Goal: Transaction & Acquisition: Purchase product/service

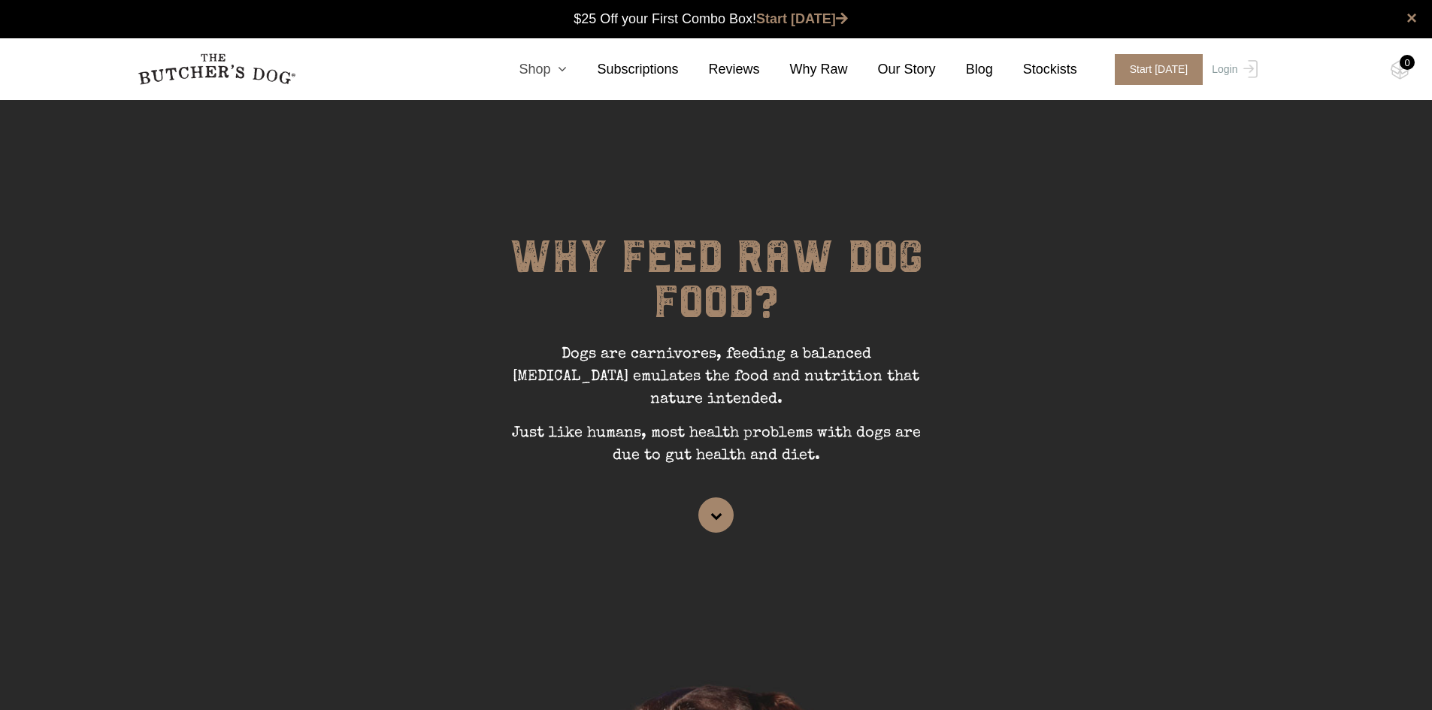
click at [565, 70] on link "Shop" at bounding box center [528, 69] width 78 height 20
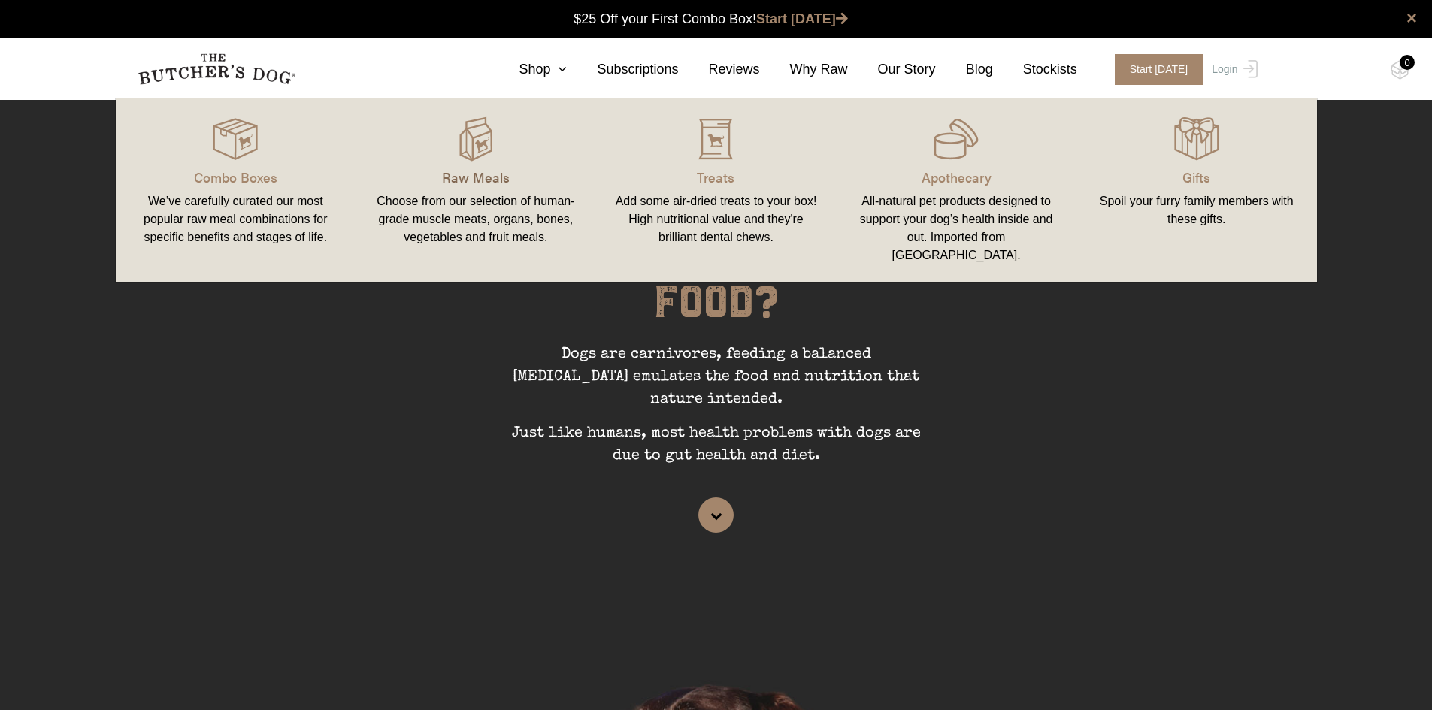
click at [479, 177] on p "Raw Meals" at bounding box center [476, 177] width 204 height 20
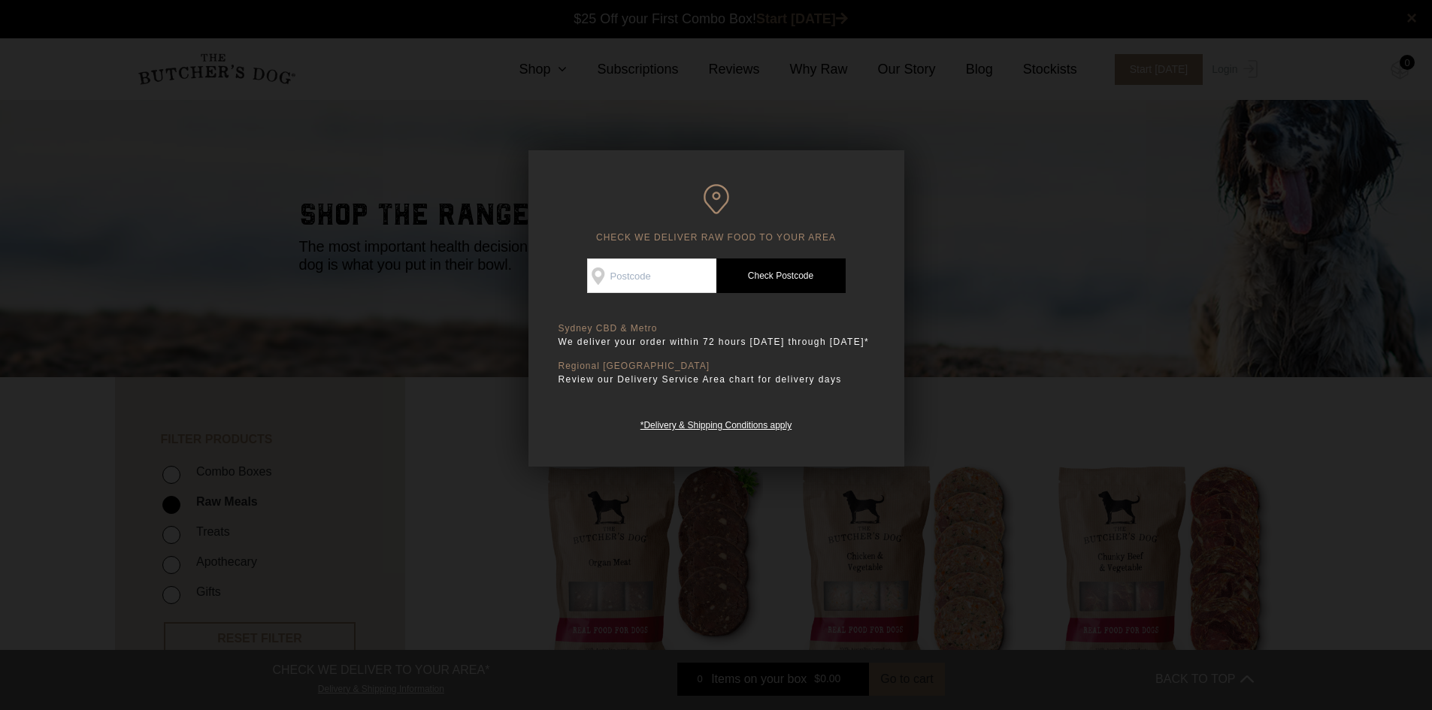
click at [640, 281] on input "Check Availability At" at bounding box center [651, 276] width 129 height 35
type input "2213"
click at [779, 269] on link "Check Postcode" at bounding box center [780, 276] width 129 height 35
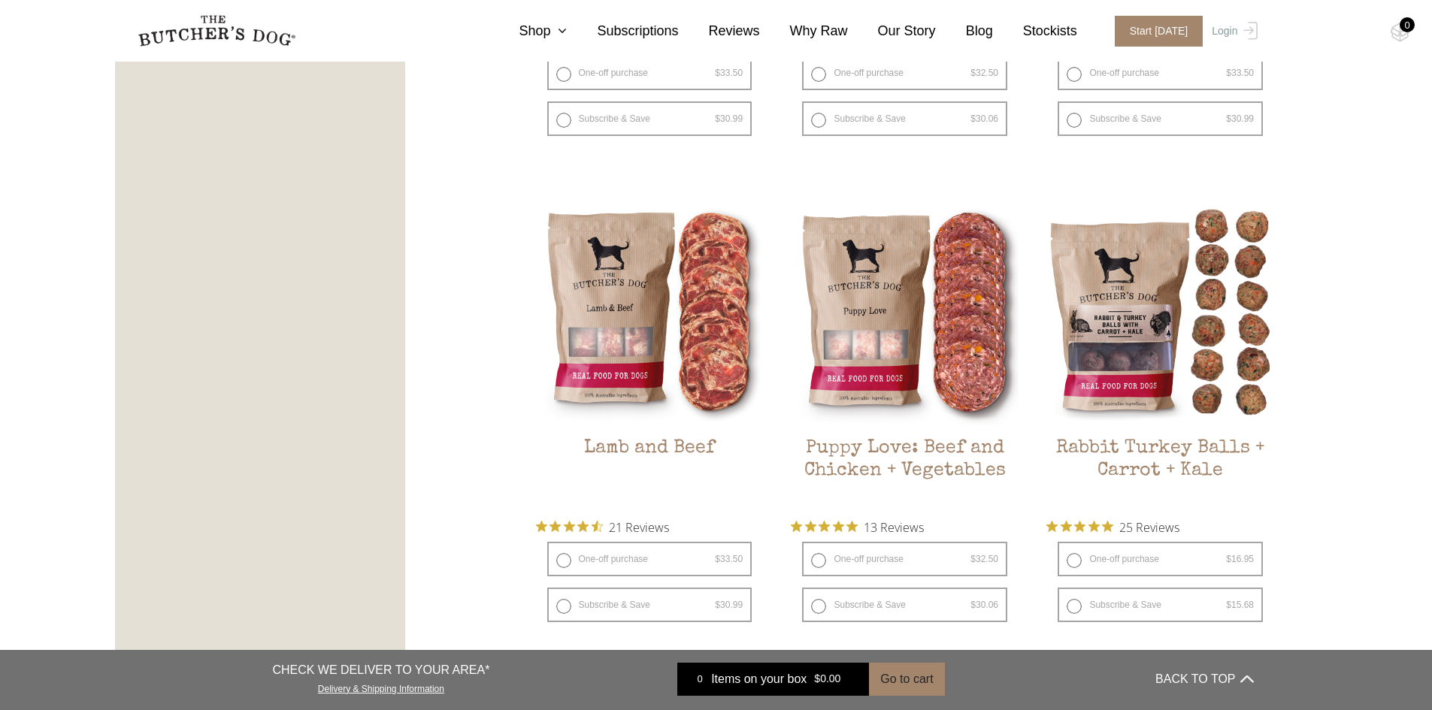
scroll to position [1278, 0]
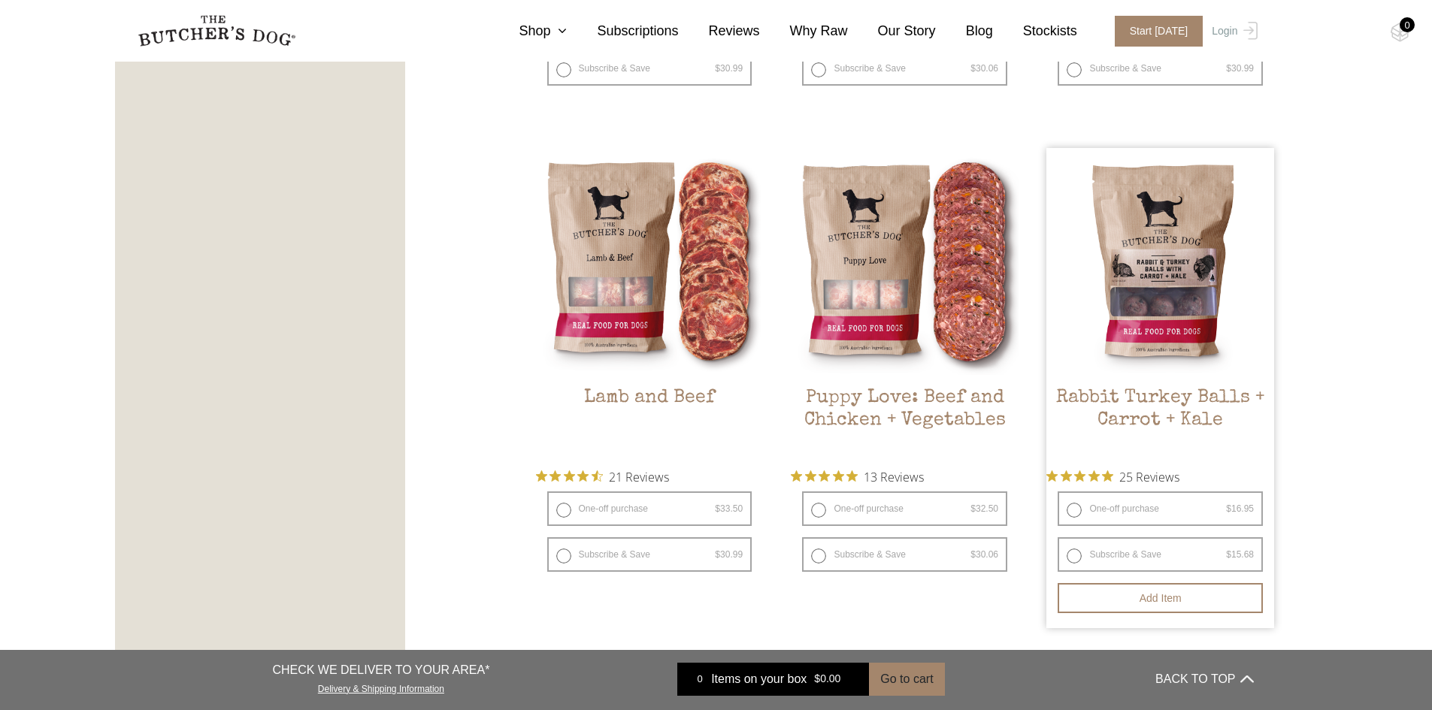
drag, startPoint x: 1070, startPoint y: 507, endPoint x: 1082, endPoint y: 511, distance: 12.8
click at [1076, 508] on label "One-off purchase $ 16.95 — or subscribe and save 7.5%" at bounding box center [1160, 509] width 205 height 35
radio input "true"
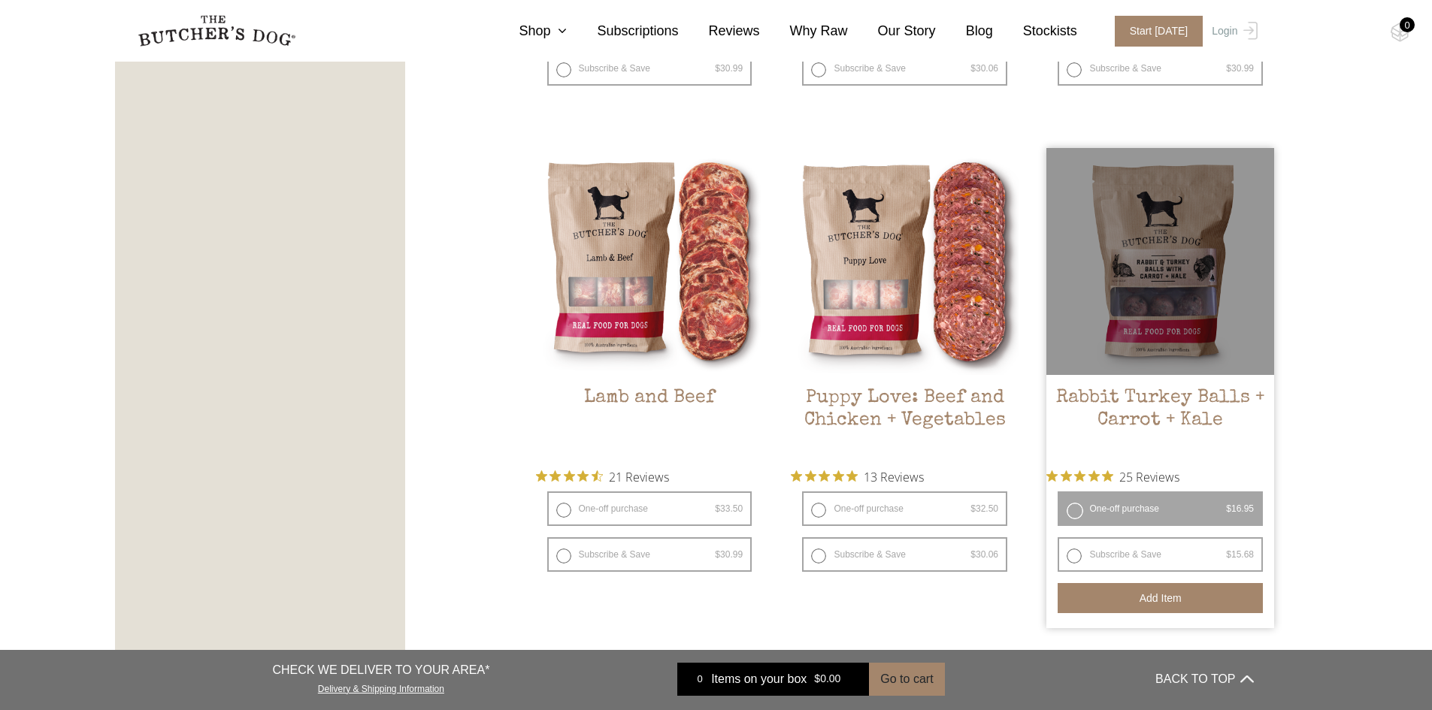
click at [1179, 600] on button "Add item" at bounding box center [1160, 598] width 205 height 30
drag, startPoint x: 1079, startPoint y: 507, endPoint x: 1085, endPoint y: 516, distance: 10.8
click at [1076, 507] on label "One-off purchase $ 16.95 — or subscribe and save 7.5%" at bounding box center [1160, 509] width 205 height 35
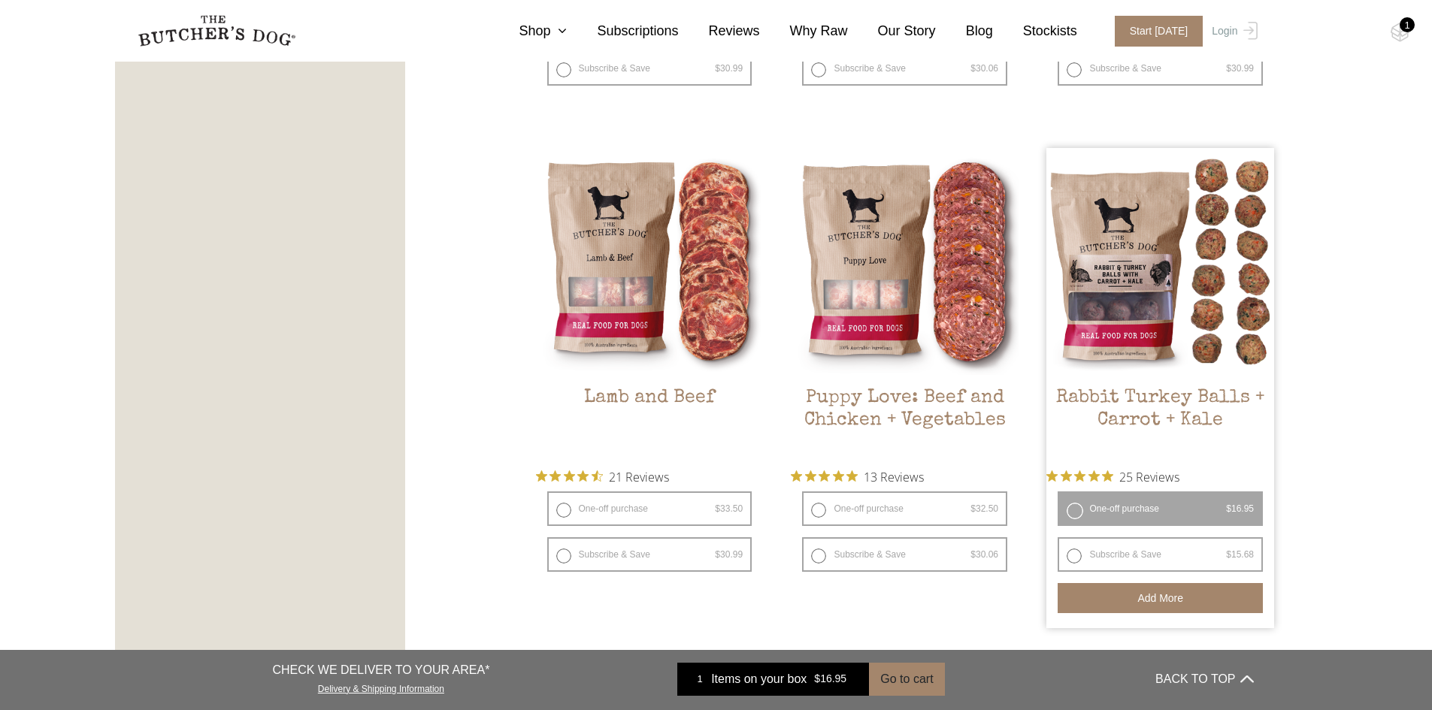
click at [1370, 518] on section "FILTER PRODUCTS - Combo Boxes Raw Meals Treats -" at bounding box center [716, 391] width 1432 height 2585
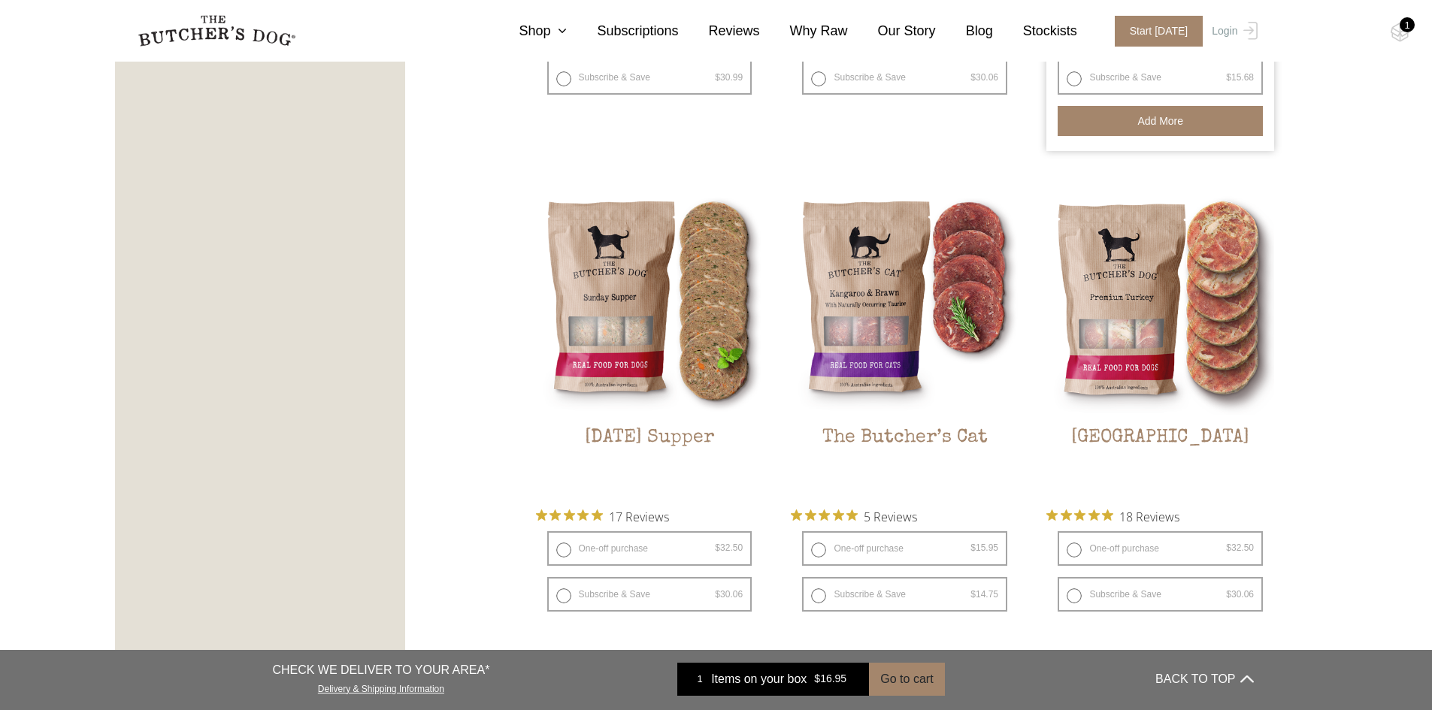
scroll to position [1879, 0]
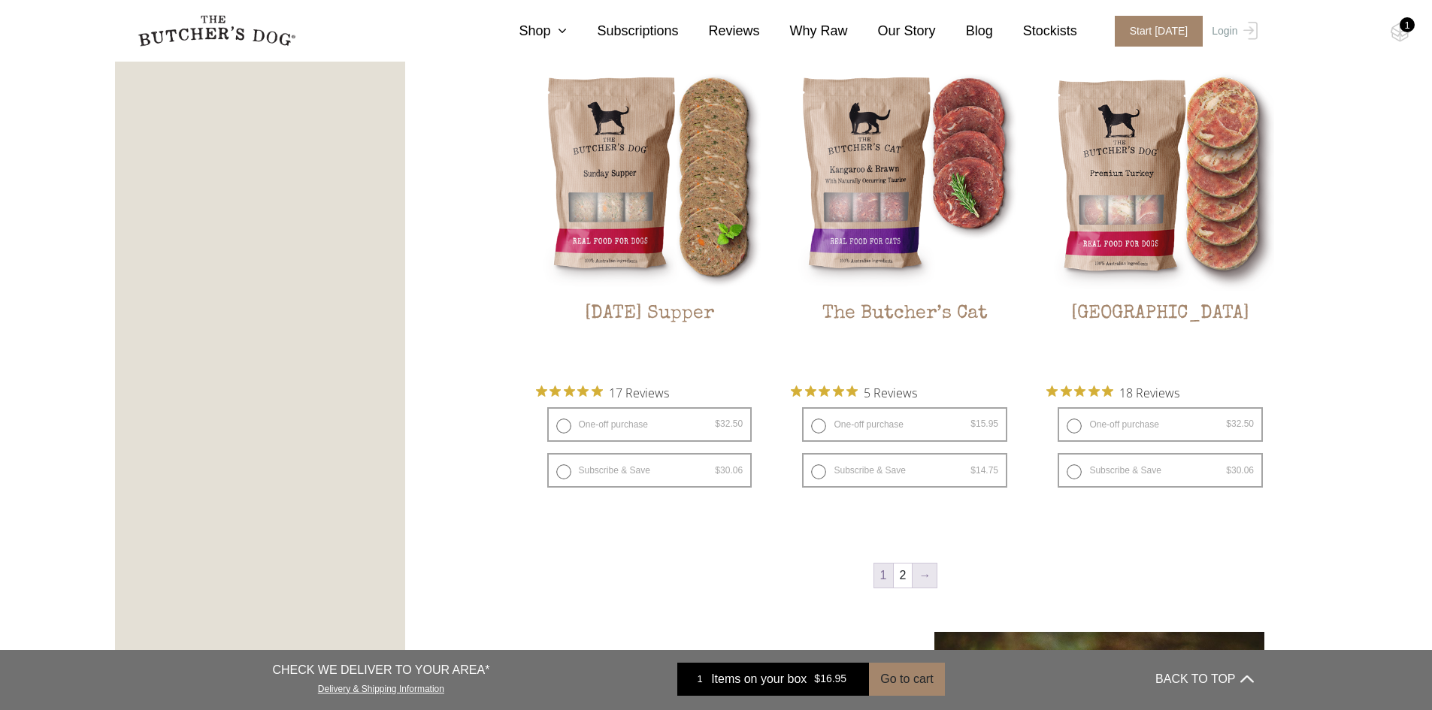
drag, startPoint x: 928, startPoint y: 577, endPoint x: 942, endPoint y: 566, distance: 17.6
click at [928, 575] on link "→" at bounding box center [925, 576] width 24 height 24
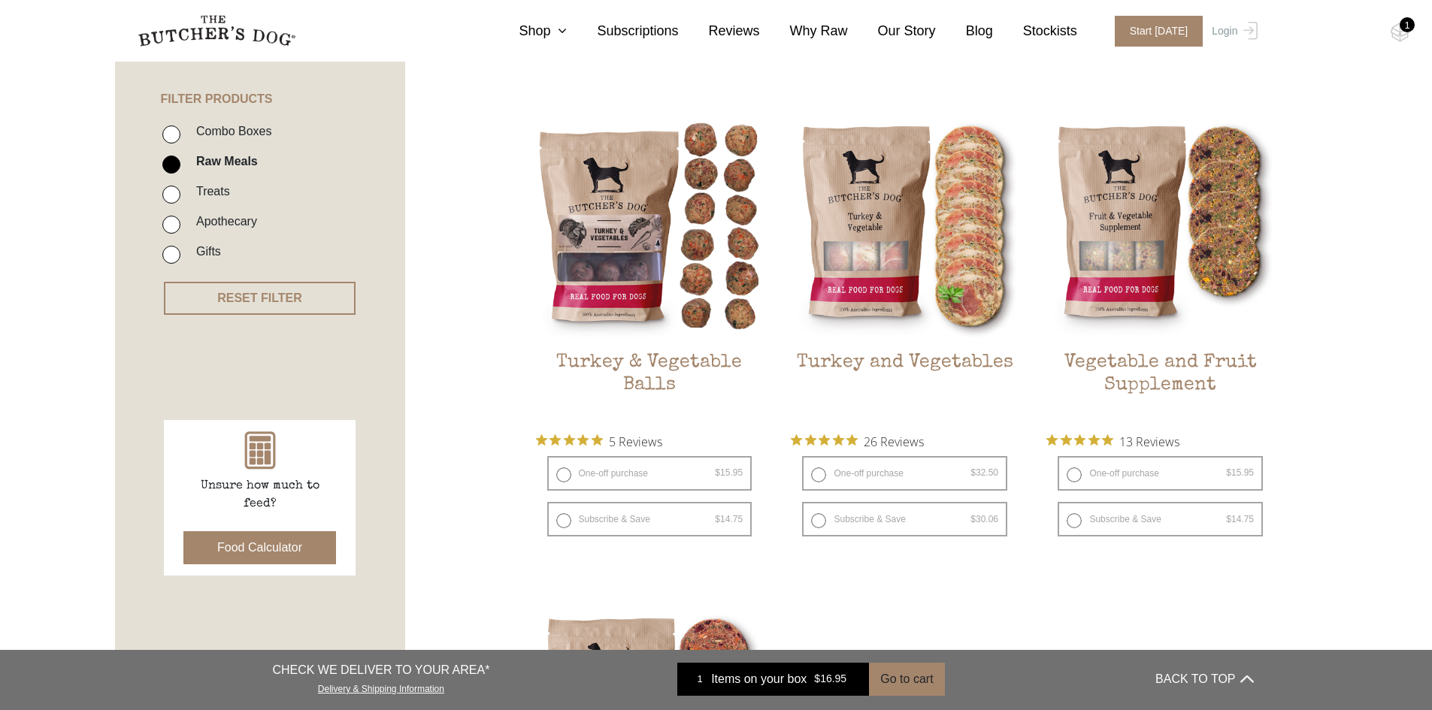
scroll to position [340, 0]
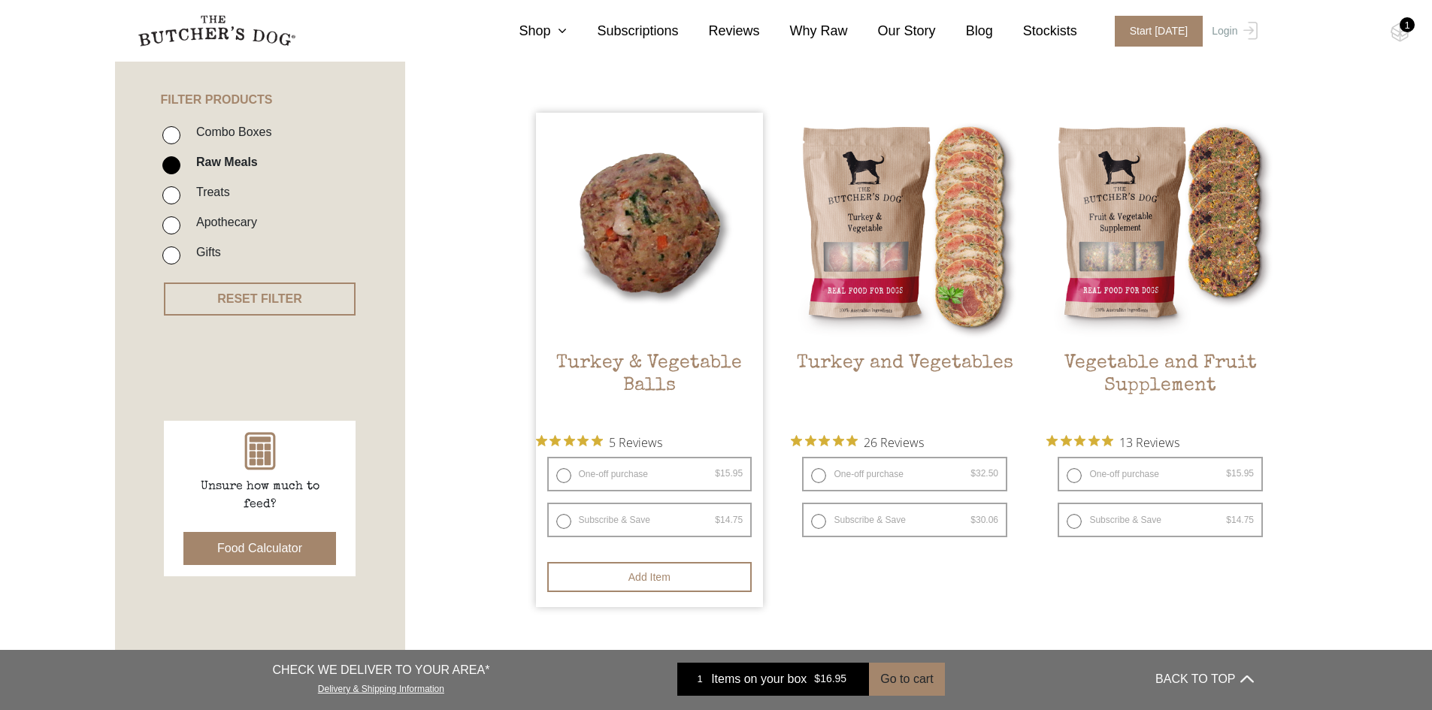
click at [556, 474] on label "One-off purchase $ 15.95 — or subscribe and save 7.5%" at bounding box center [649, 474] width 205 height 35
radio input "true"
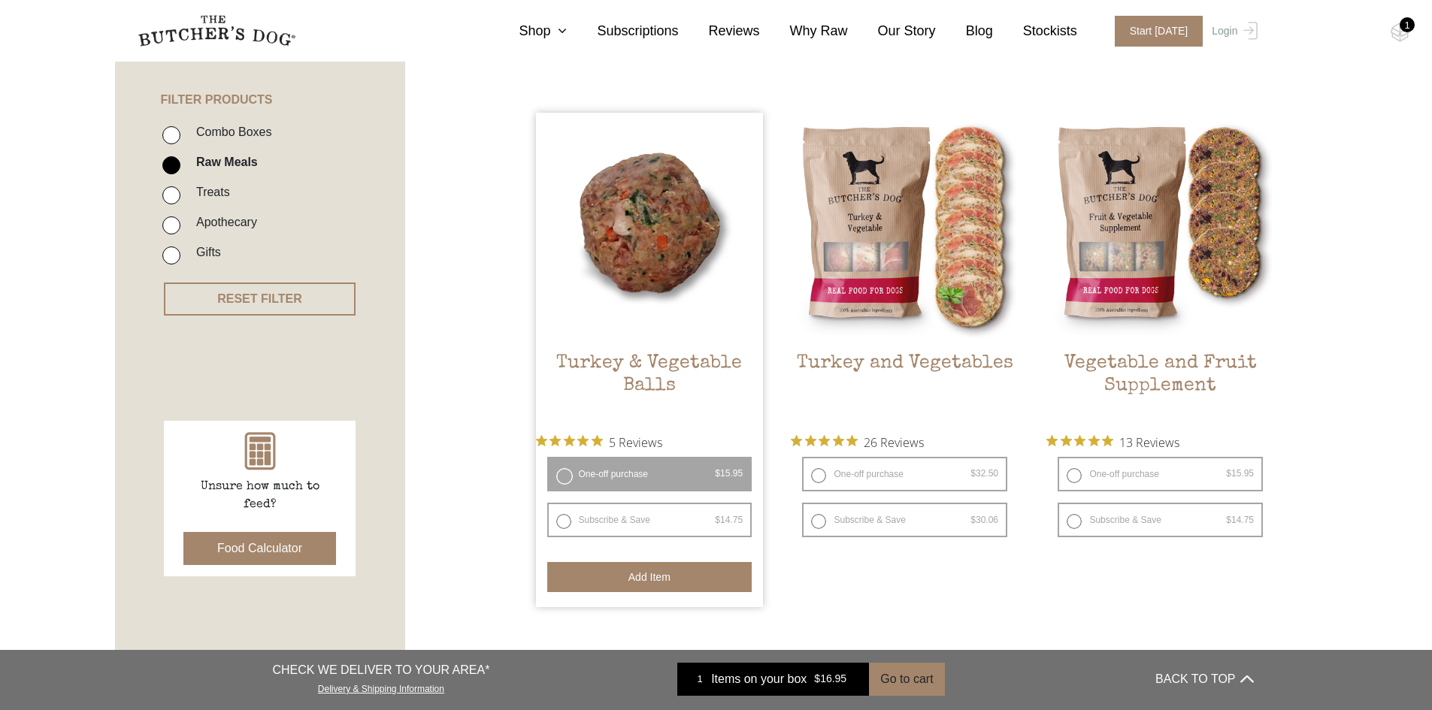
click at [692, 584] on button "Add item" at bounding box center [649, 577] width 205 height 30
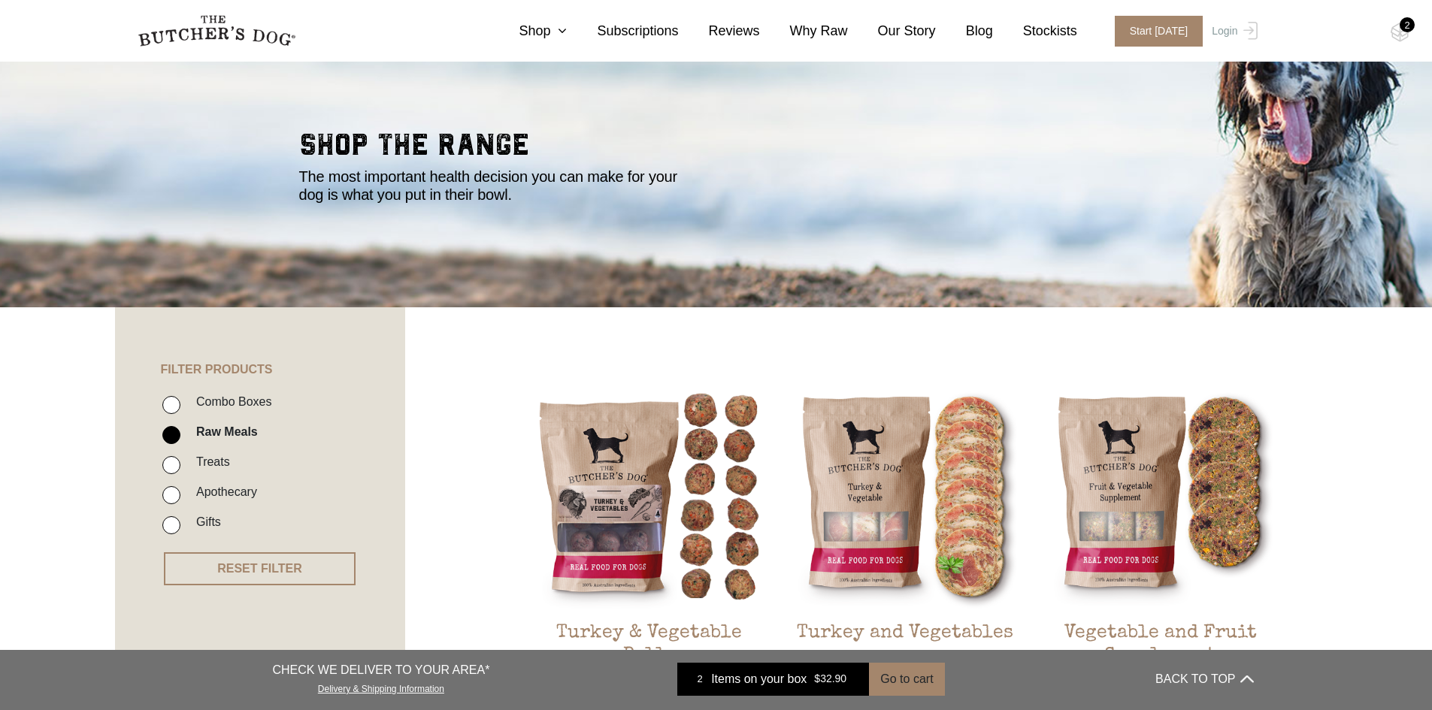
scroll to position [39, 0]
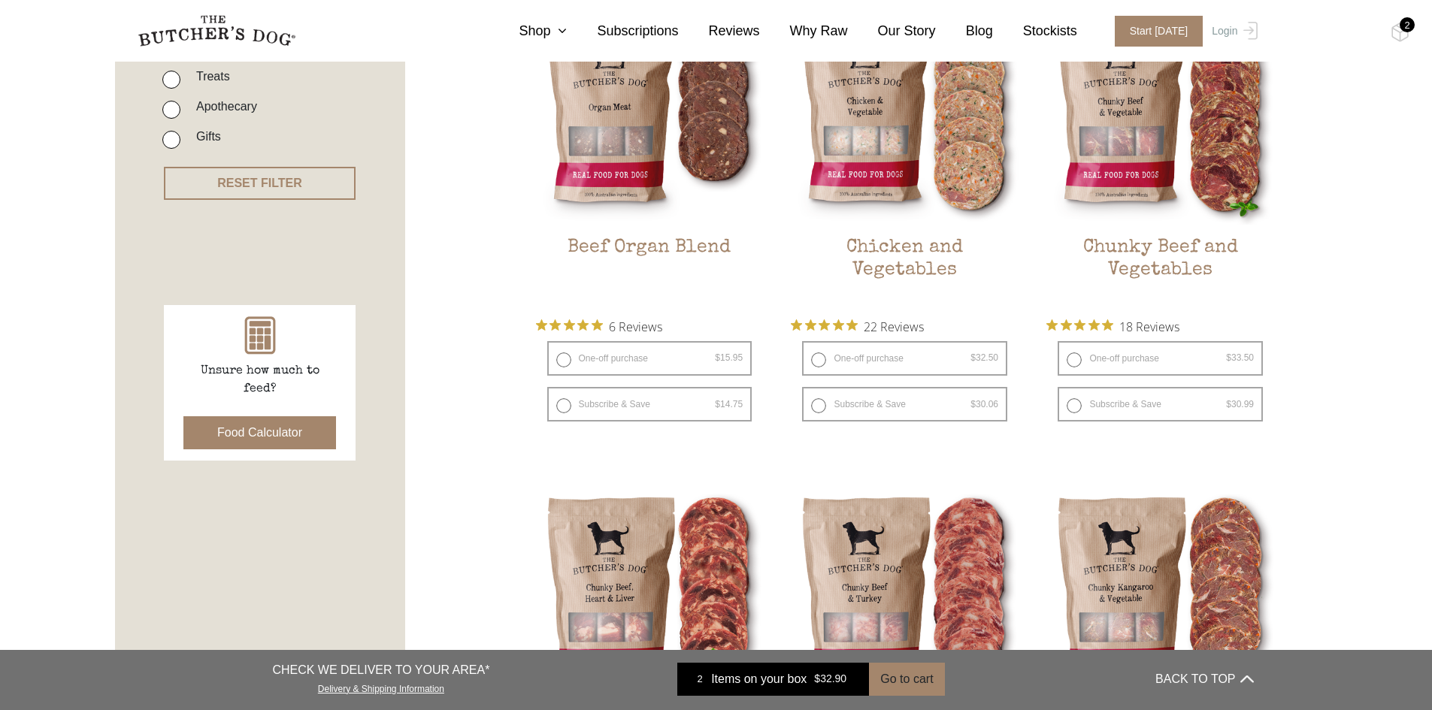
scroll to position [451, 0]
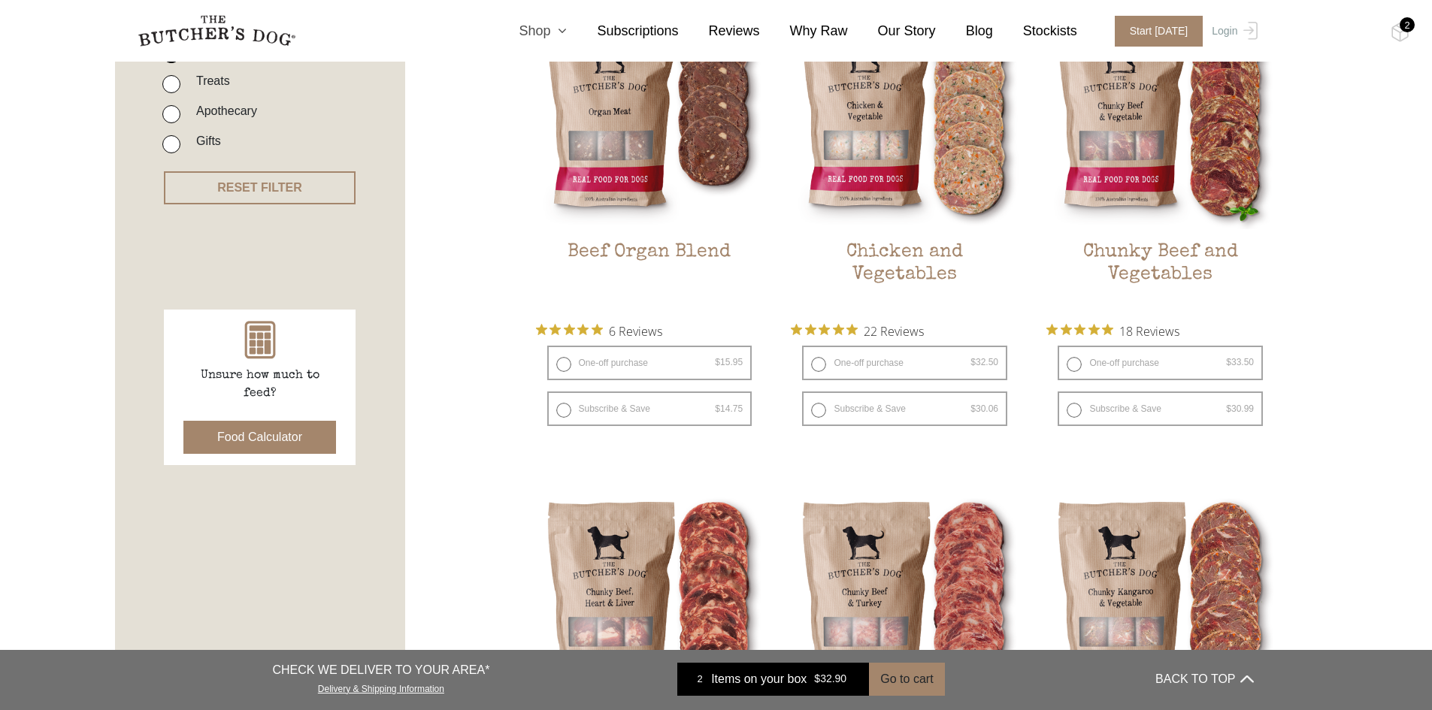
click at [567, 26] on icon at bounding box center [558, 31] width 17 height 14
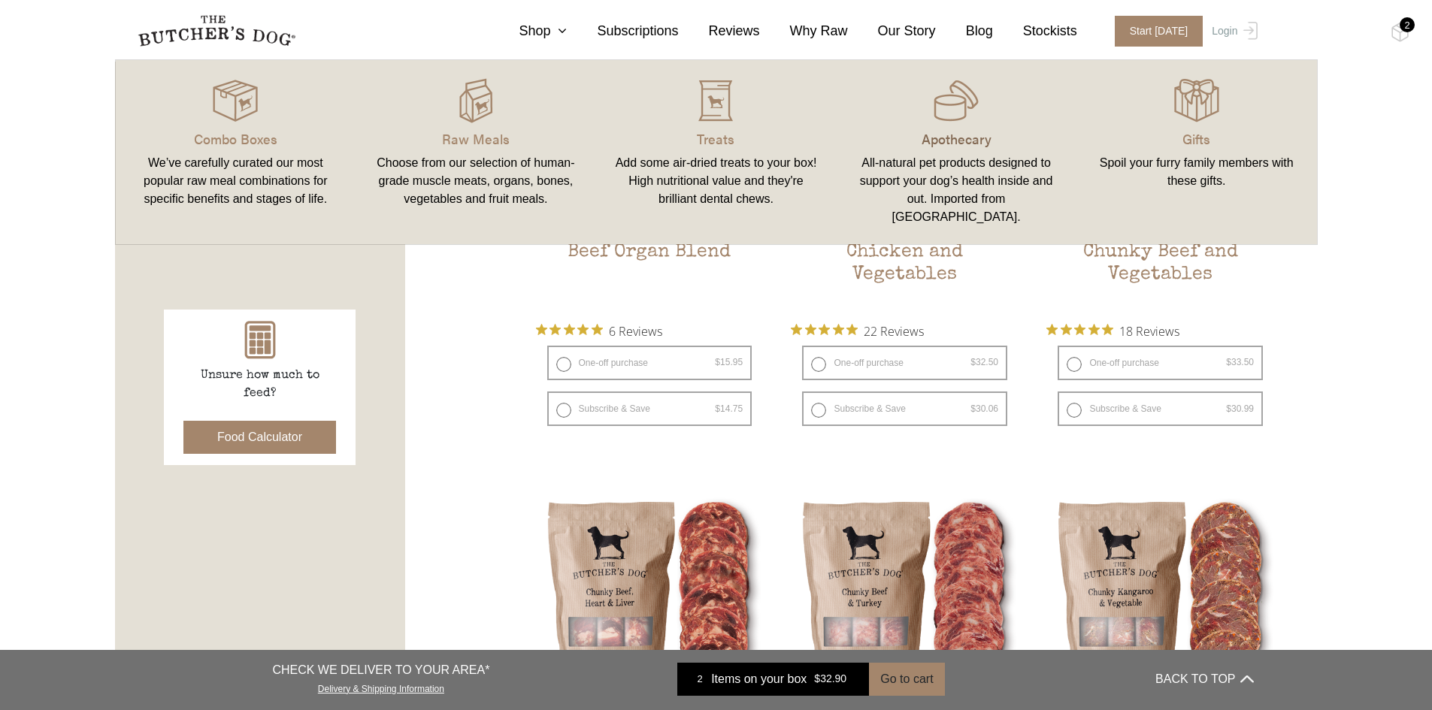
click at [968, 137] on p "Apothecary" at bounding box center [956, 139] width 204 height 20
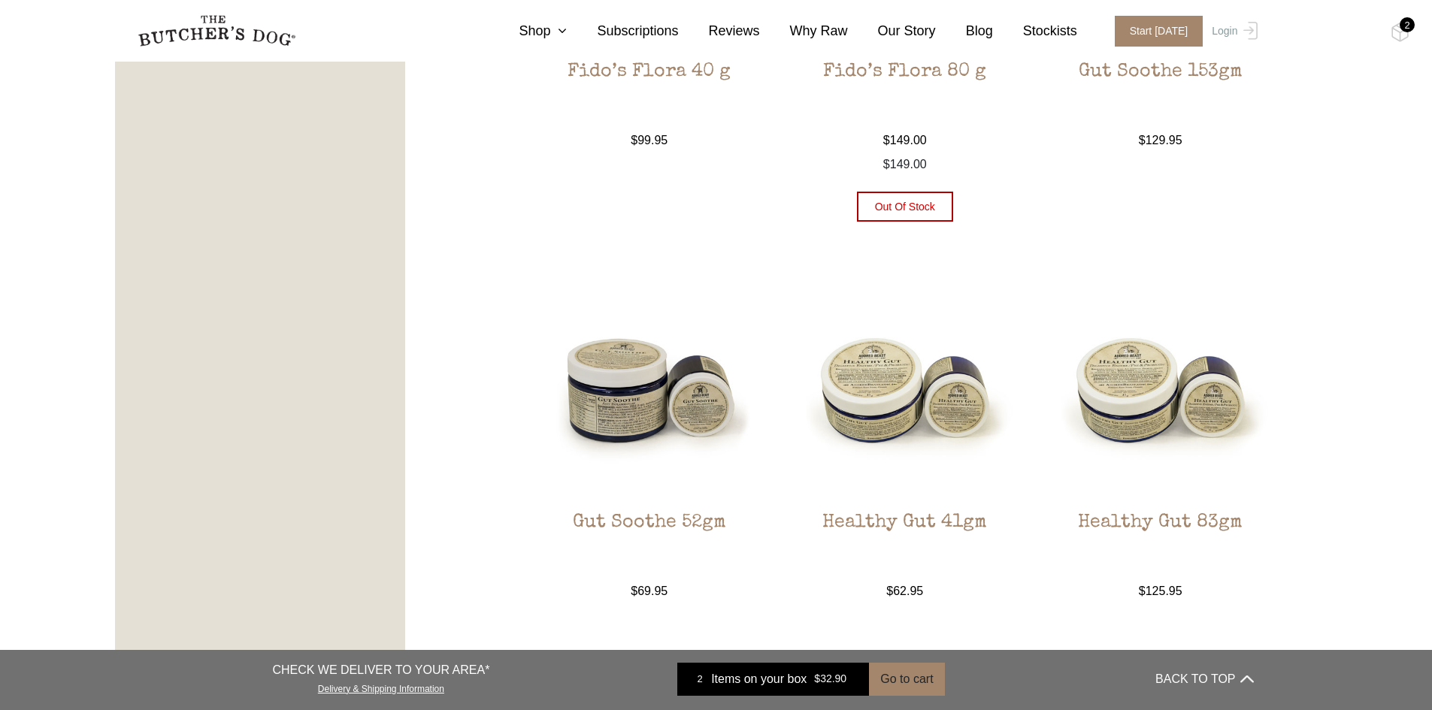
scroll to position [1278, 0]
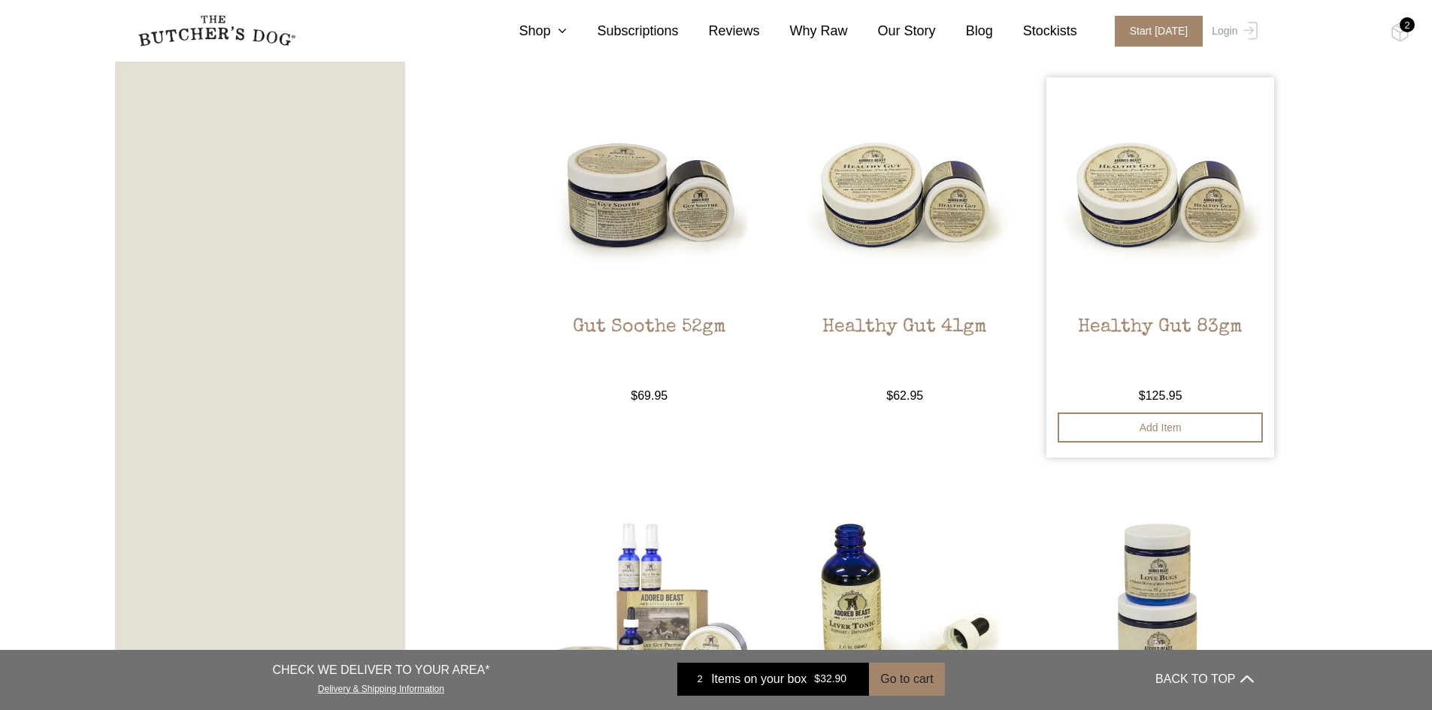
drag, startPoint x: 1202, startPoint y: 429, endPoint x: 1266, endPoint y: 401, distance: 69.7
click at [1207, 422] on button "Add item" at bounding box center [1160, 428] width 205 height 30
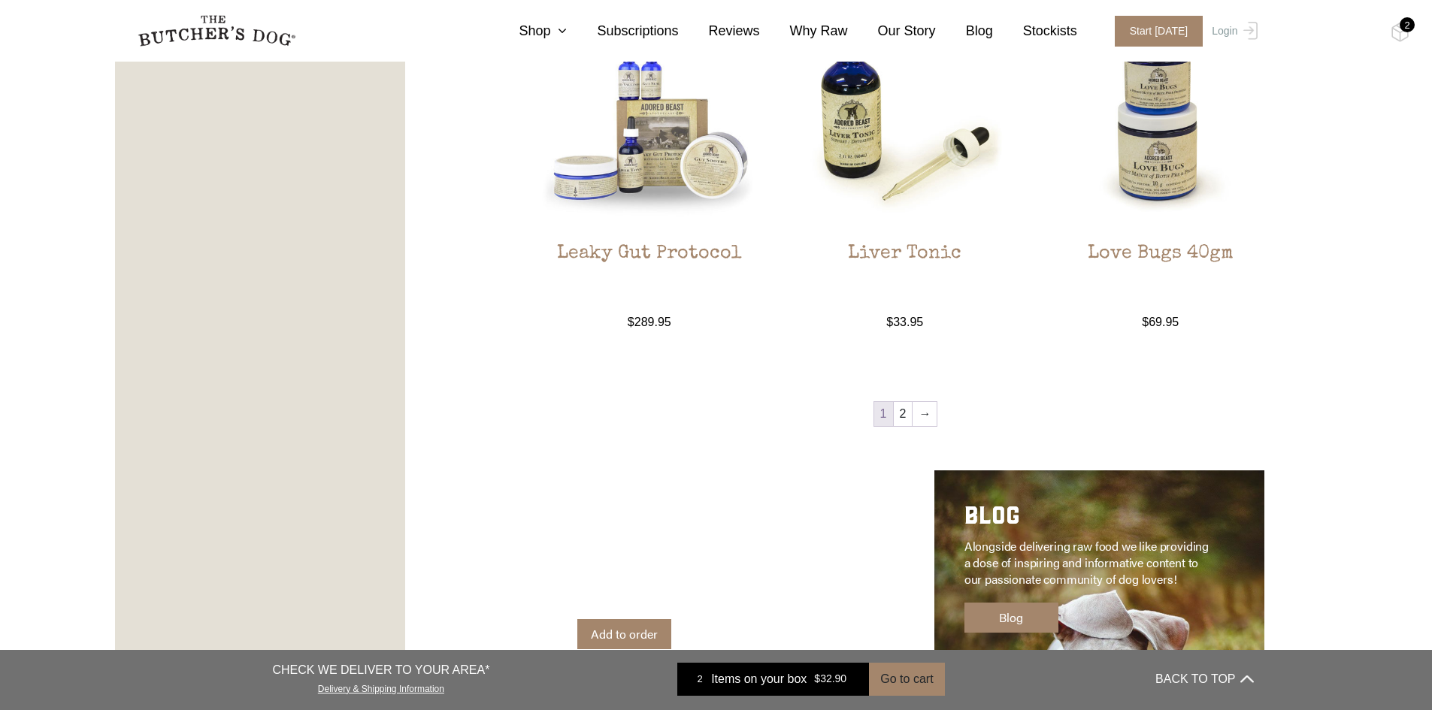
scroll to position [1879, 0]
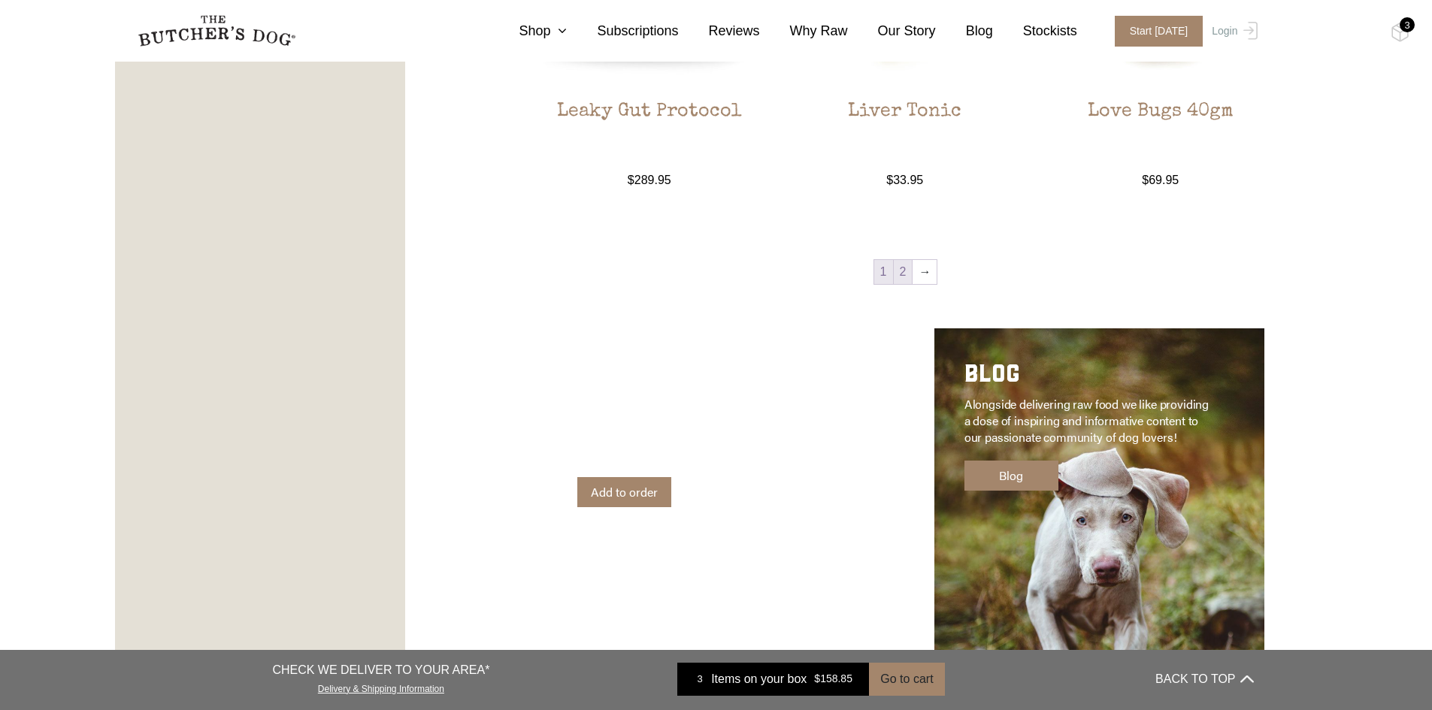
click at [912, 276] on link "2" at bounding box center [903, 272] width 19 height 24
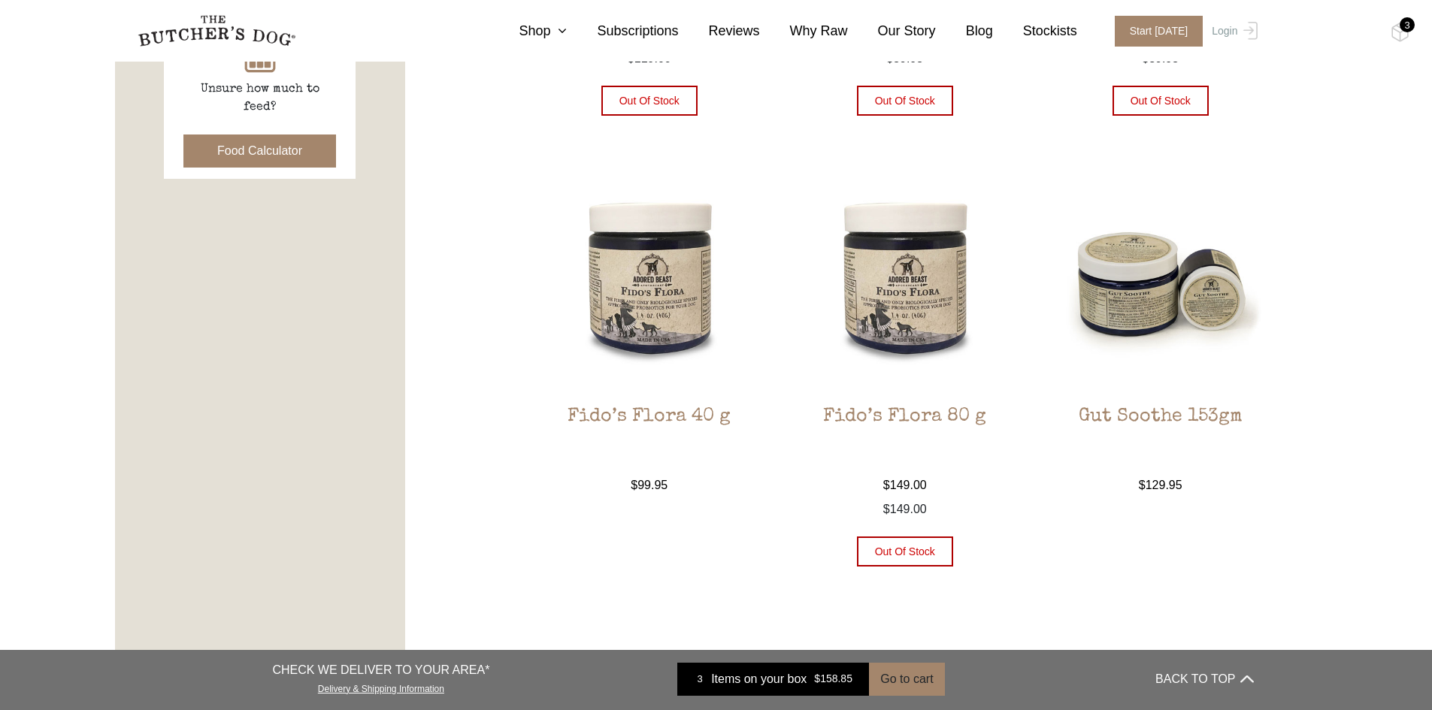
scroll to position [752, 0]
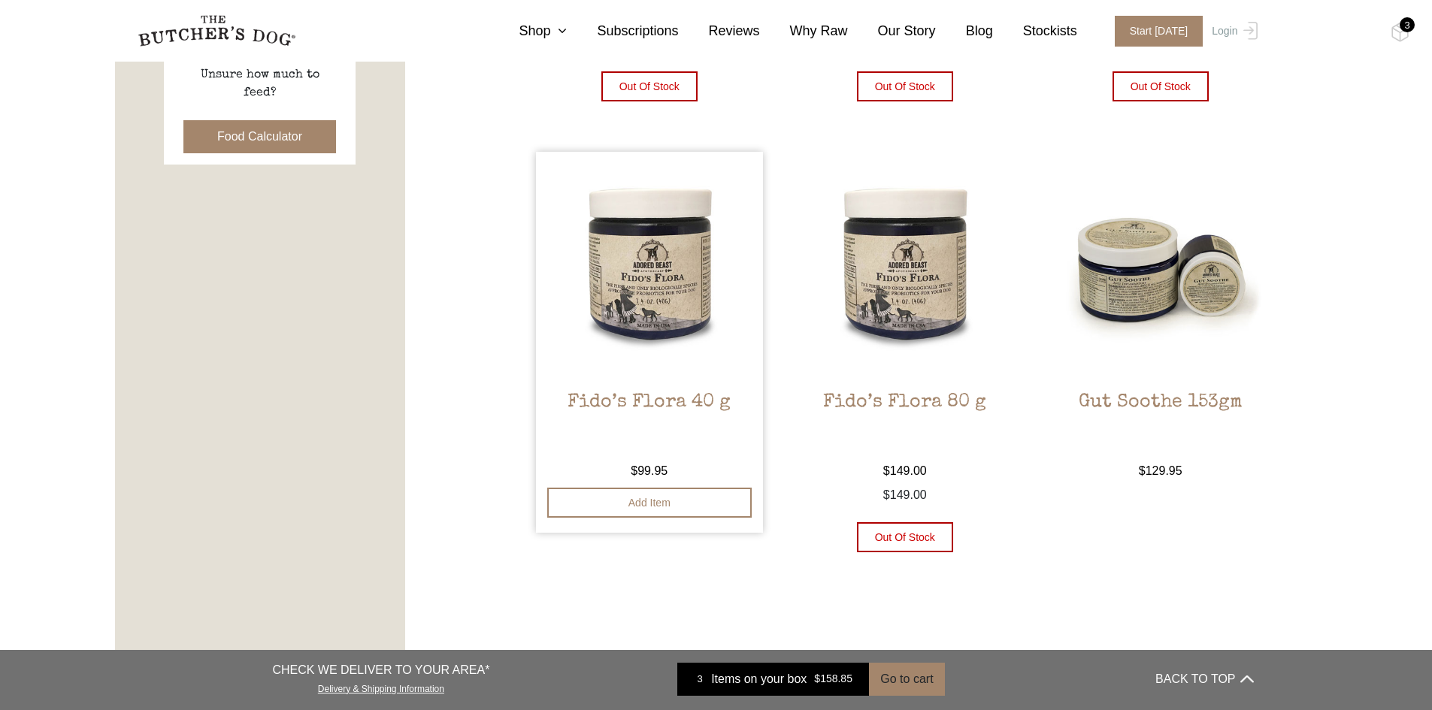
click at [647, 401] on h2 "Fido’s Flora 40 g" at bounding box center [650, 427] width 228 height 71
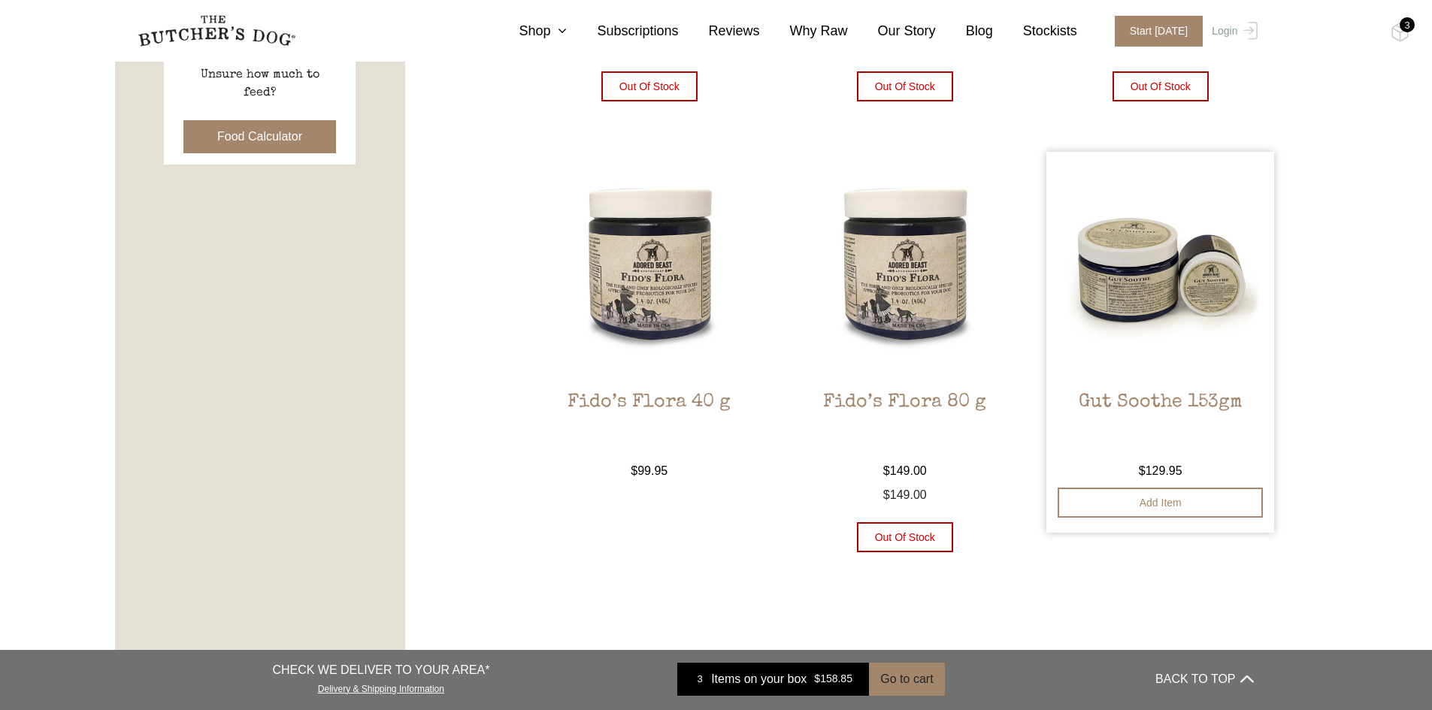
click at [1173, 401] on h2 "Gut Soothe 153gm" at bounding box center [1160, 427] width 228 height 71
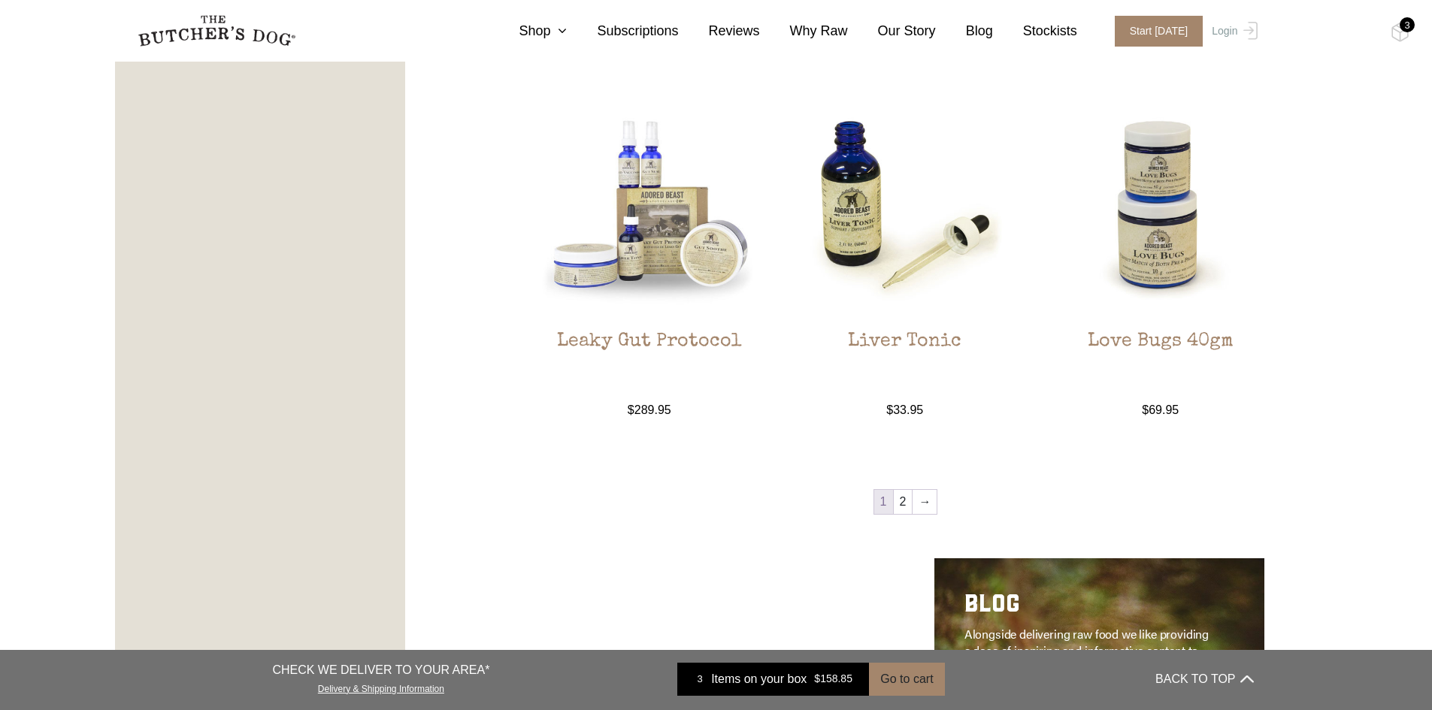
scroll to position [1654, 0]
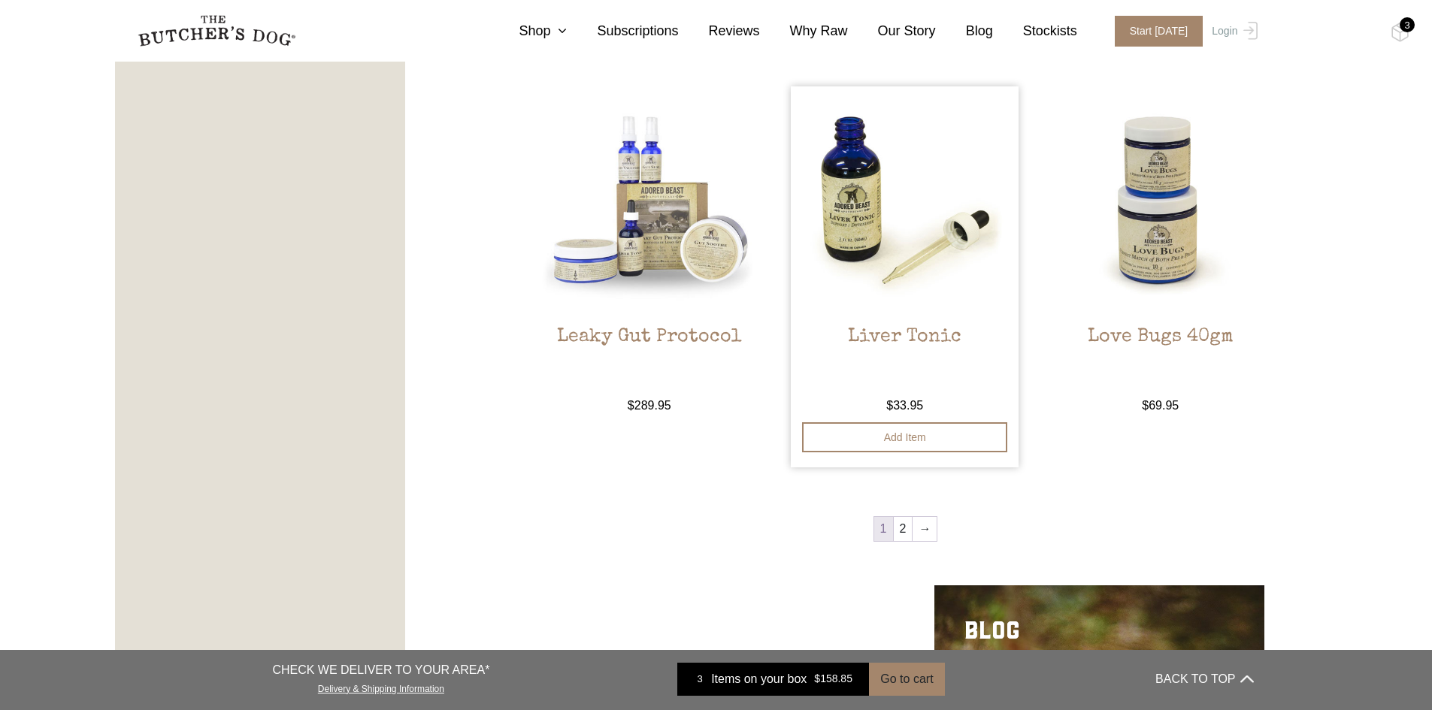
click at [906, 339] on h2 "Liver Tonic" at bounding box center [905, 361] width 228 height 71
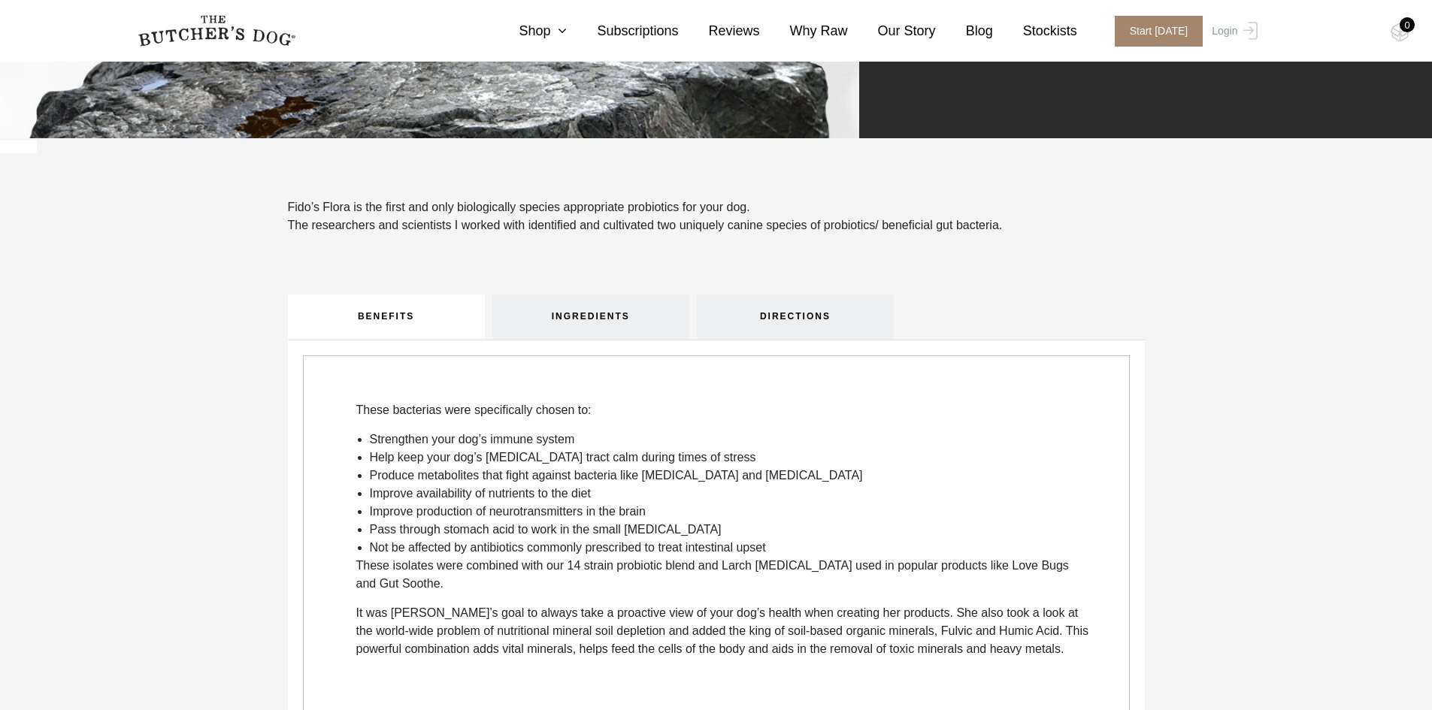
scroll to position [451, 0]
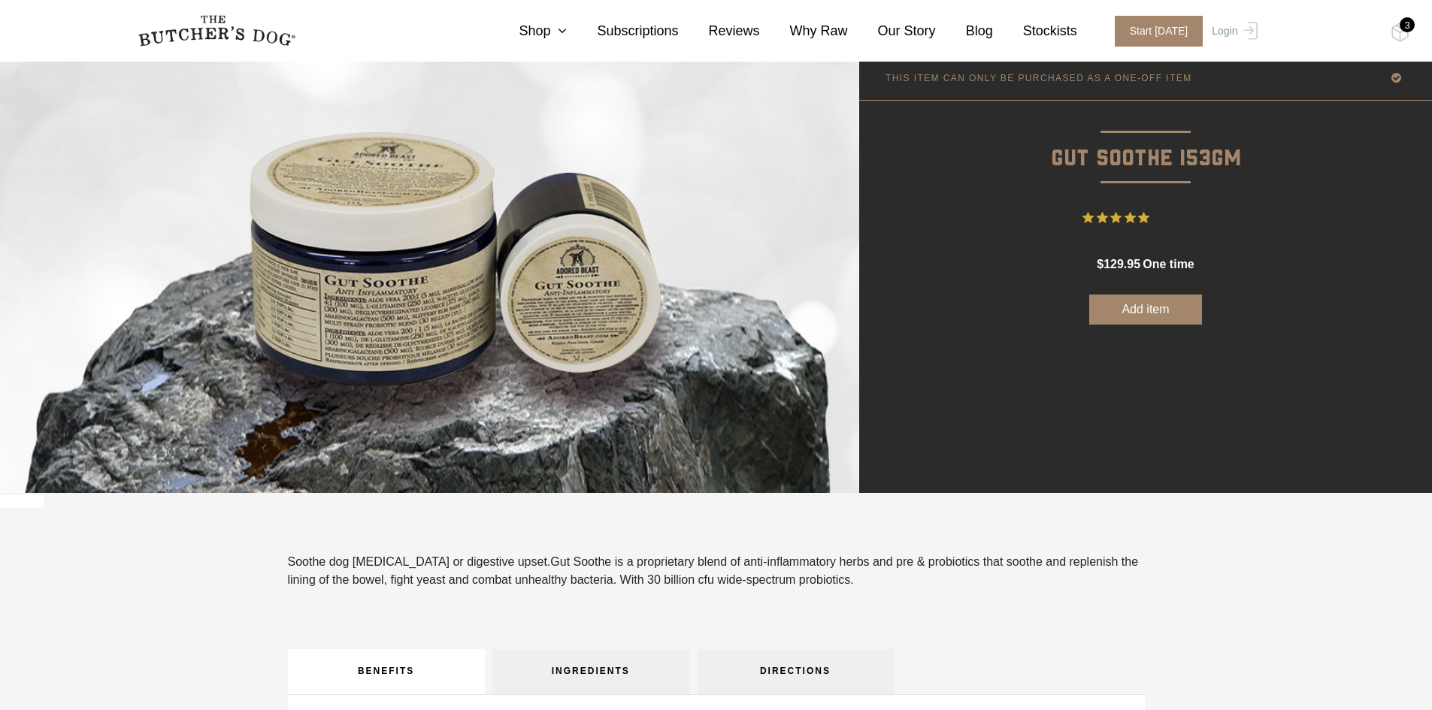
scroll to position [75, 0]
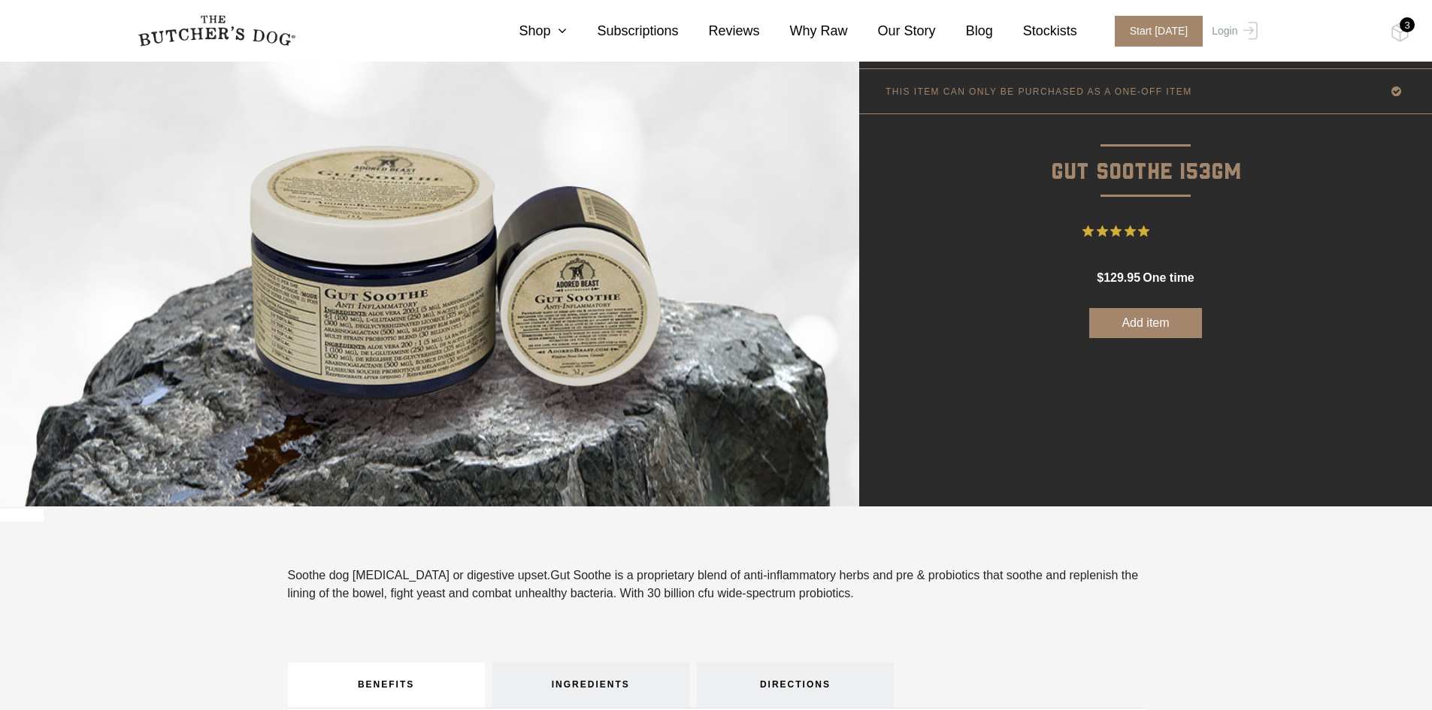
click at [1154, 328] on button "Add item" at bounding box center [1145, 323] width 113 height 30
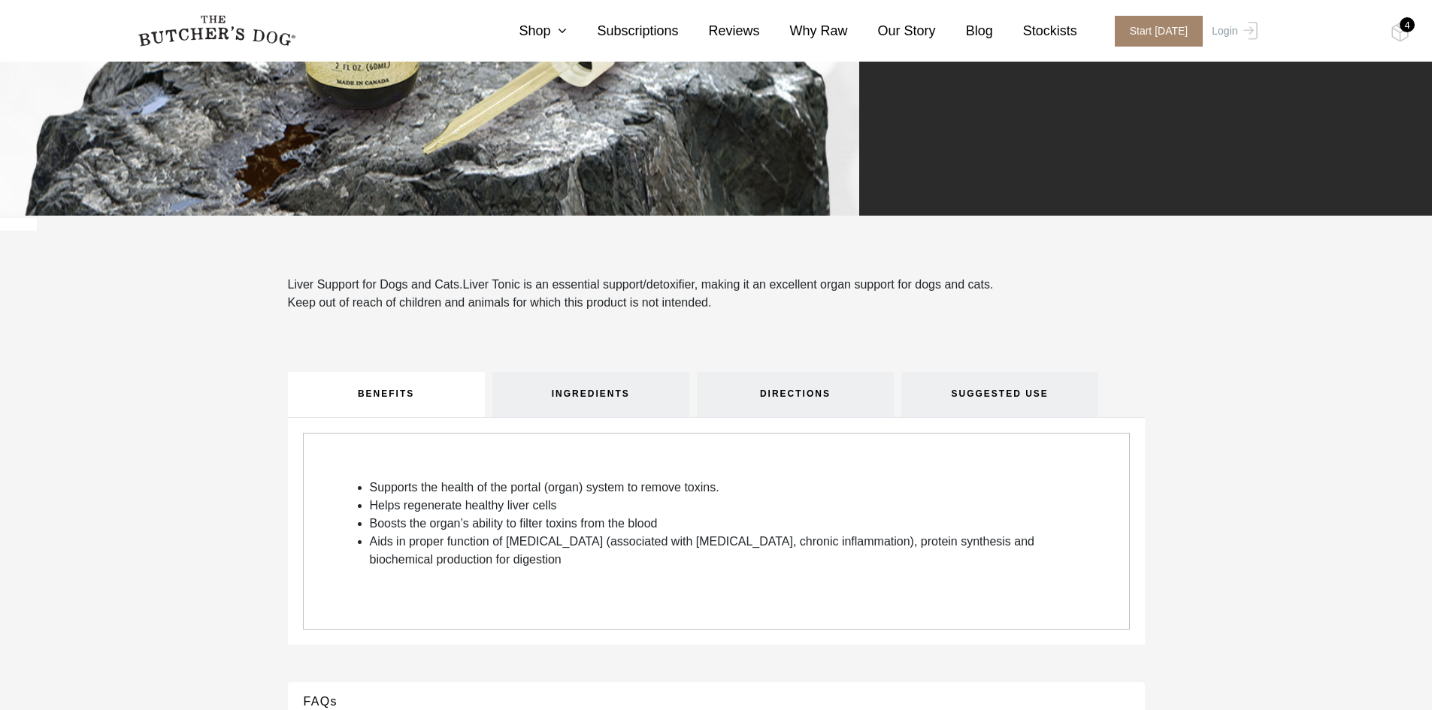
scroll to position [376, 0]
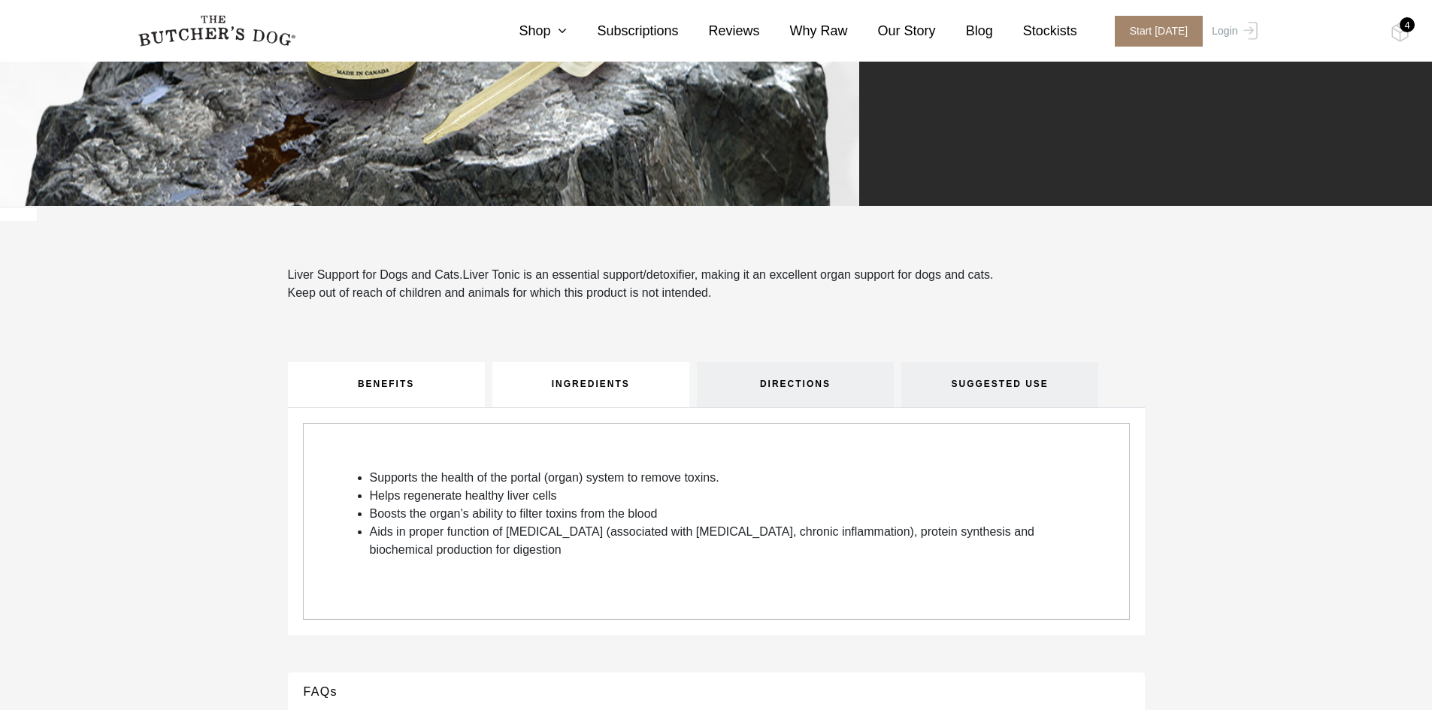
drag, startPoint x: 579, startPoint y: 388, endPoint x: 609, endPoint y: 382, distance: 30.7
click at [580, 388] on link "INGREDIENTS" at bounding box center [590, 384] width 197 height 45
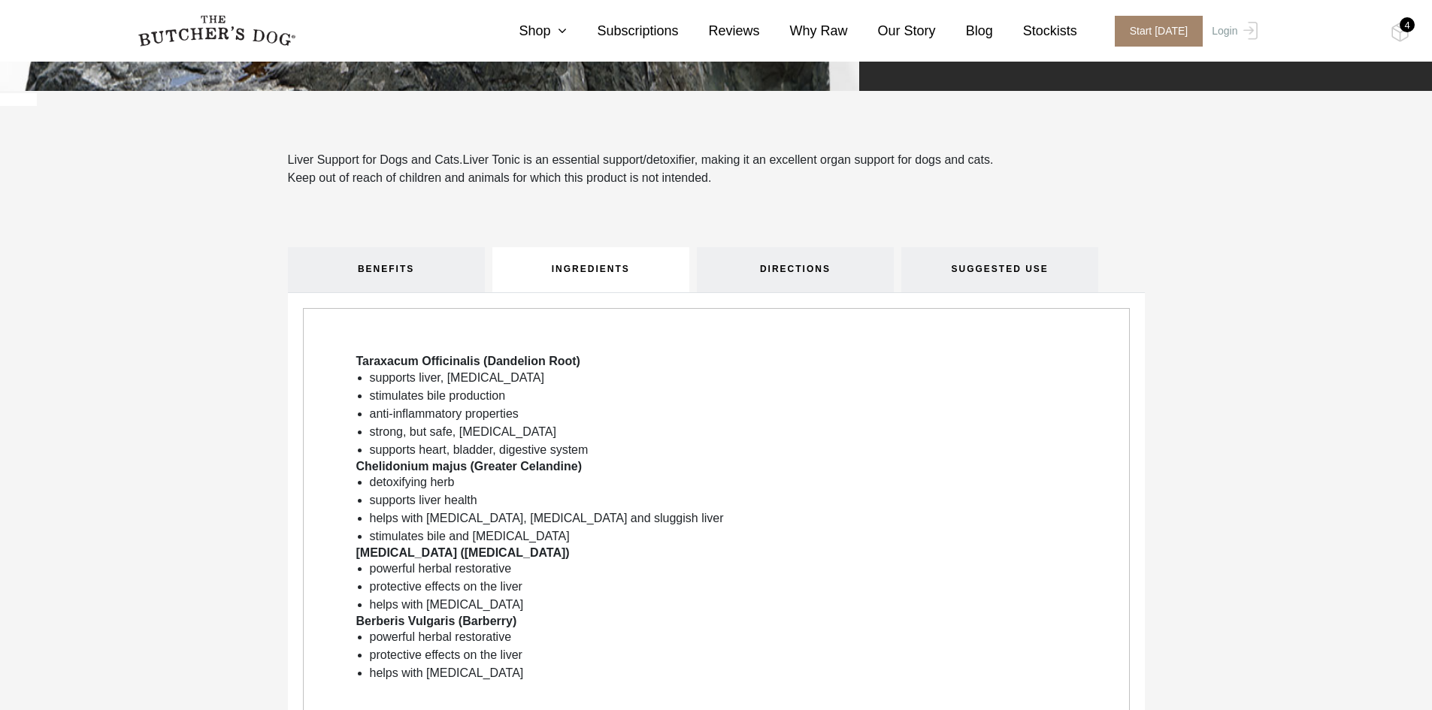
scroll to position [526, 0]
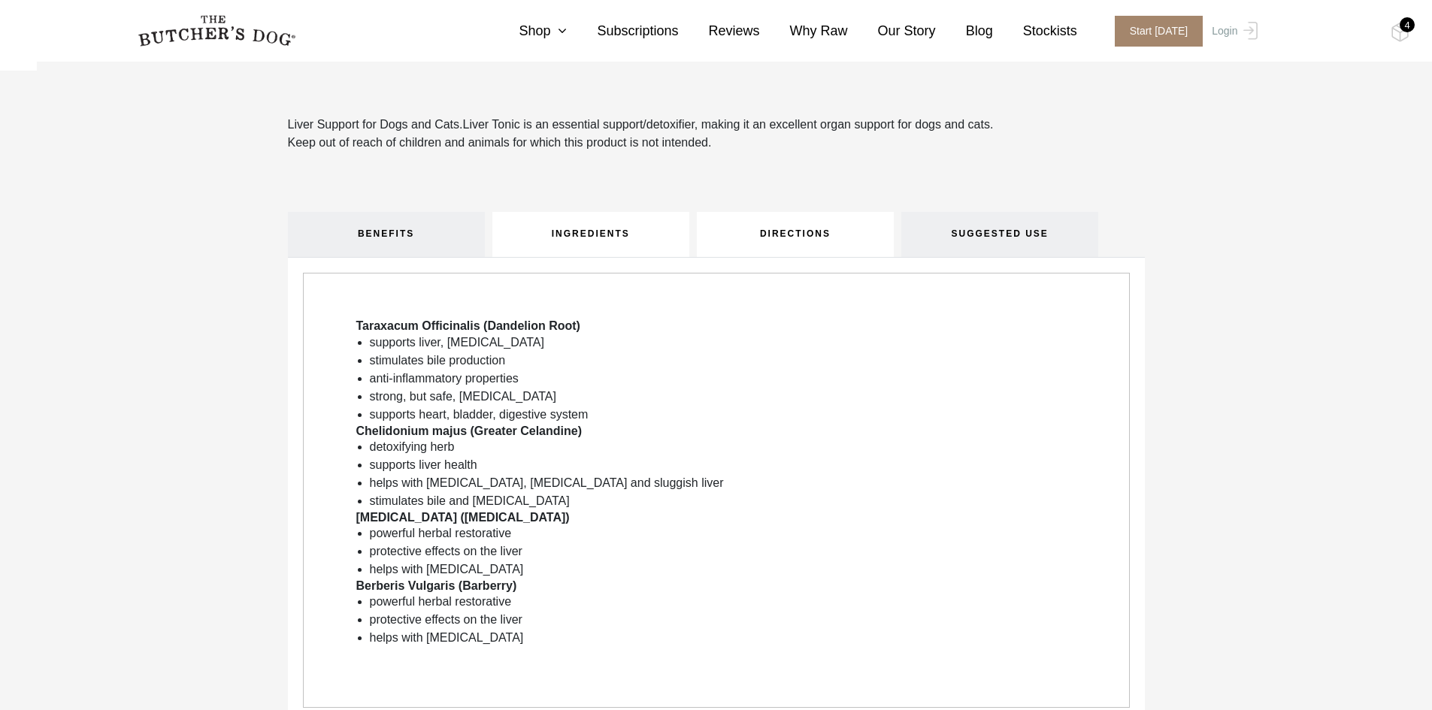
click at [783, 237] on link "DIRECTIONS" at bounding box center [795, 234] width 197 height 45
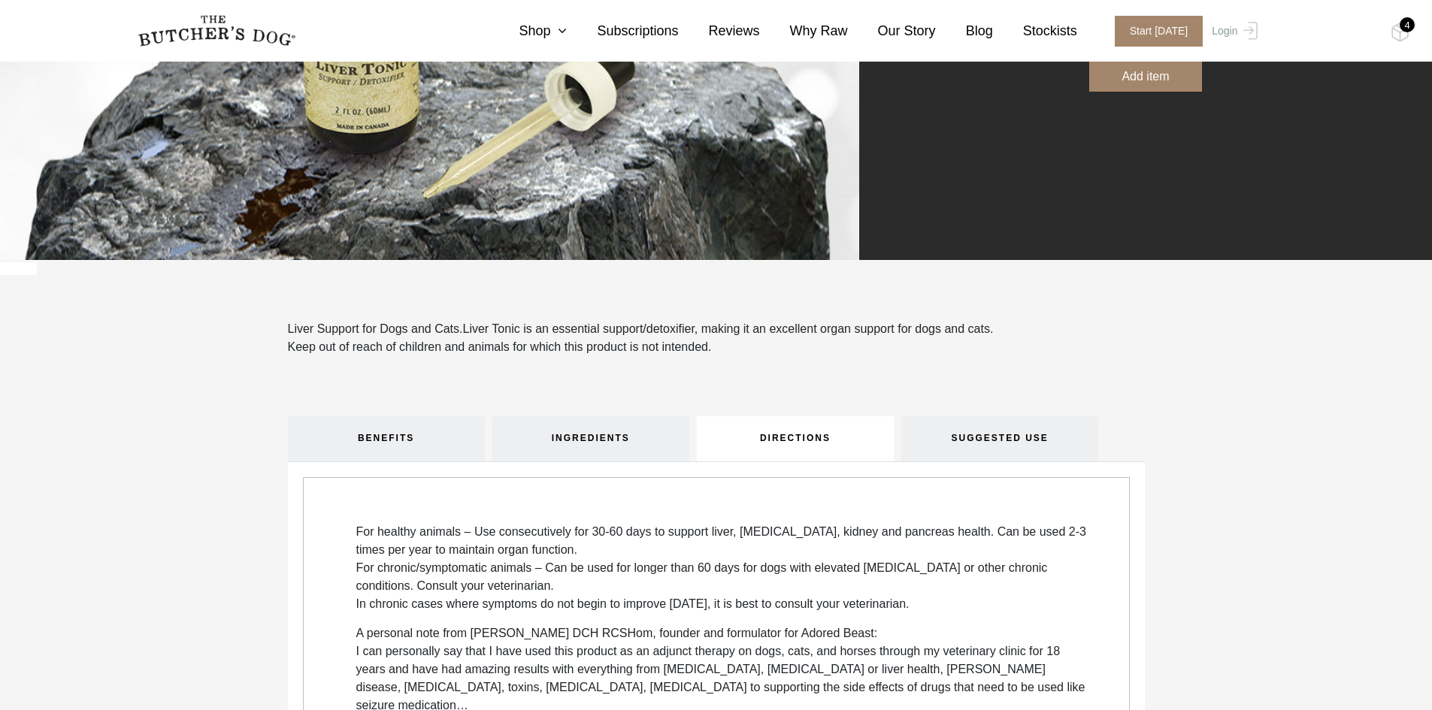
scroll to position [75, 0]
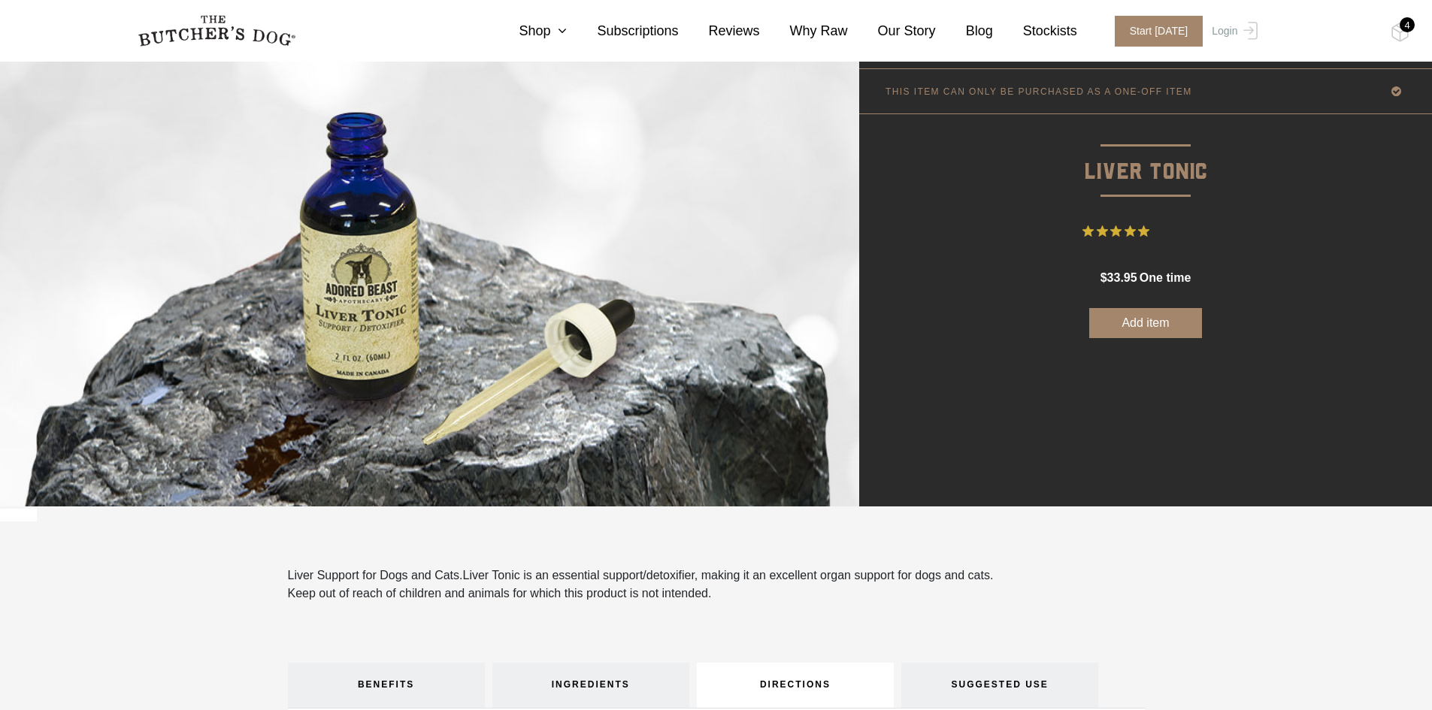
click at [1150, 322] on button "Add item" at bounding box center [1145, 323] width 113 height 30
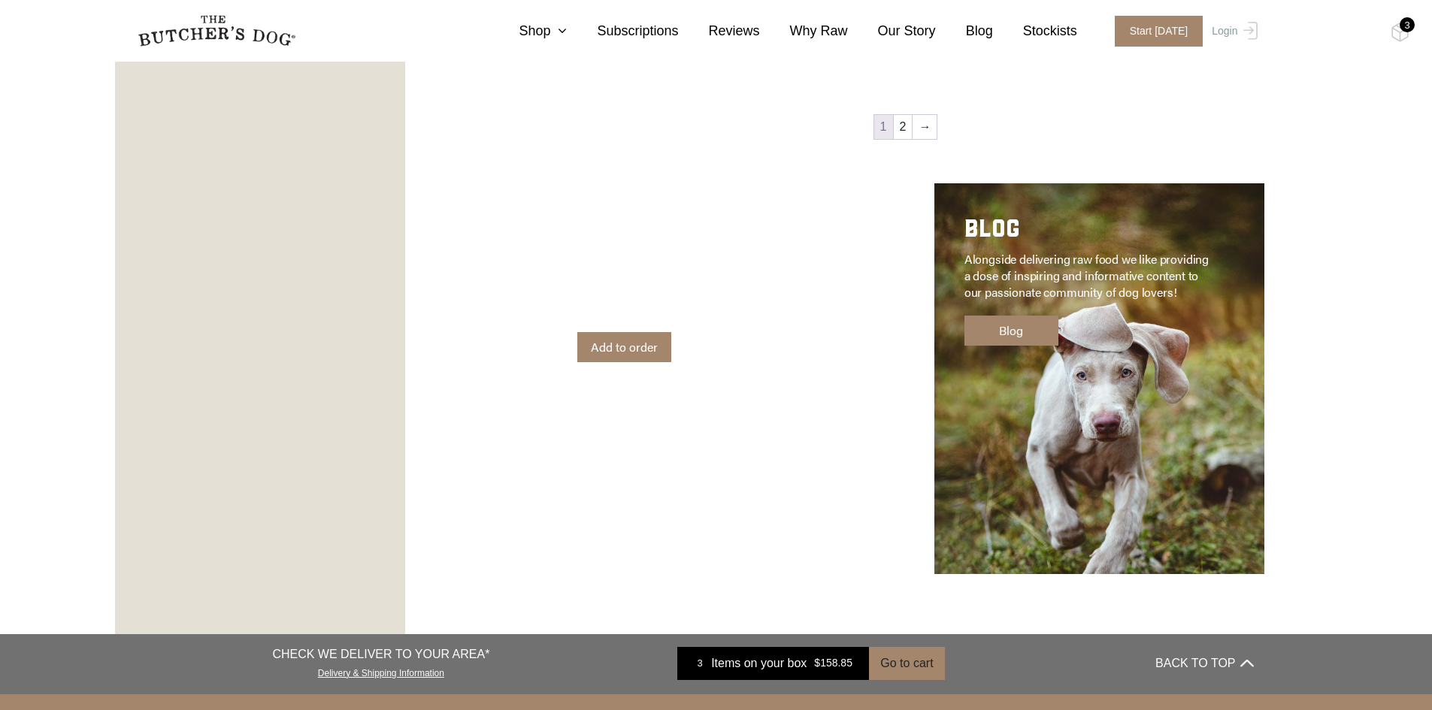
scroll to position [1804, 0]
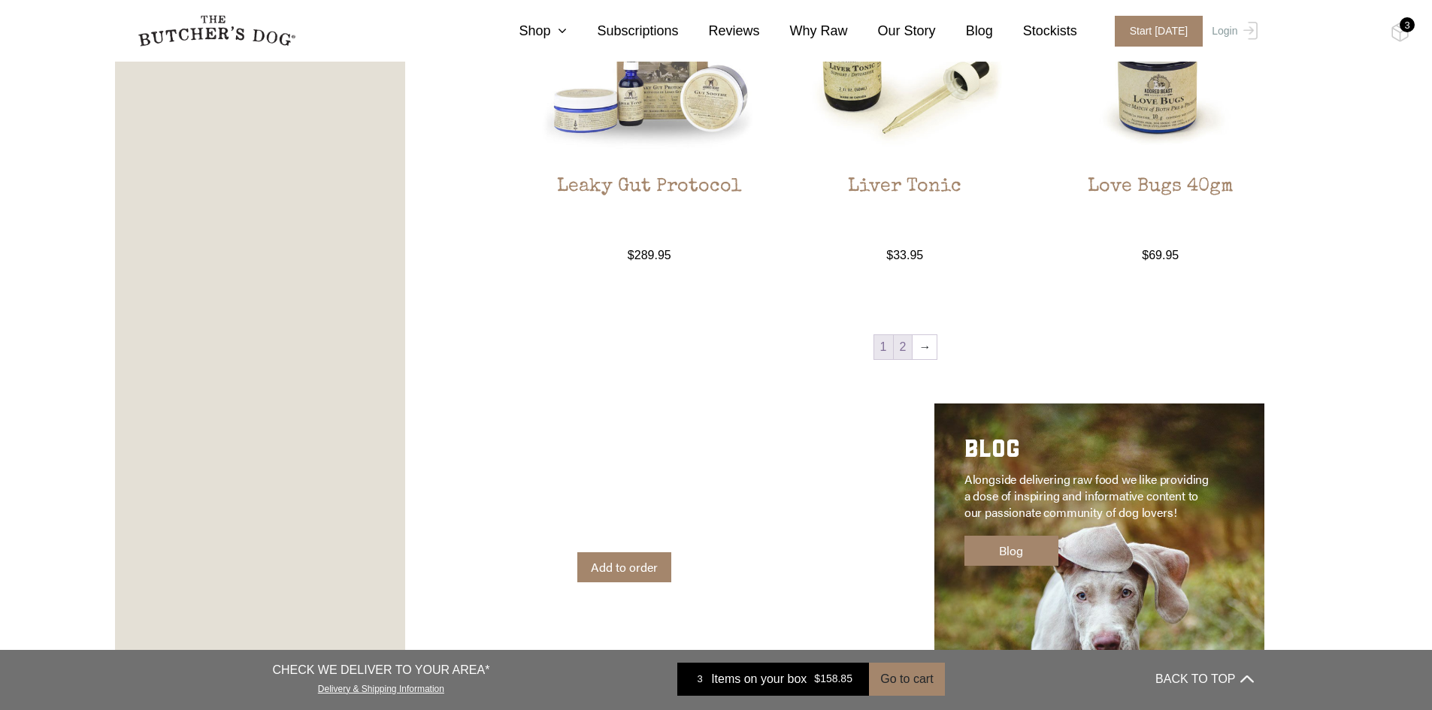
click at [909, 344] on link "2" at bounding box center [903, 347] width 19 height 24
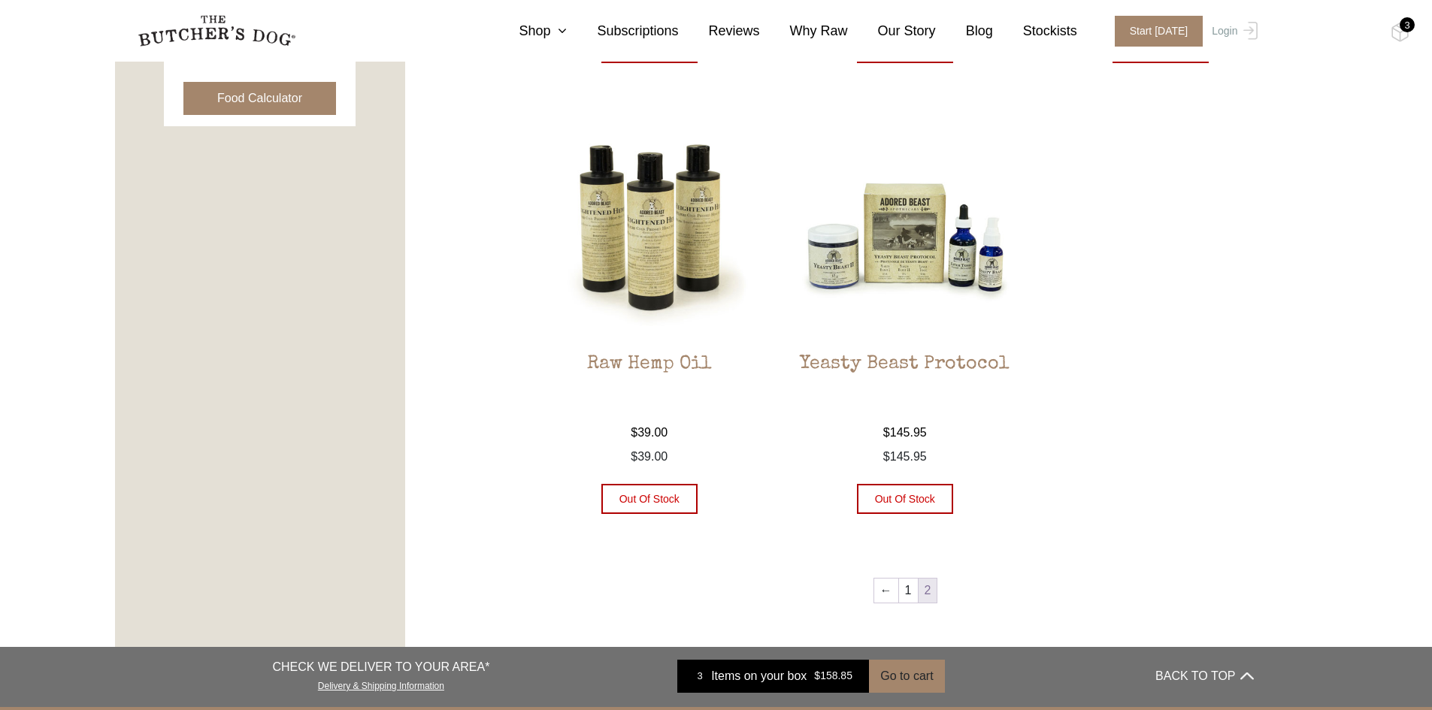
scroll to position [791, 0]
click at [901, 589] on link "1" at bounding box center [908, 590] width 19 height 24
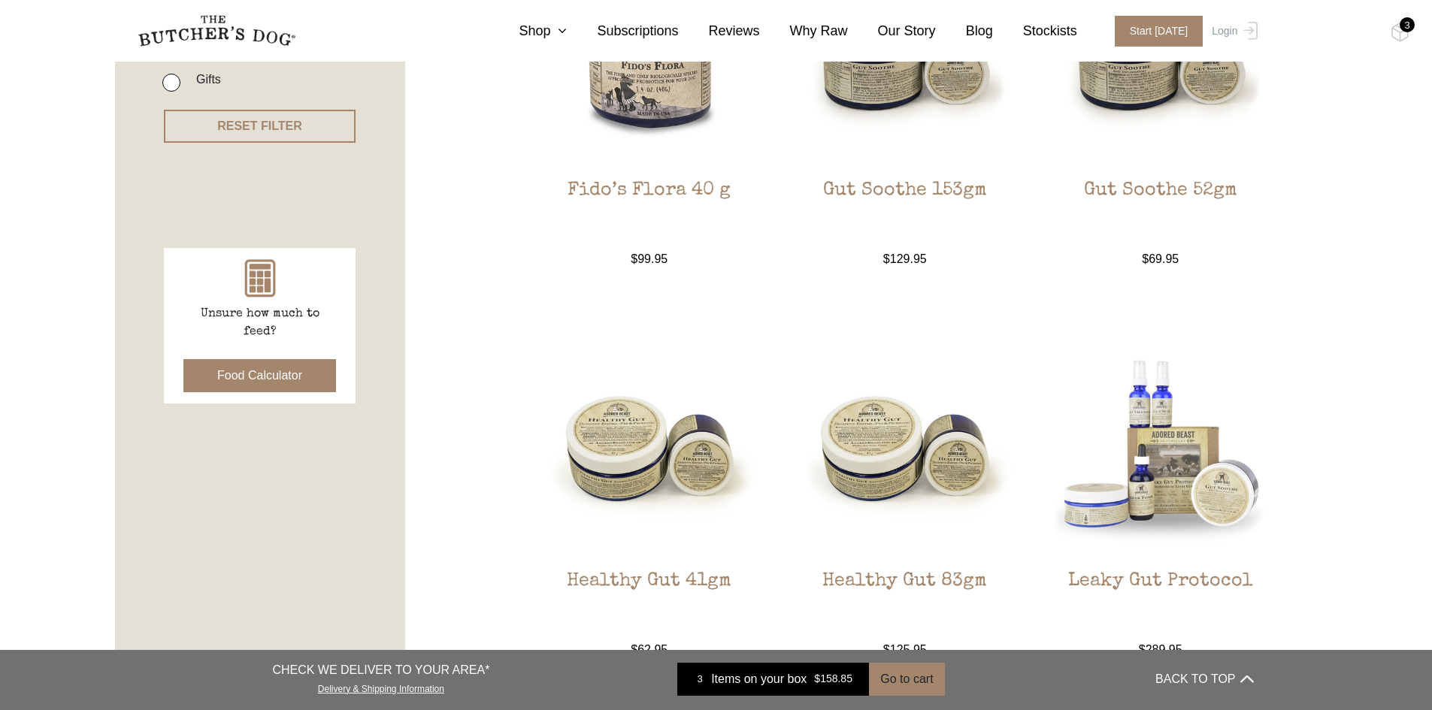
scroll to position [415, 0]
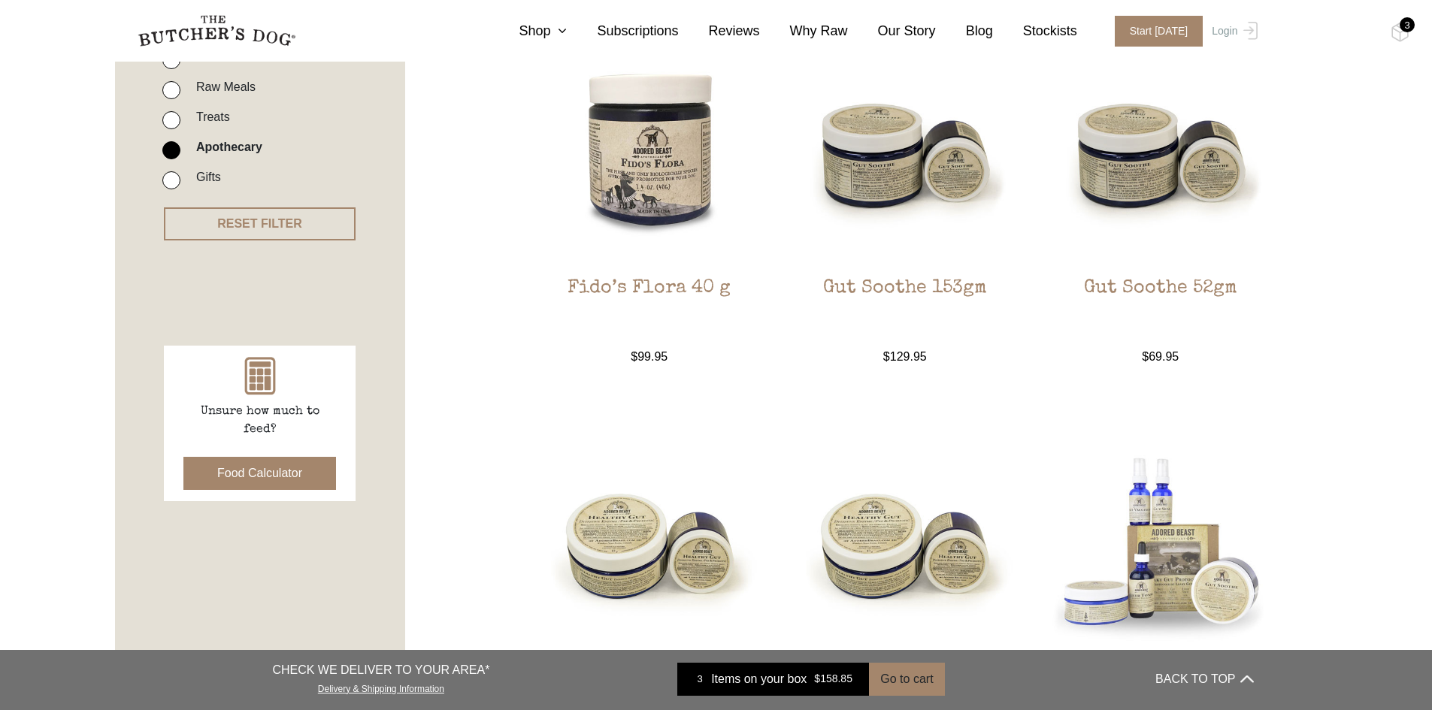
click at [1402, 30] on div "3" at bounding box center [1407, 24] width 15 height 15
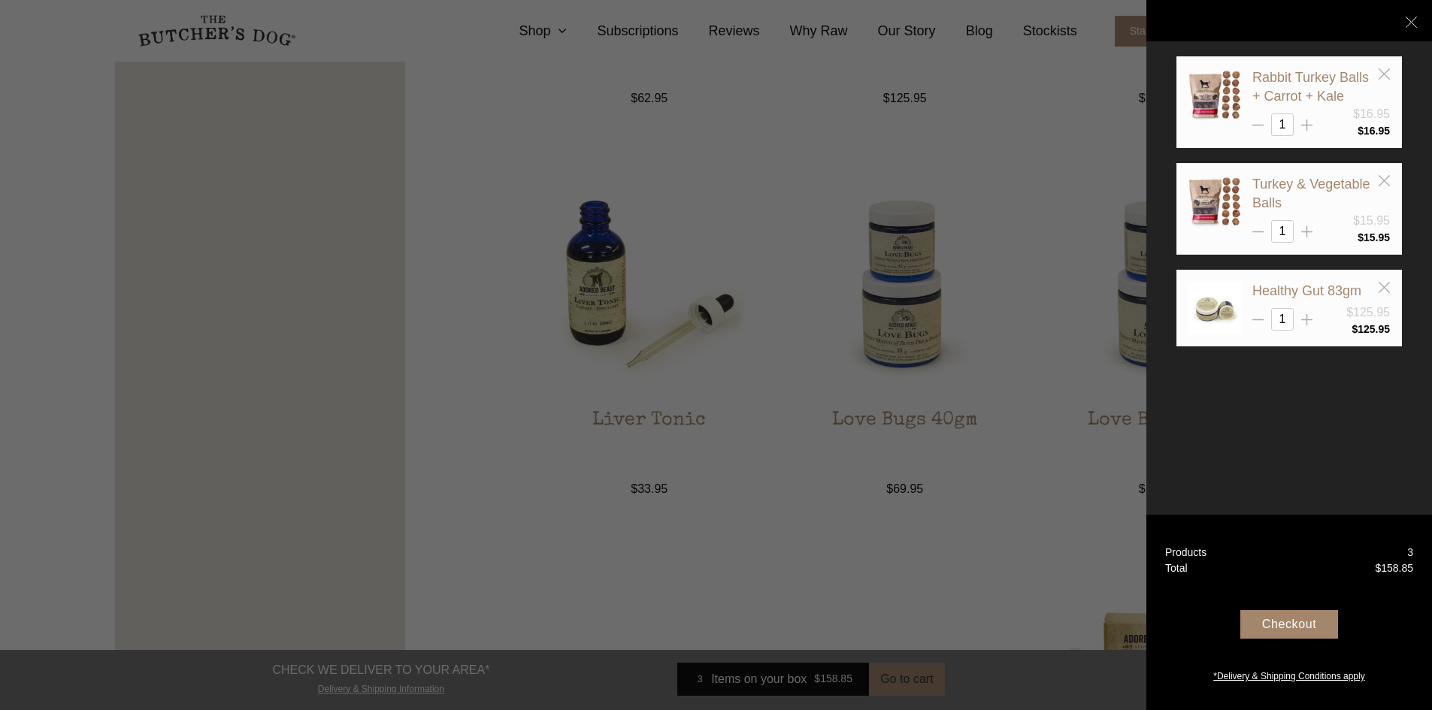
scroll to position [1091, 0]
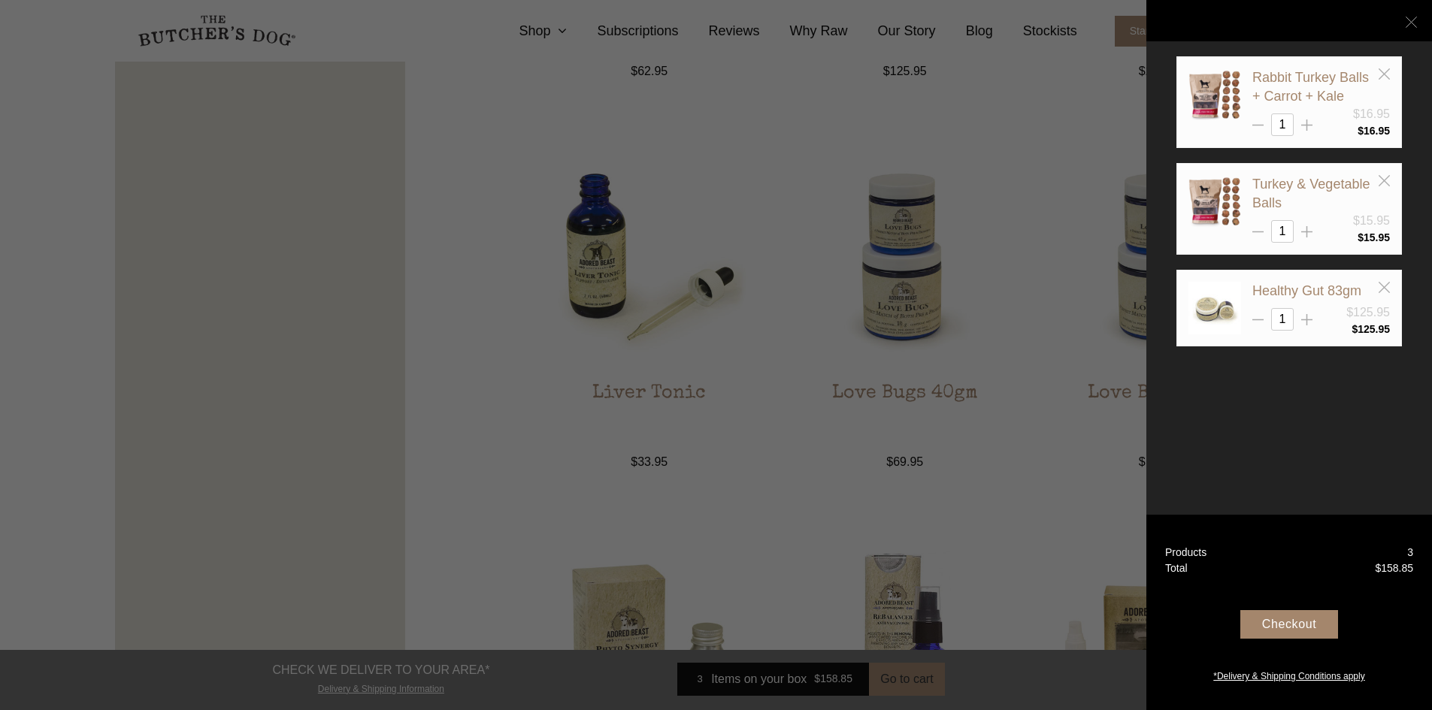
click at [1414, 17] on icon at bounding box center [1411, 22] width 11 height 11
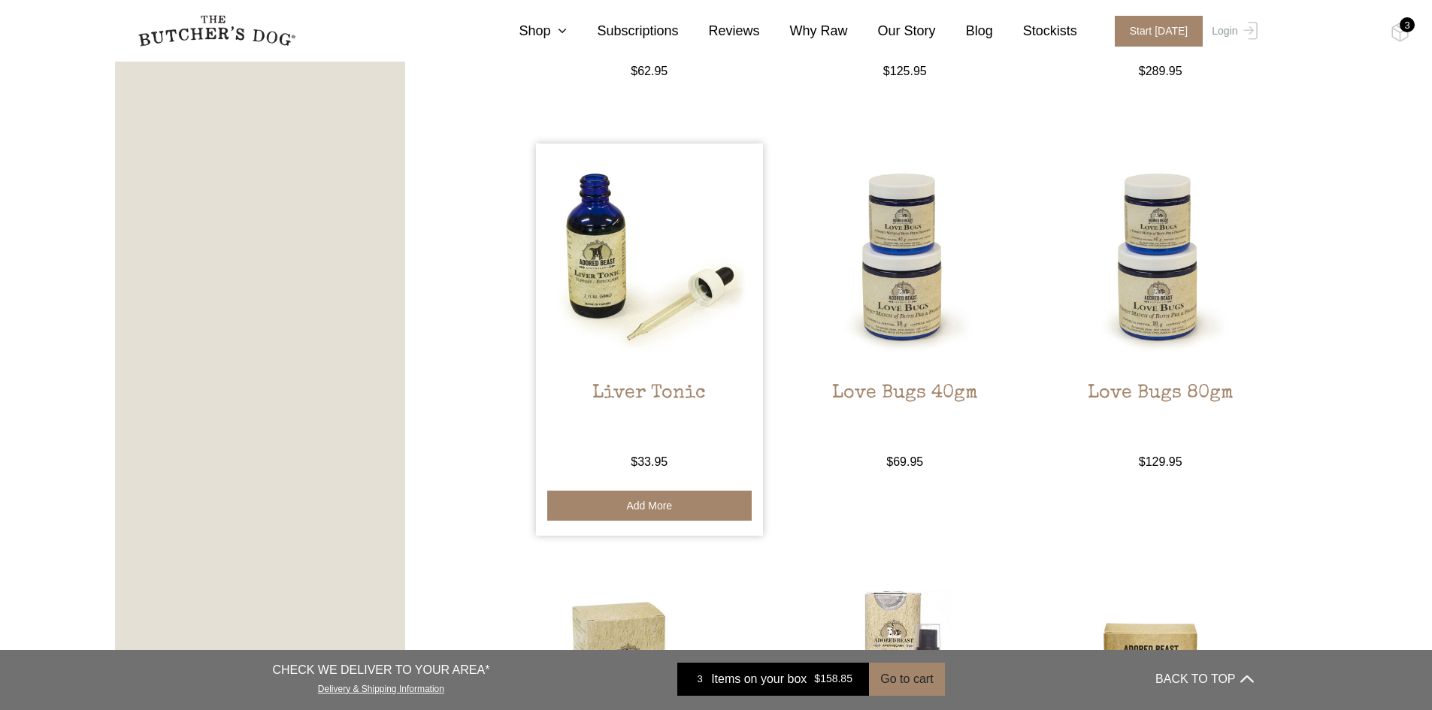
click at [641, 506] on button "Add more" at bounding box center [649, 506] width 205 height 30
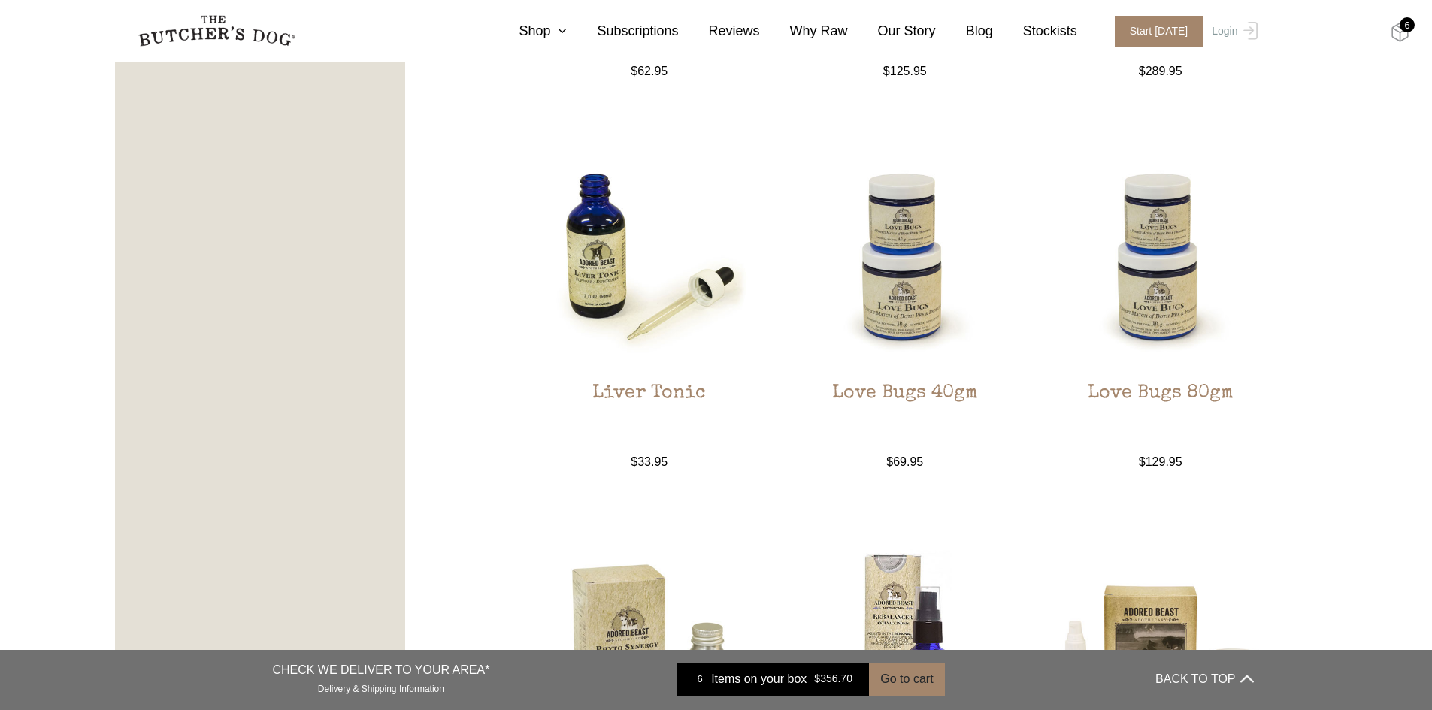
click at [1400, 29] on img at bounding box center [1400, 33] width 19 height 20
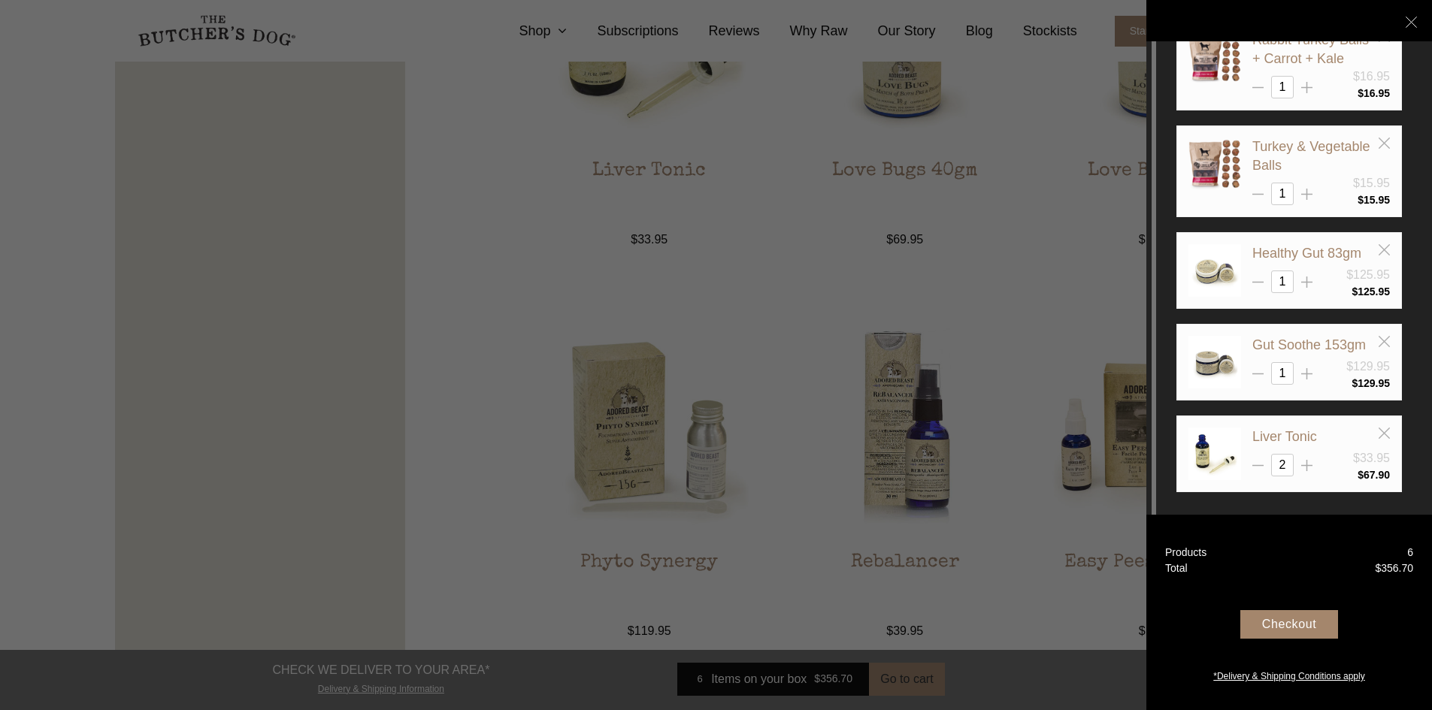
scroll to position [1317, 0]
click at [1263, 464] on icon at bounding box center [1257, 465] width 11 height 11
type input "1"
click at [1020, 283] on div at bounding box center [716, 355] width 1432 height 710
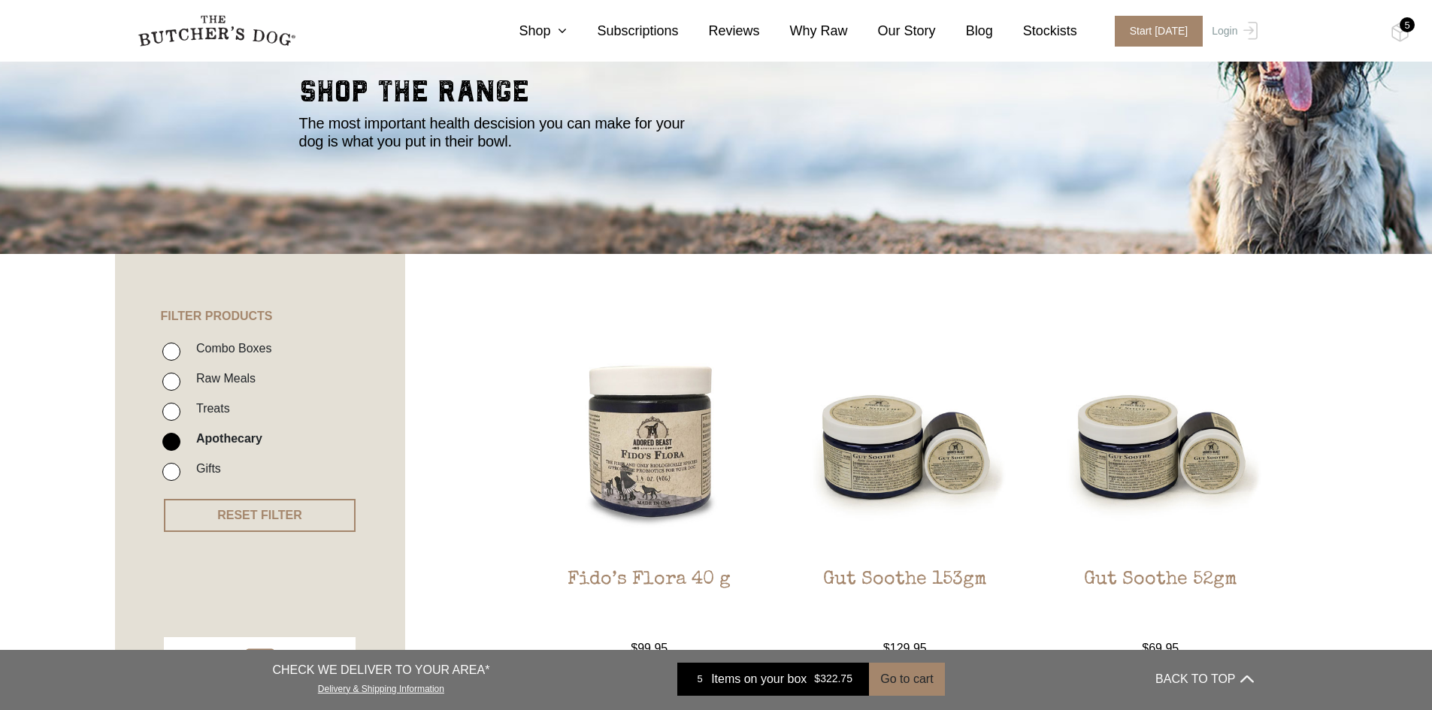
scroll to position [0, 0]
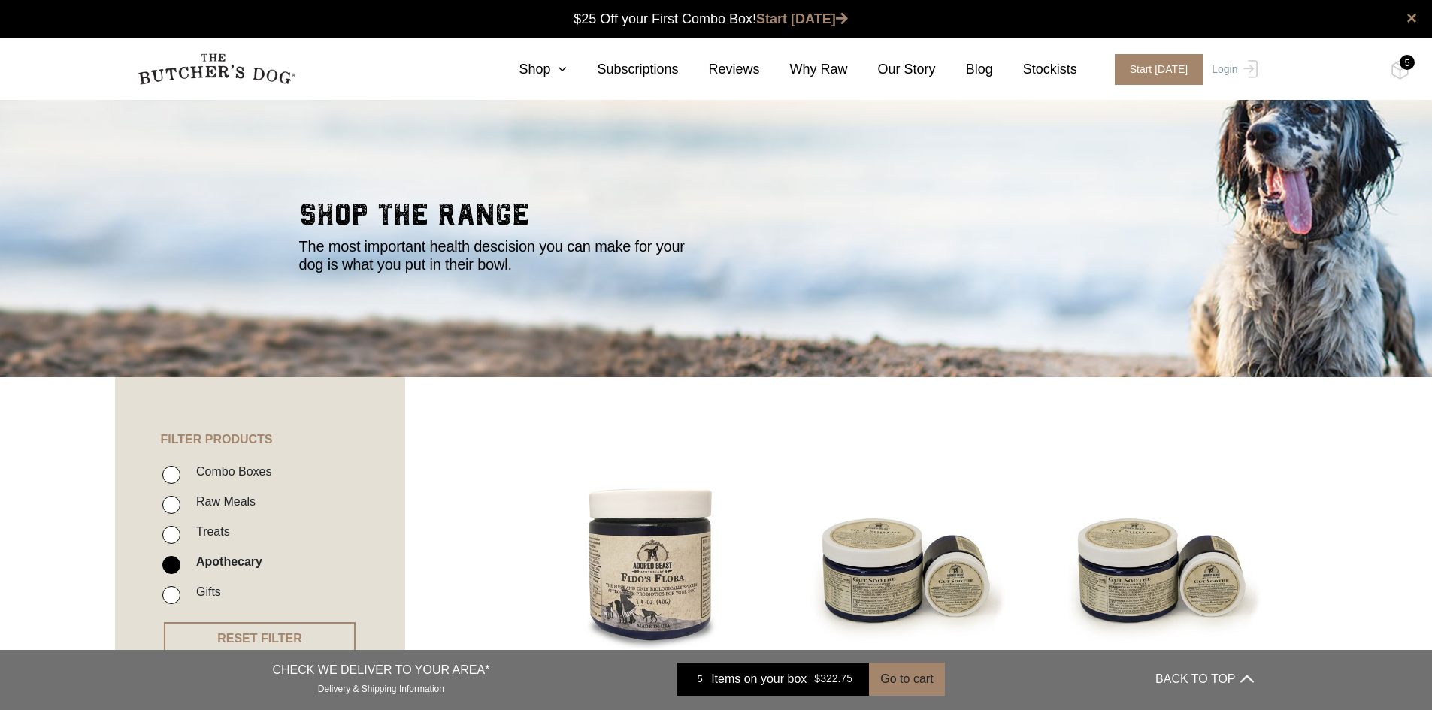
click at [1409, 68] on div "5" at bounding box center [1407, 62] width 15 height 15
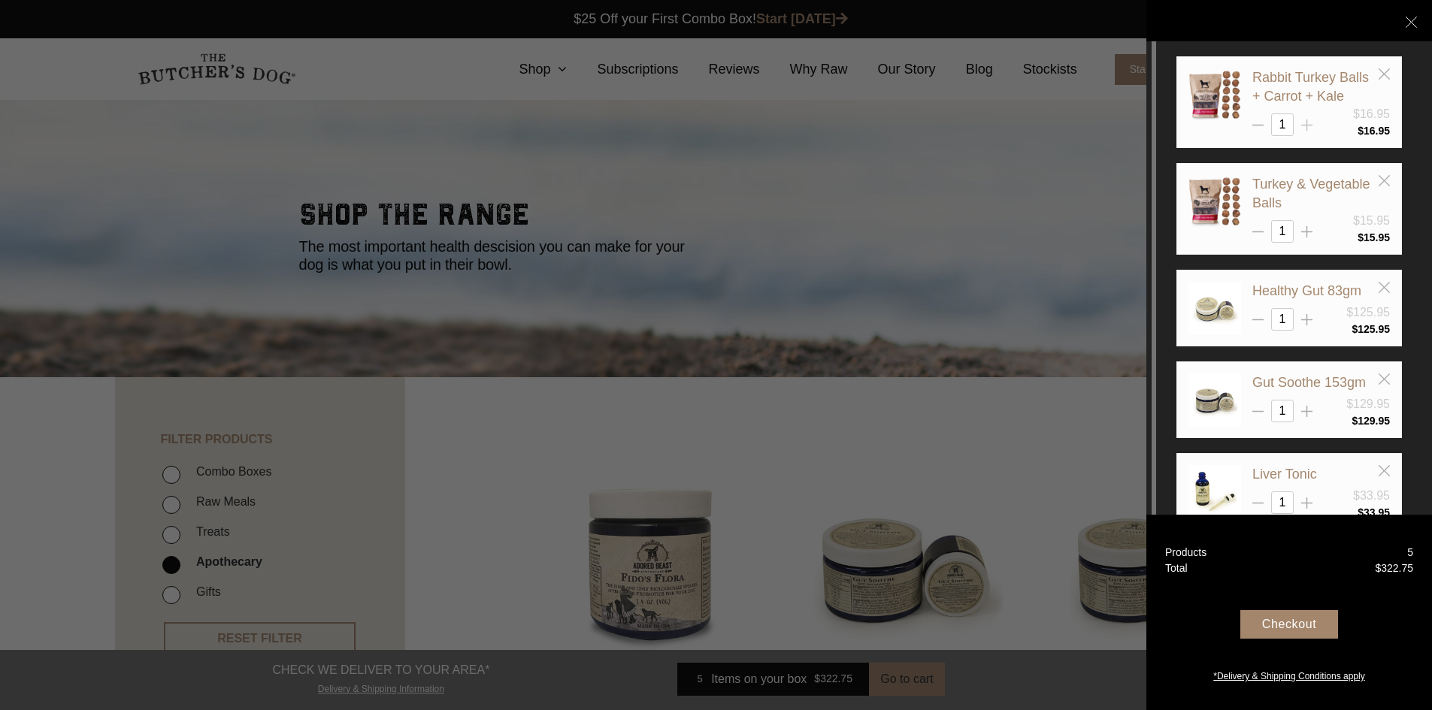
click at [1307, 126] on line at bounding box center [1307, 125] width 0 height 11
type input "2"
click at [1307, 131] on line at bounding box center [1307, 125] width 0 height 11
click at [1308, 234] on icon at bounding box center [1306, 231] width 11 height 11
type input "3"
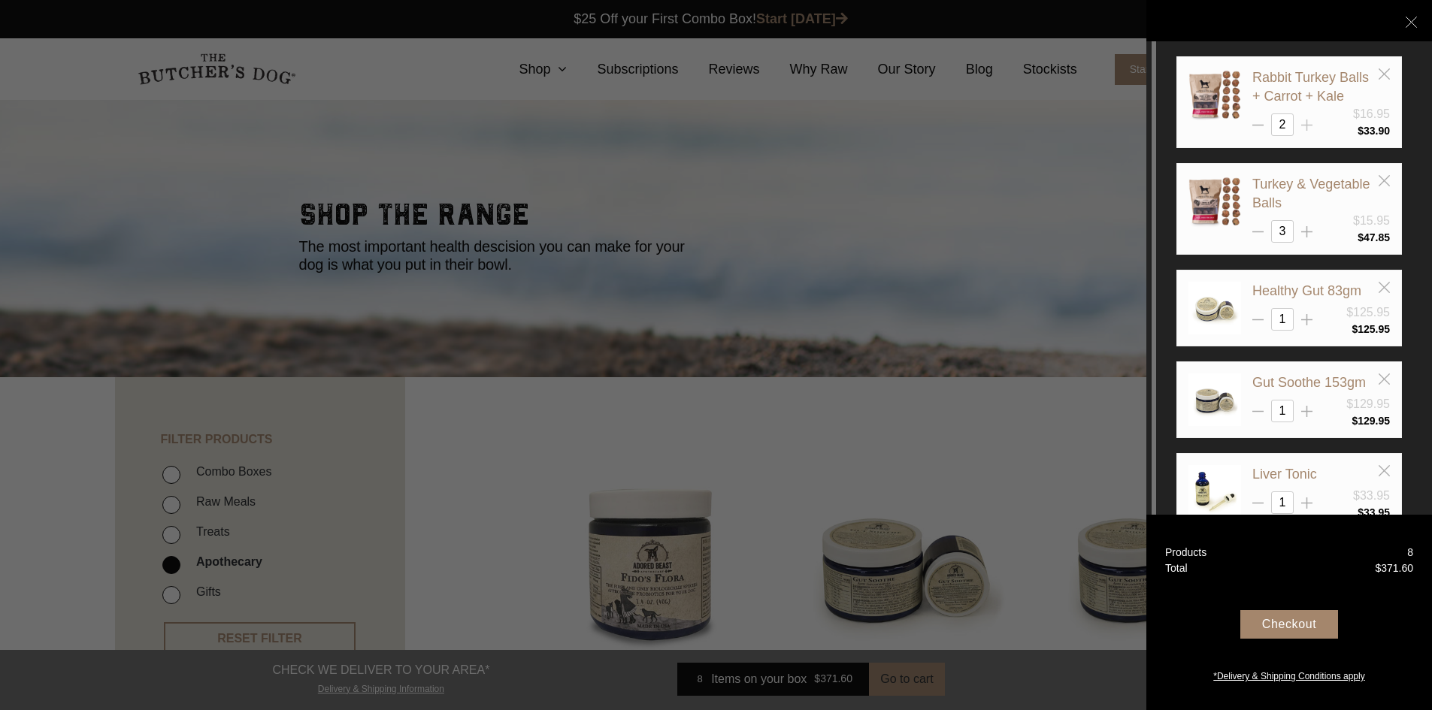
click at [1310, 120] on icon at bounding box center [1306, 125] width 11 height 11
click at [1259, 124] on icon at bounding box center [1257, 125] width 11 height 11
type input "2"
click at [1255, 231] on icon at bounding box center [1257, 231] width 11 height 11
type input "2"
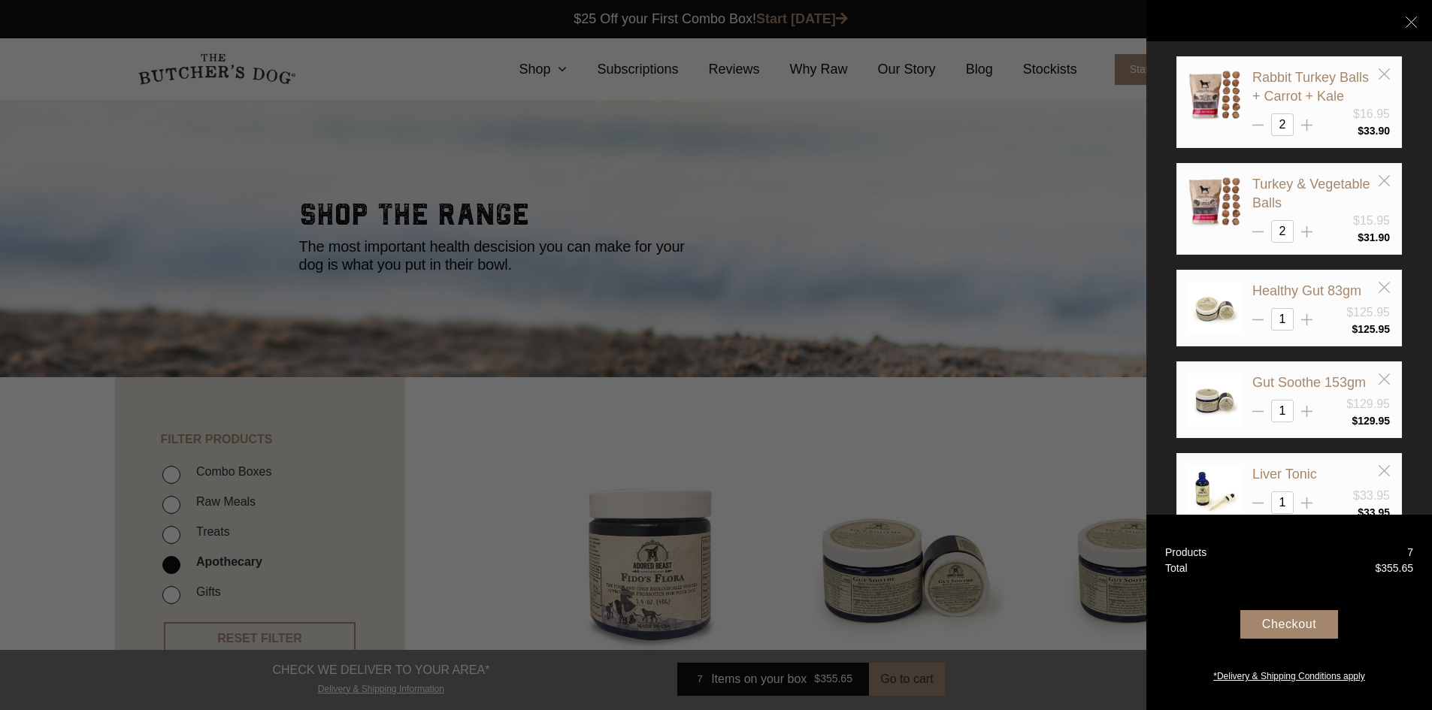
click at [761, 256] on div at bounding box center [716, 355] width 1432 height 710
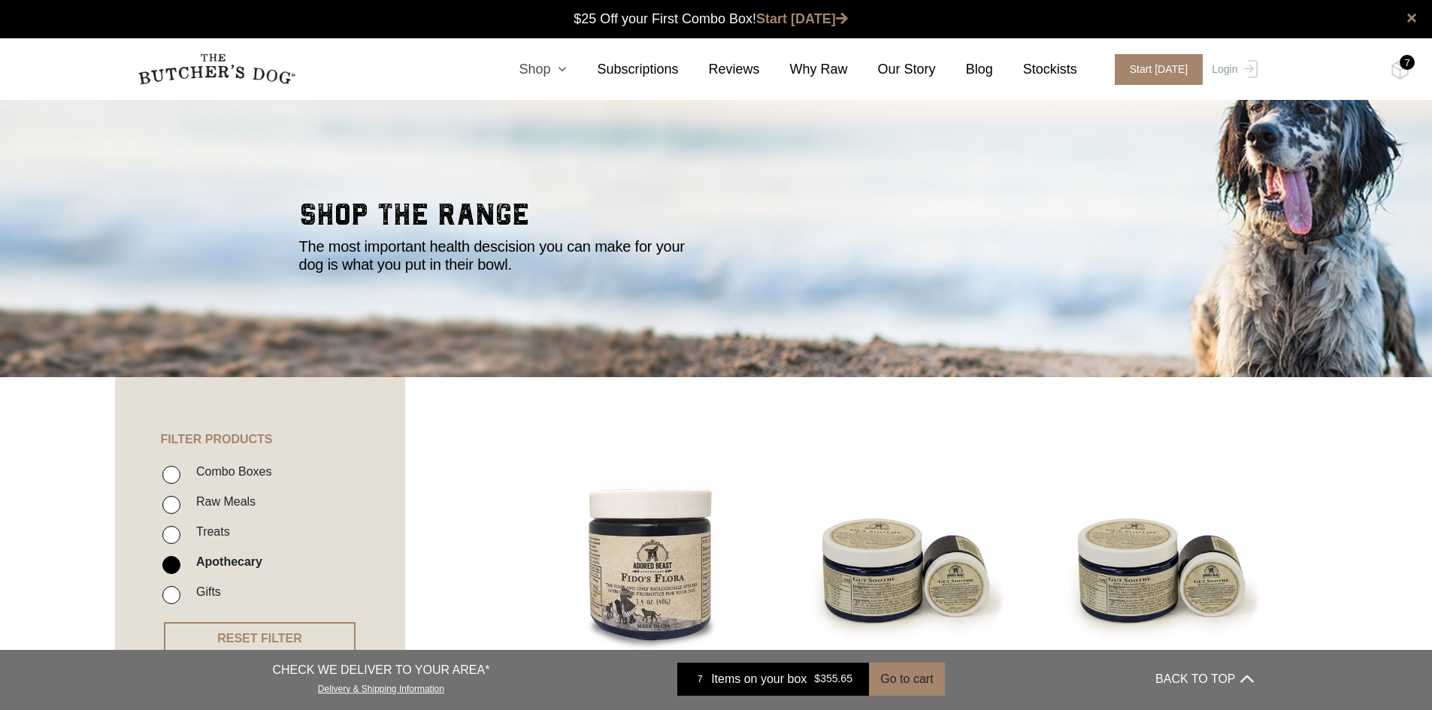
click at [567, 70] on icon at bounding box center [558, 69] width 17 height 14
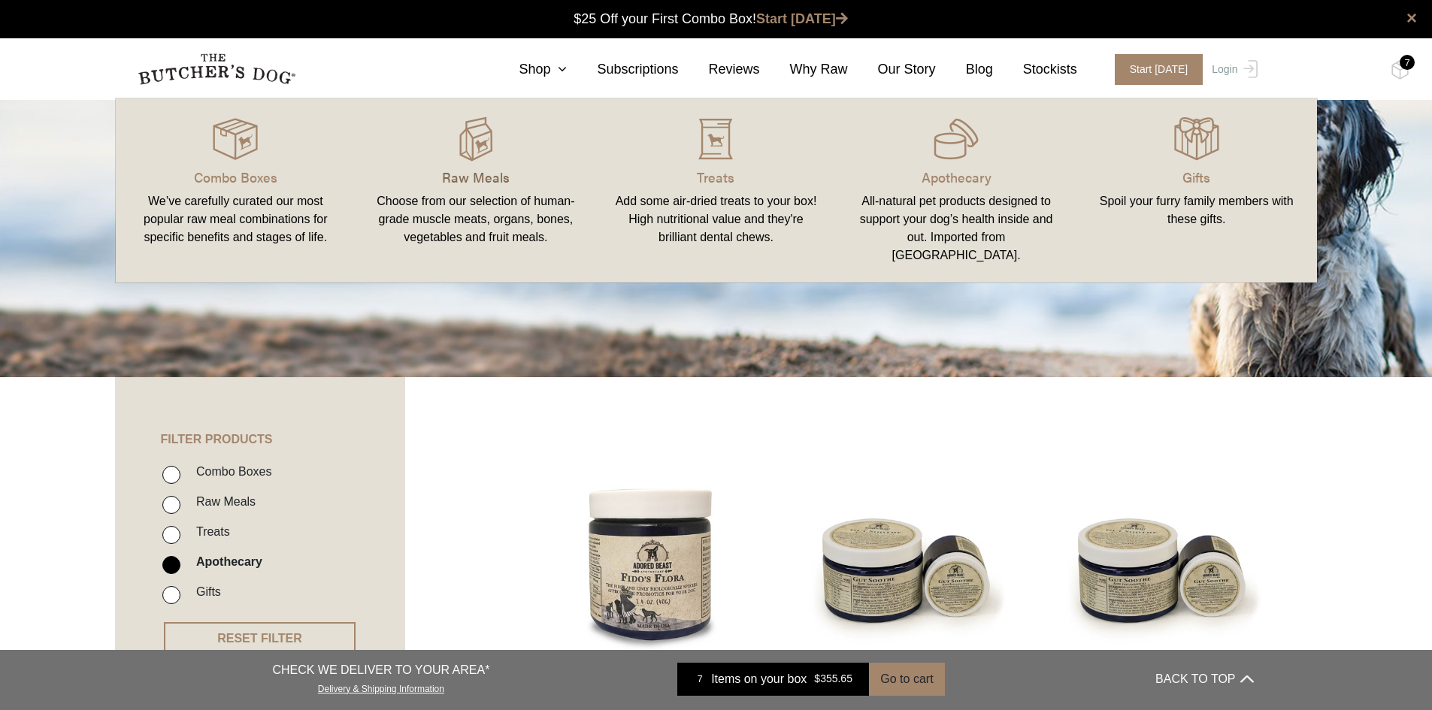
click at [489, 176] on p "Raw Meals" at bounding box center [476, 177] width 204 height 20
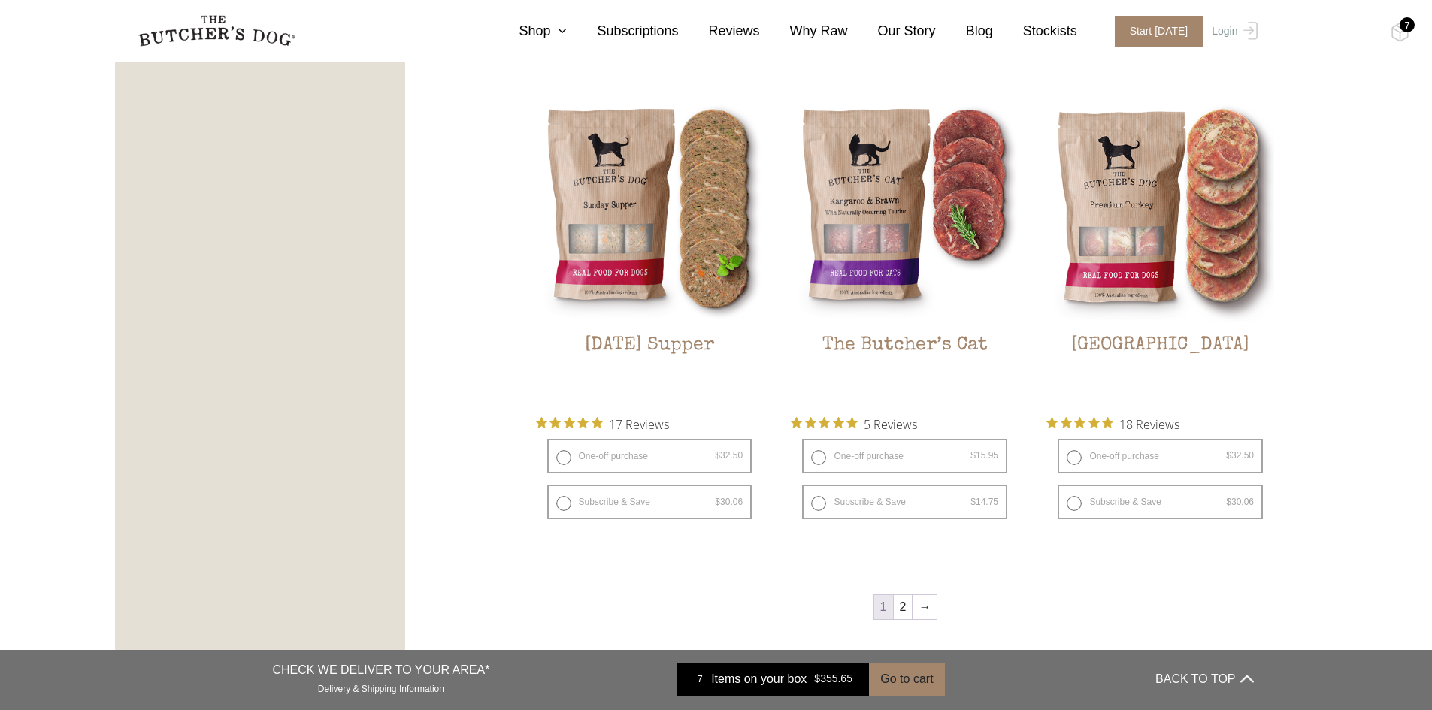
scroll to position [1879, 0]
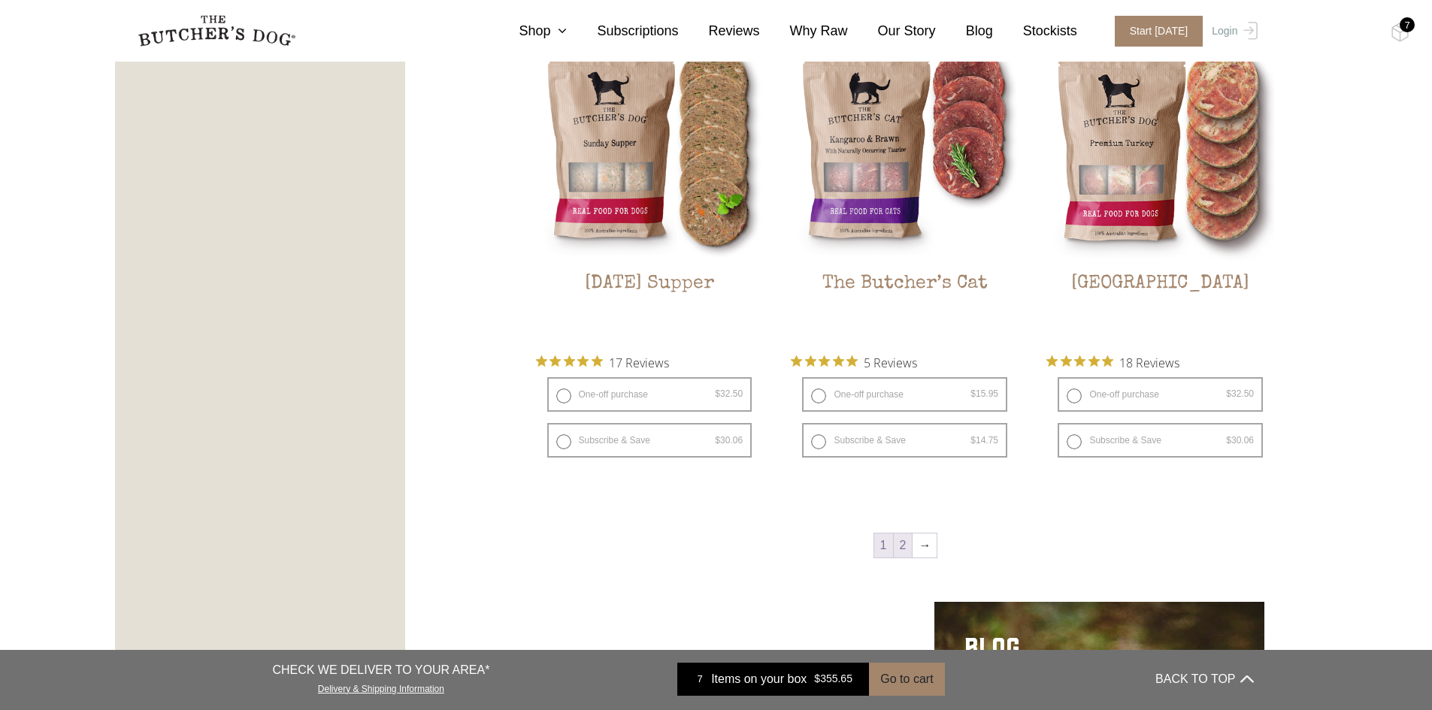
click at [901, 542] on link "2" at bounding box center [903, 546] width 19 height 24
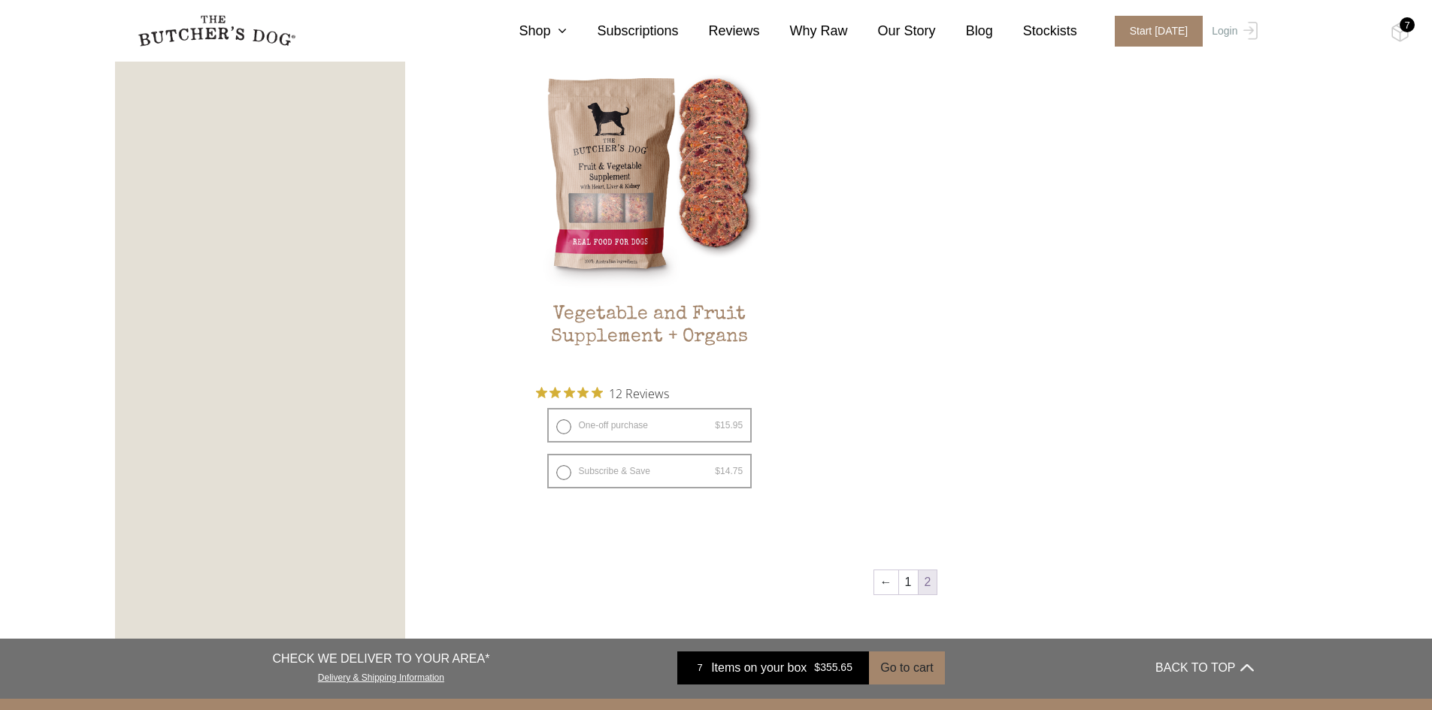
scroll to position [941, 0]
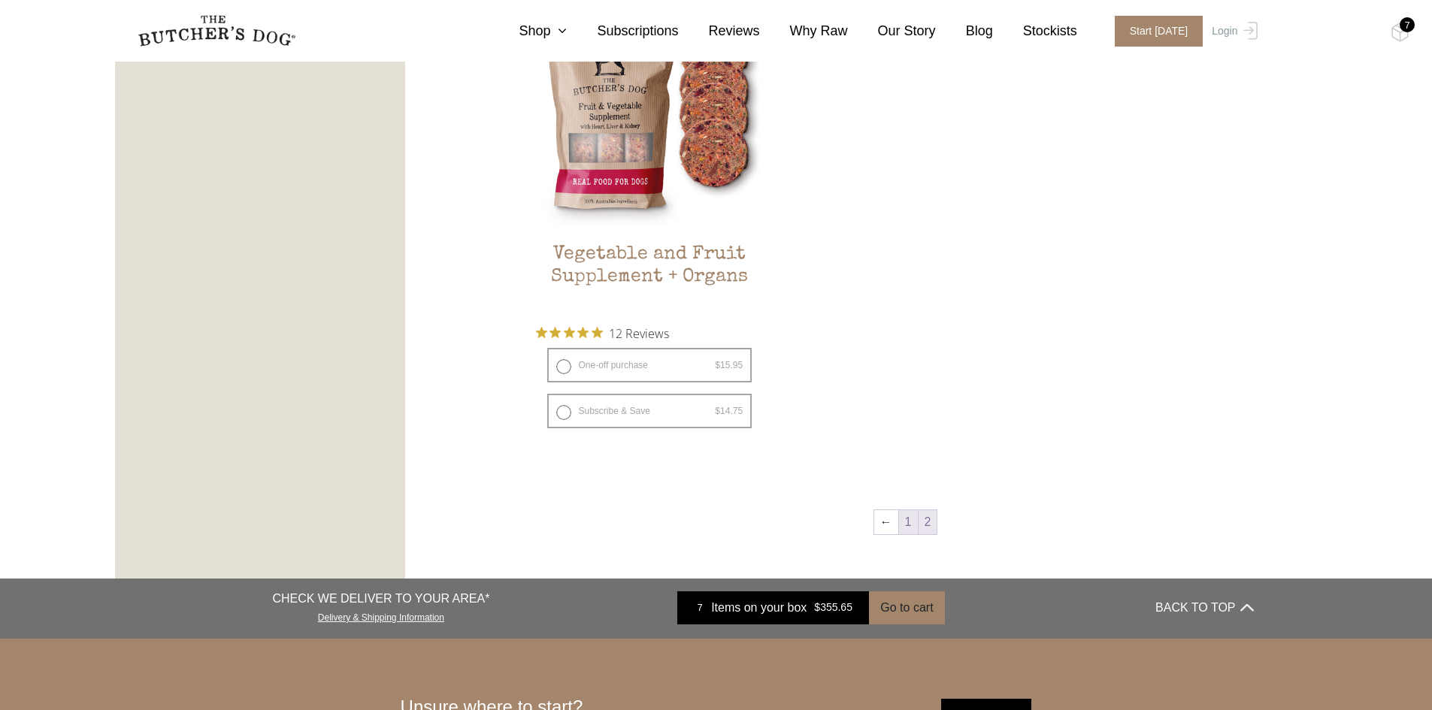
click at [904, 523] on link "1" at bounding box center [908, 522] width 19 height 24
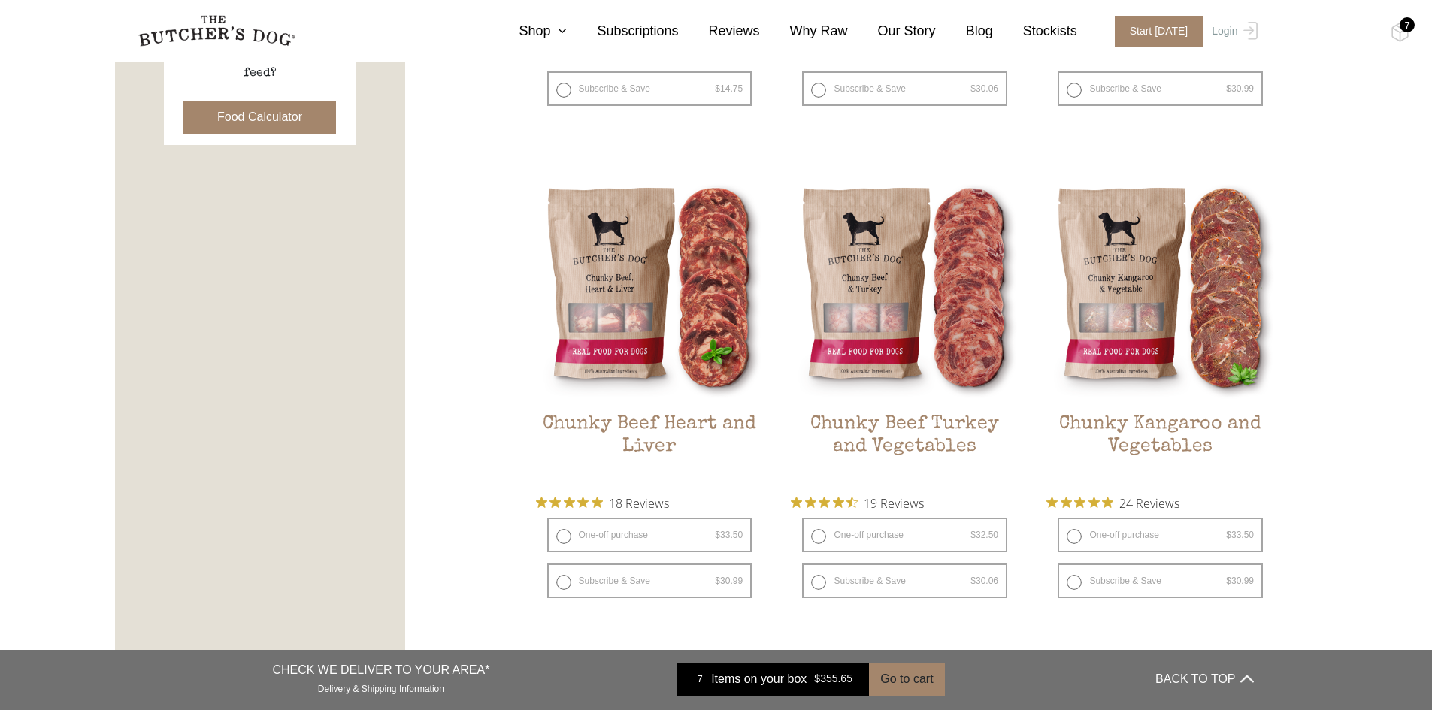
scroll to position [791, 0]
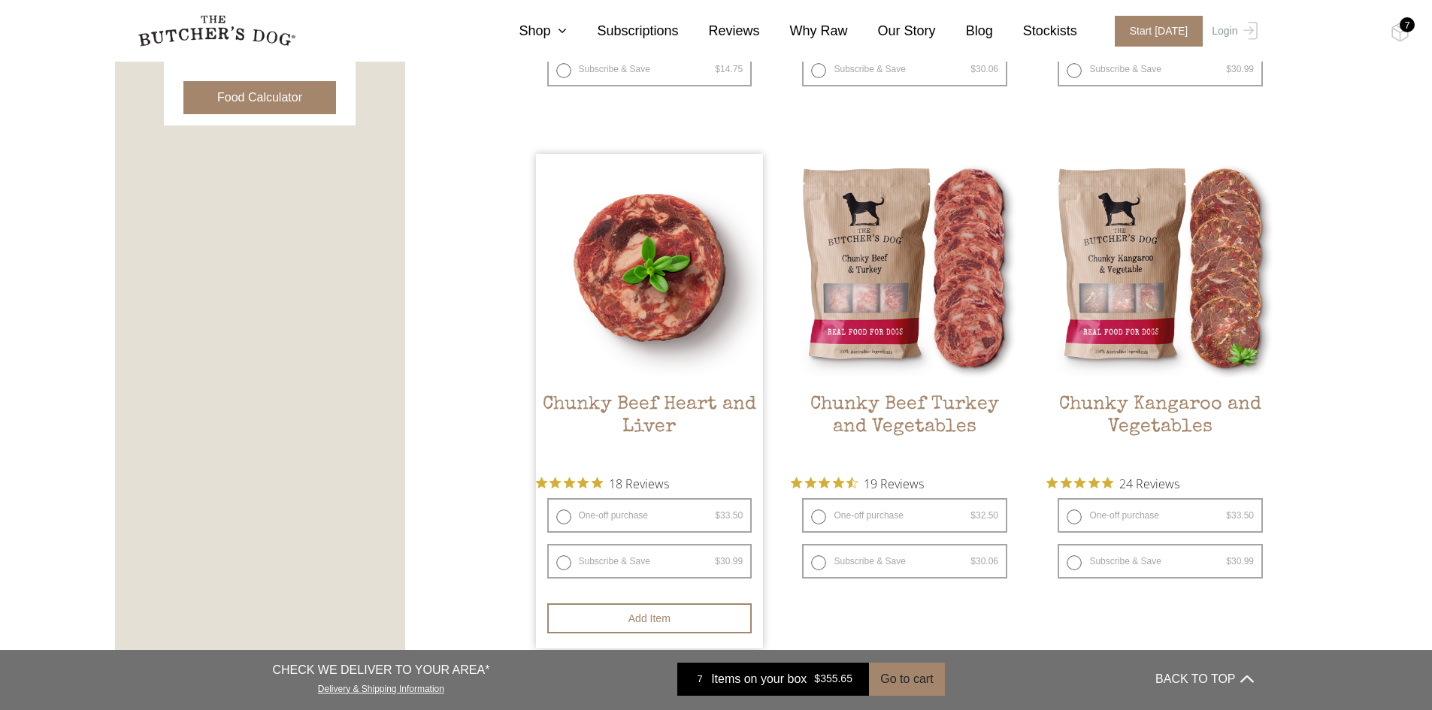
click at [562, 520] on label "One-off purchase $ 33.50 — or subscribe and save 7.5%" at bounding box center [649, 515] width 205 height 35
radio input "true"
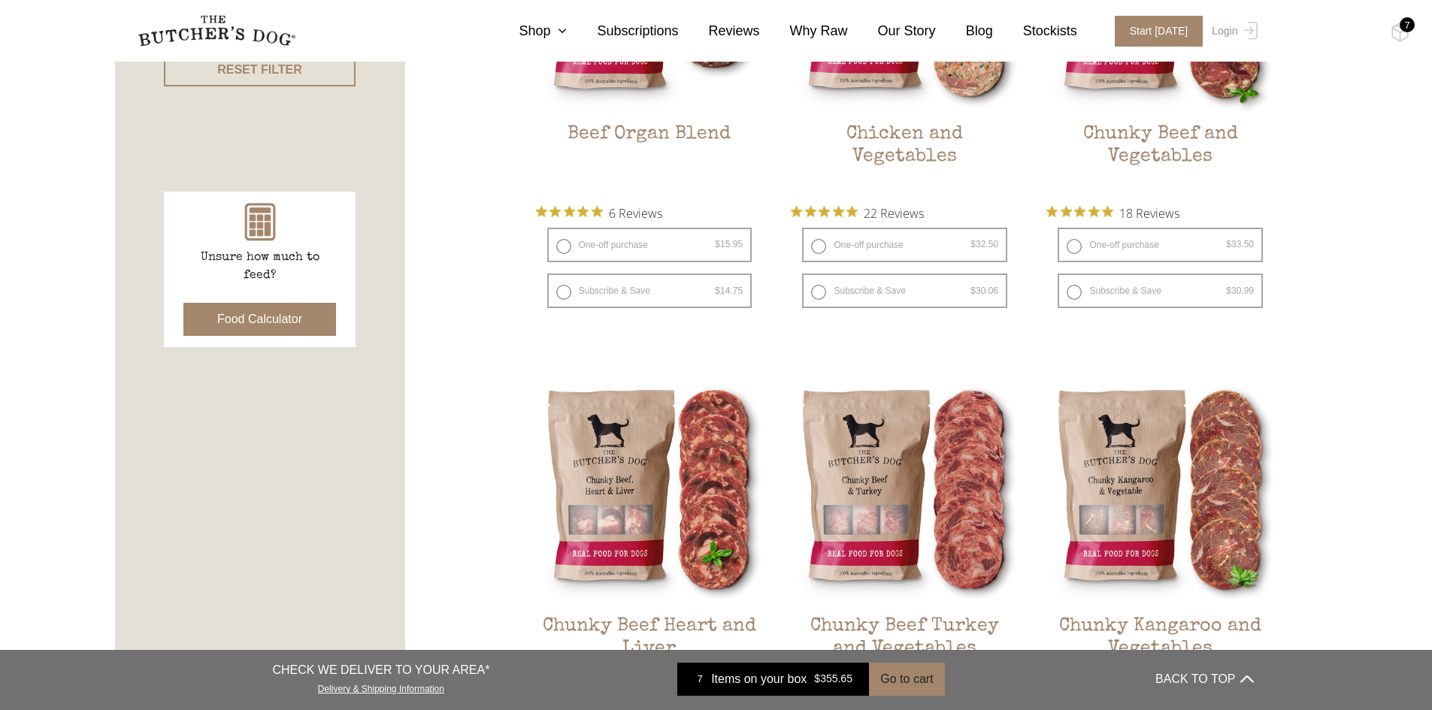
scroll to position [565, 0]
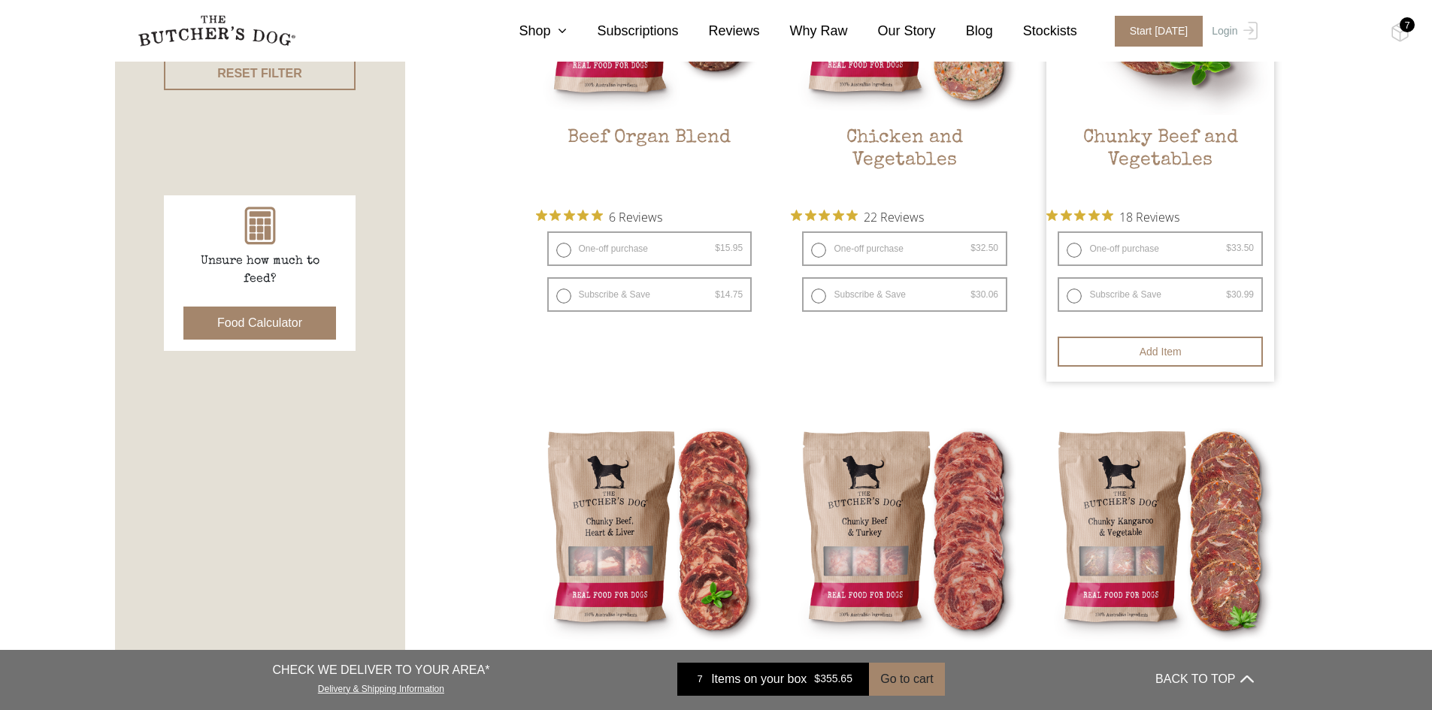
click at [1071, 253] on label "One-off purchase $ 33.50 — or subscribe and save 7.5%" at bounding box center [1160, 249] width 205 height 35
radio input "true"
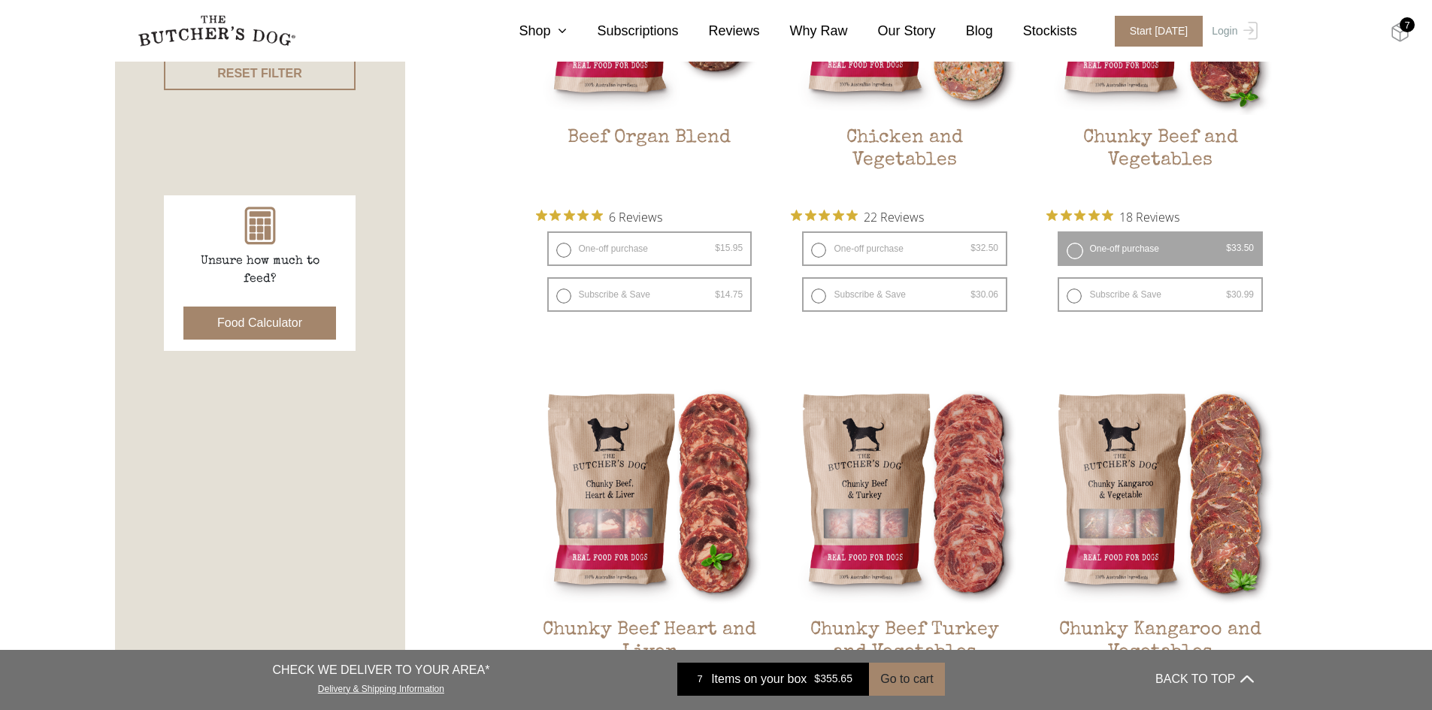
click at [1397, 29] on img at bounding box center [1400, 33] width 19 height 20
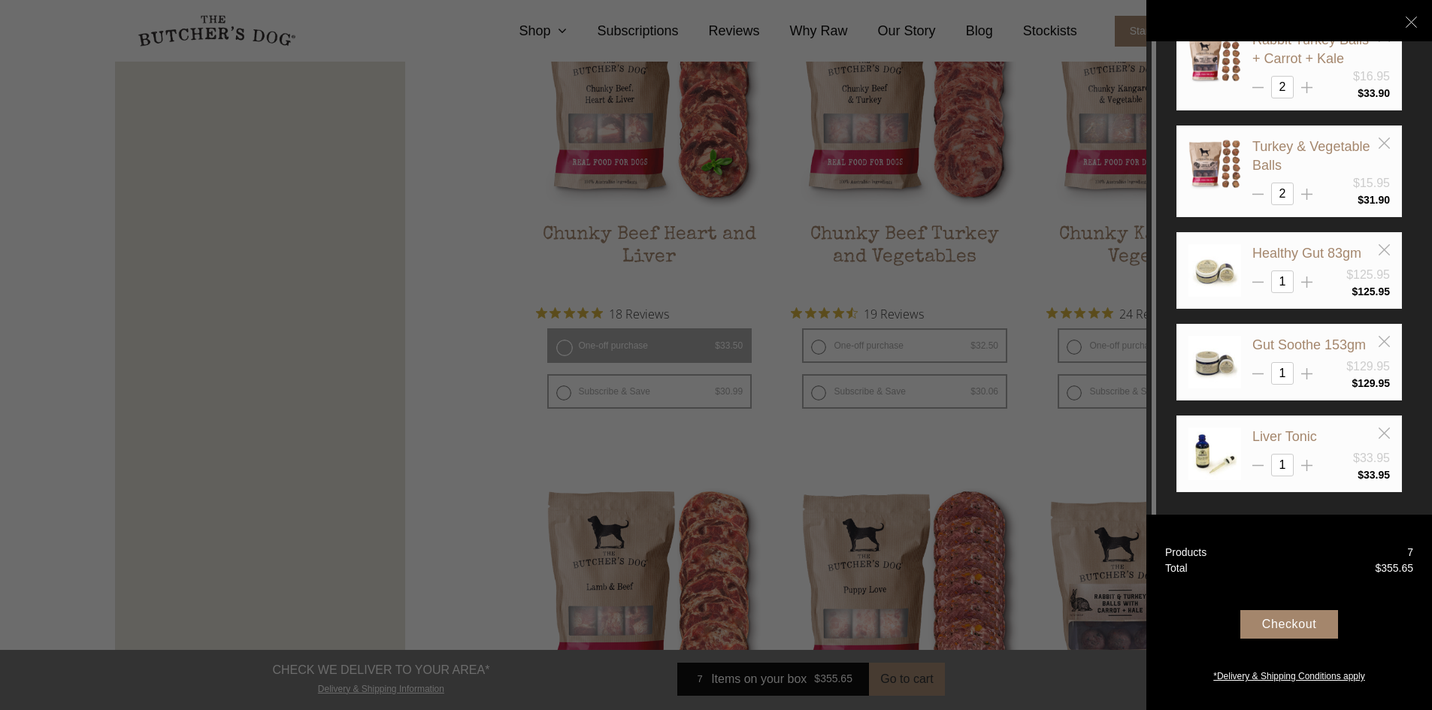
scroll to position [1016, 0]
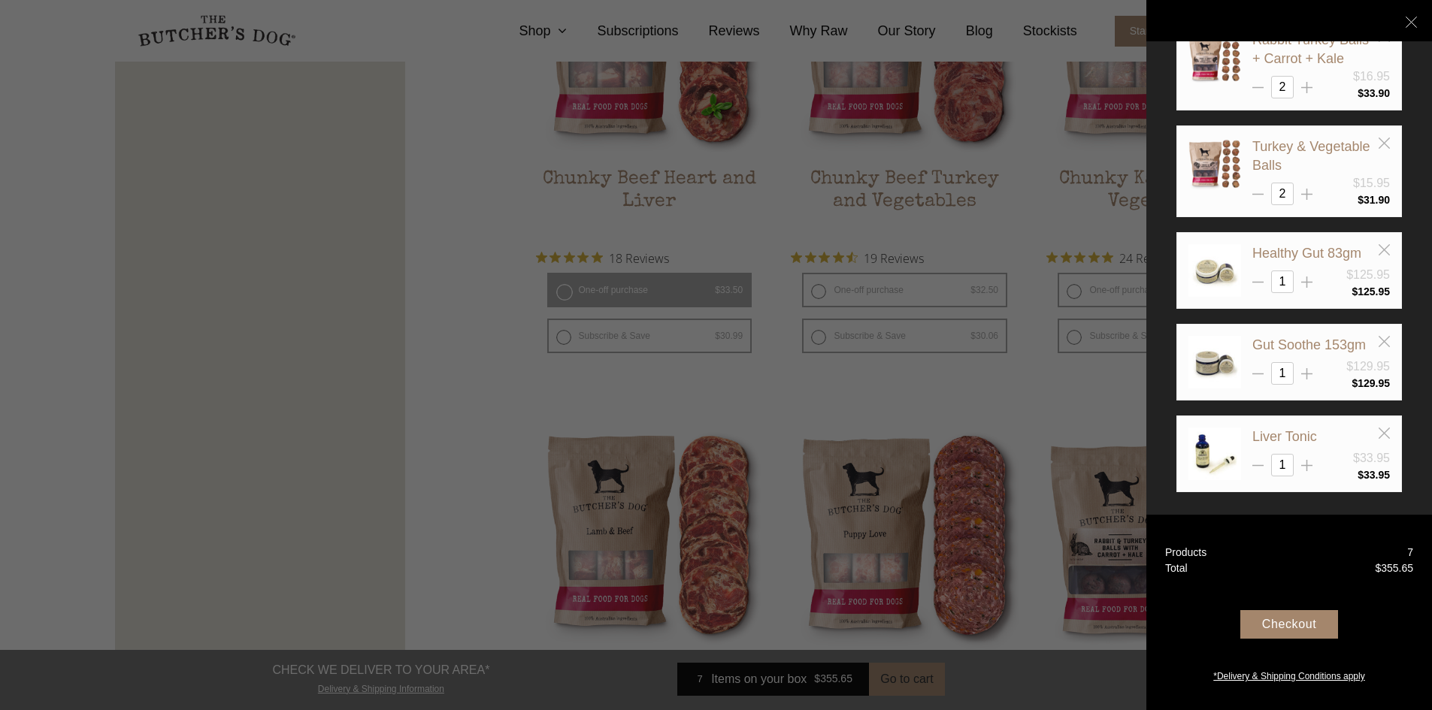
click at [670, 292] on div at bounding box center [716, 355] width 1432 height 710
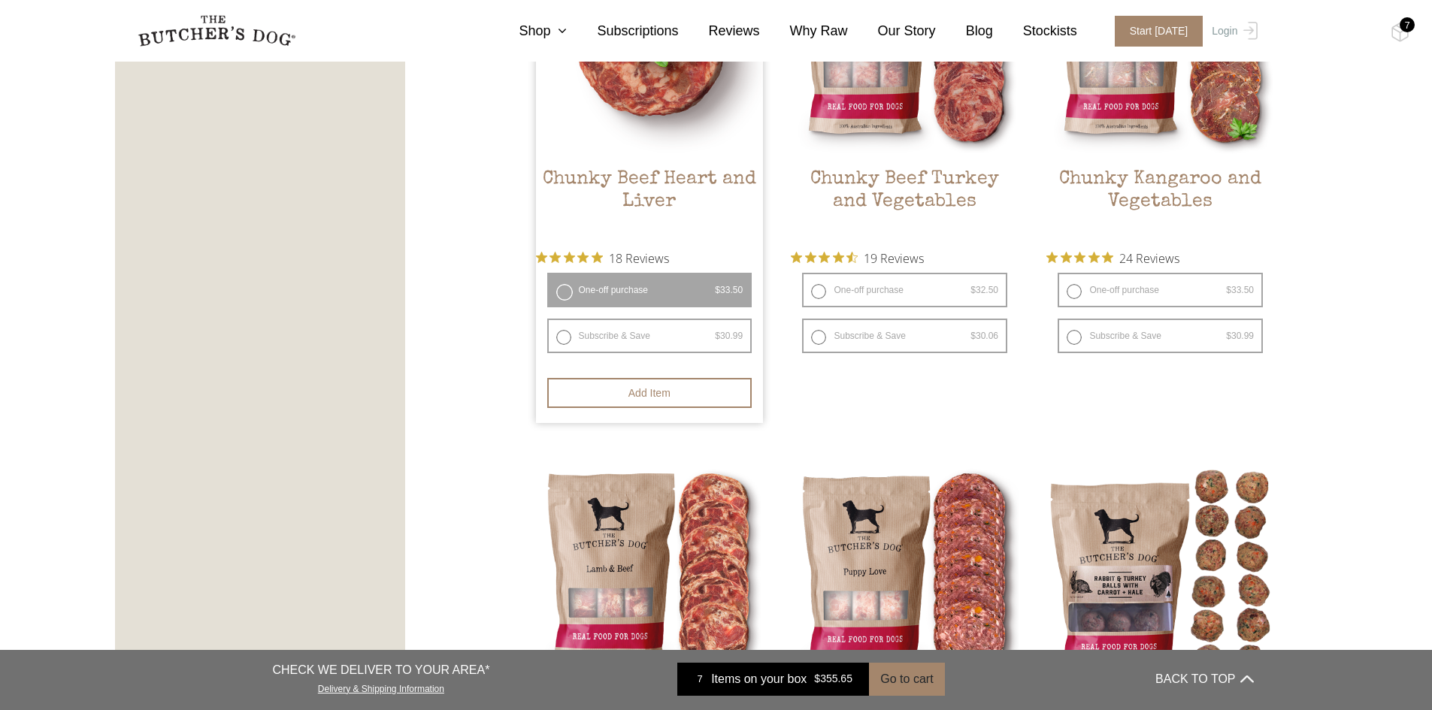
drag, startPoint x: 667, startPoint y: 399, endPoint x: 713, endPoint y: 377, distance: 50.8
click at [668, 398] on button "Add item" at bounding box center [649, 393] width 205 height 30
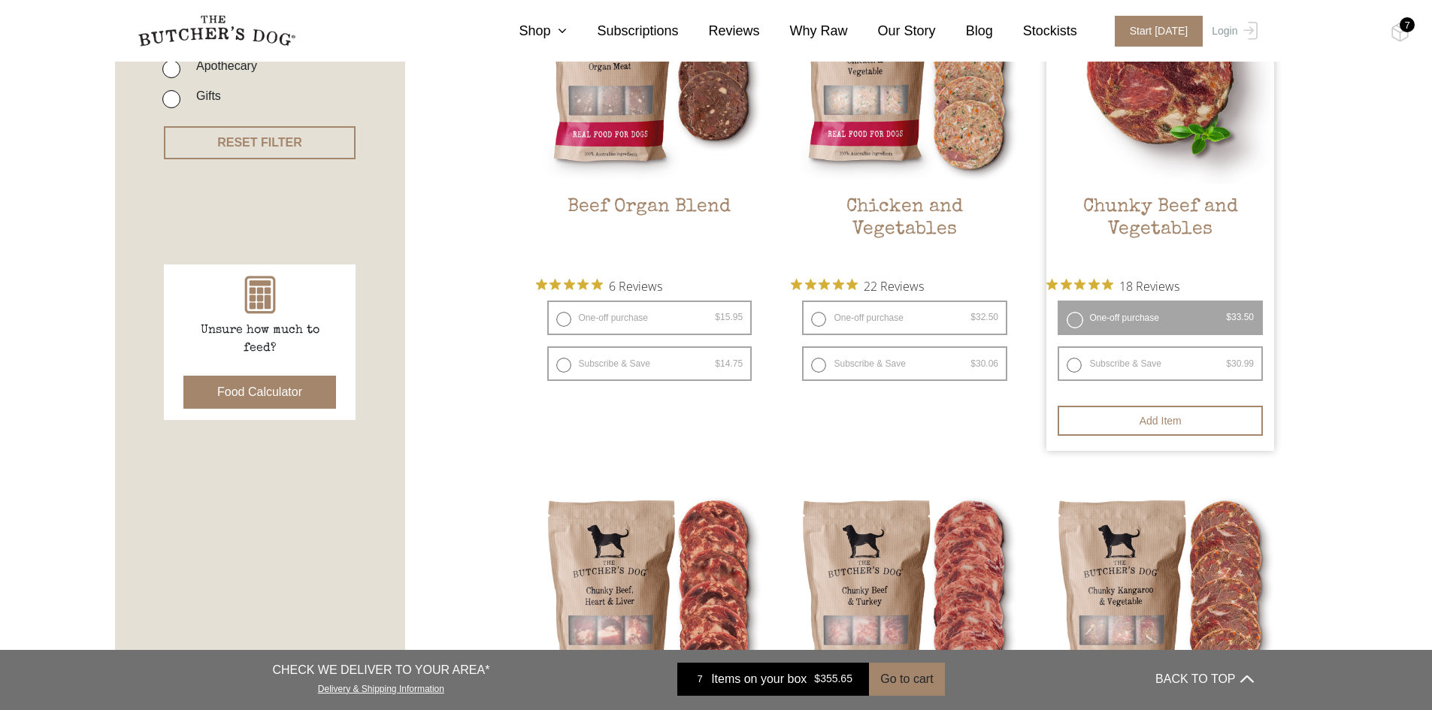
scroll to position [490, 0]
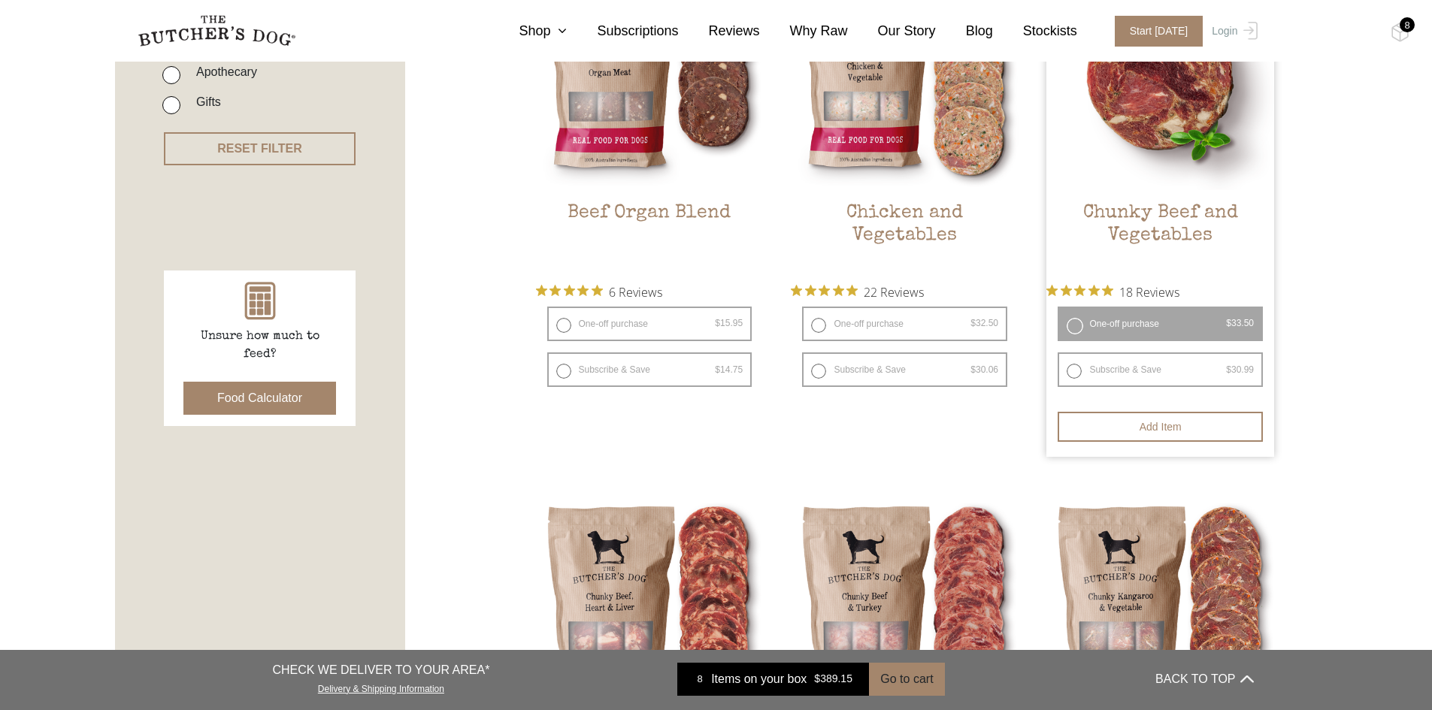
click at [1150, 318] on label "One-off purchase $ 33.50 — or subscribe and save 7.5%" at bounding box center [1160, 324] width 205 height 35
drag, startPoint x: 1187, startPoint y: 423, endPoint x: 1246, endPoint y: 390, distance: 67.3
click at [1187, 422] on button "Add item" at bounding box center [1160, 427] width 205 height 30
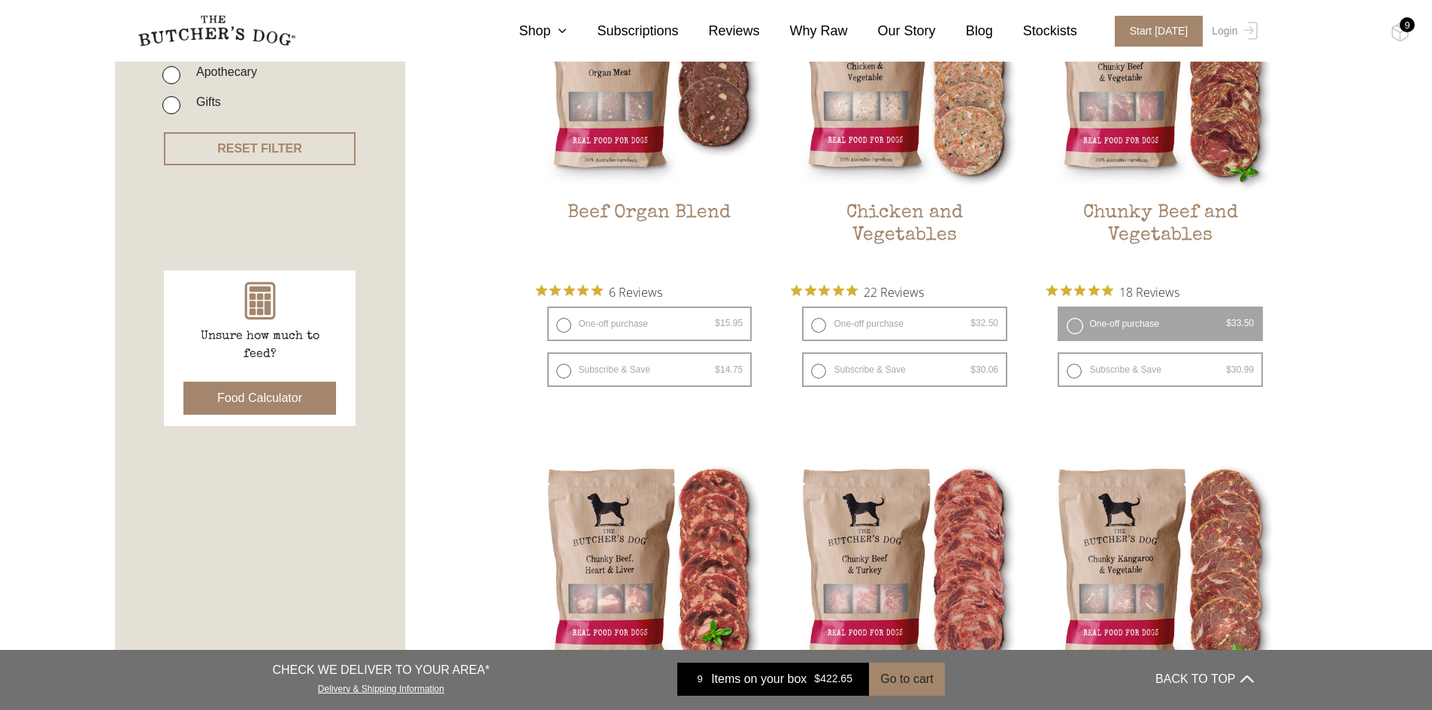
click at [1405, 27] on div "9" at bounding box center [1407, 24] width 15 height 15
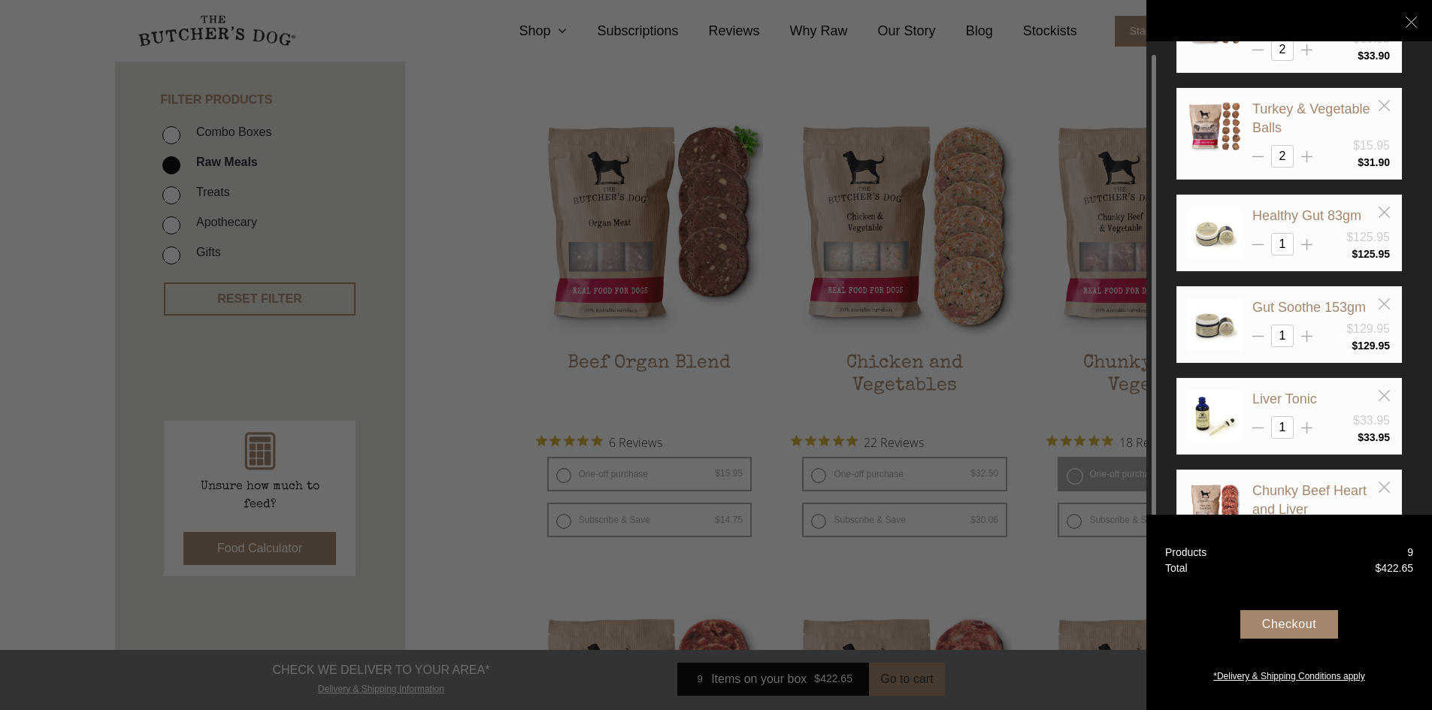
scroll to position [226, 0]
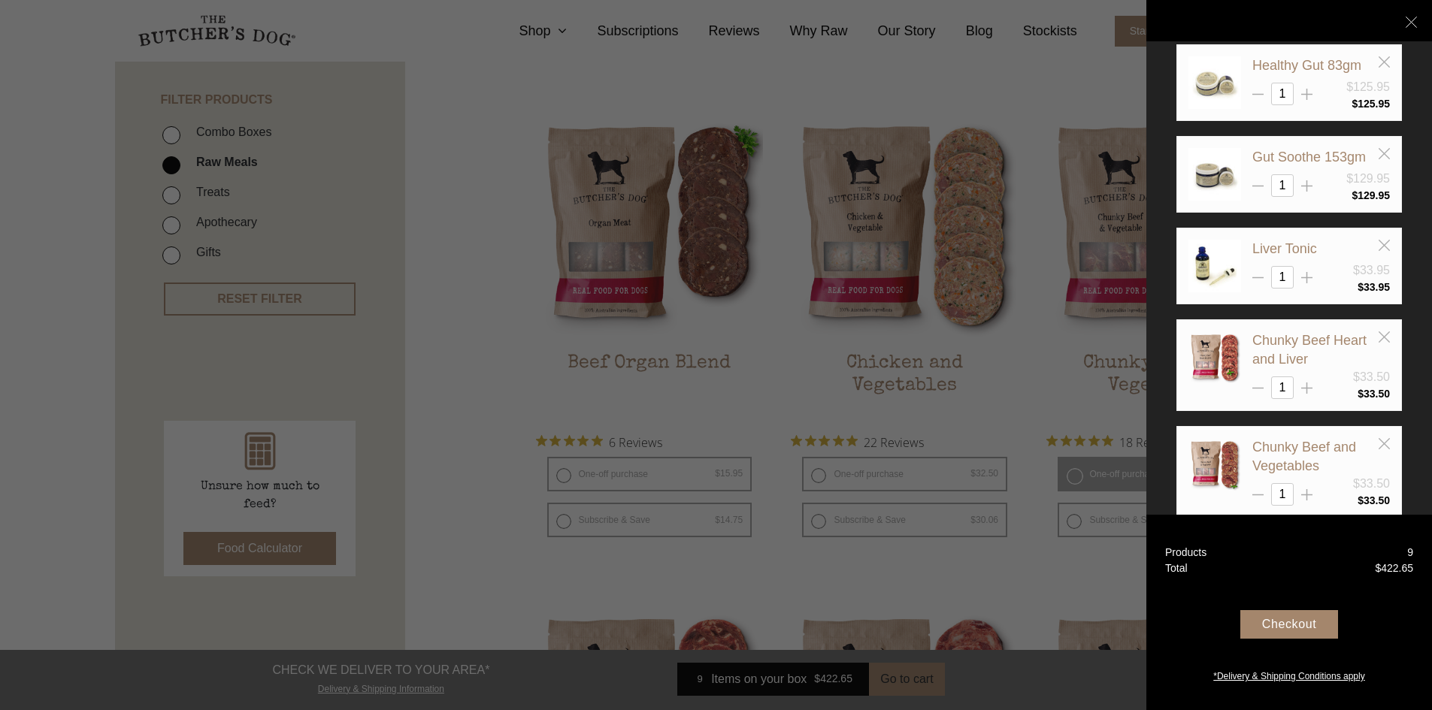
click at [1294, 625] on div "Checkout" at bounding box center [1289, 624] width 98 height 29
